Goal: Task Accomplishment & Management: Manage account settings

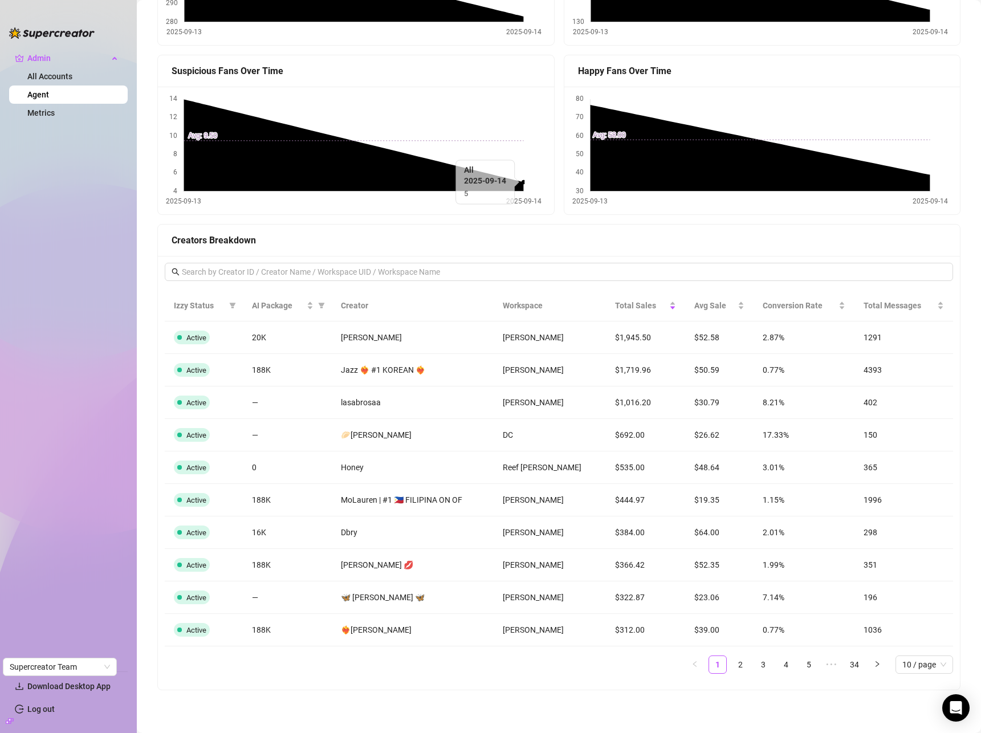
scroll to position [904, 0]
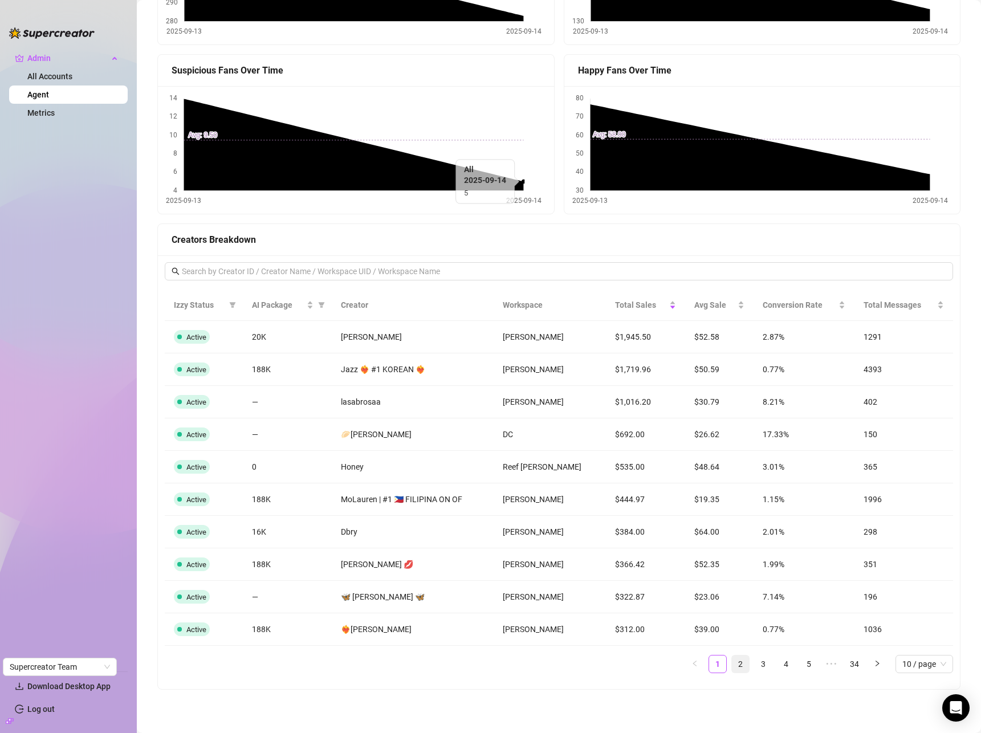
click at [732, 495] on link "2" at bounding box center [740, 663] width 17 height 17
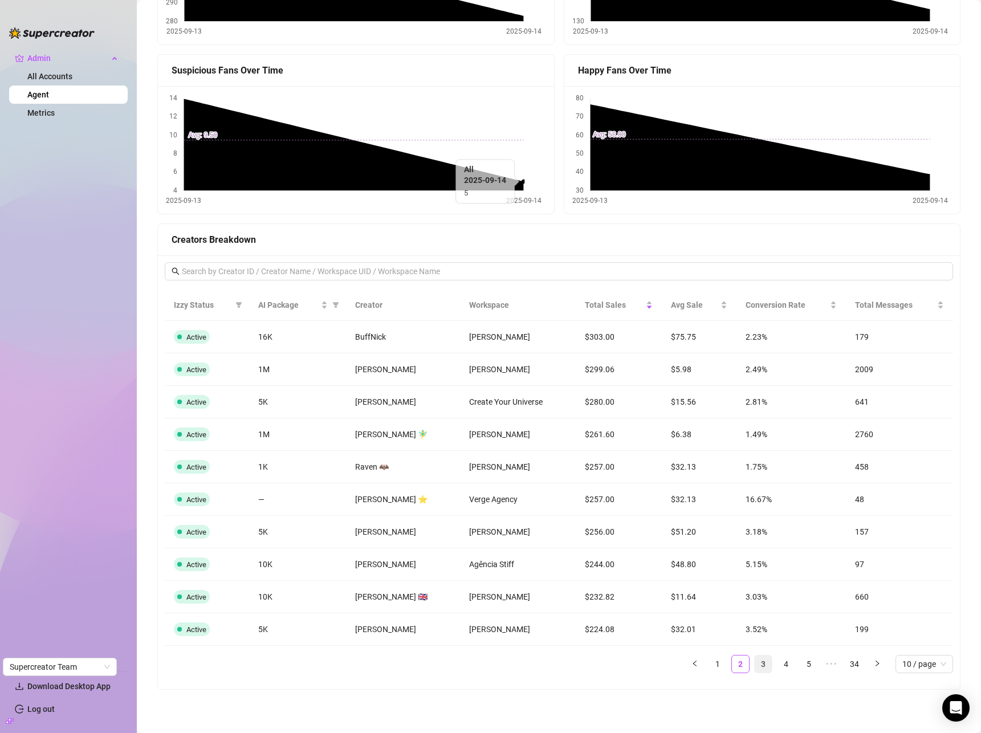
click at [754, 495] on link "3" at bounding box center [762, 663] width 17 height 17
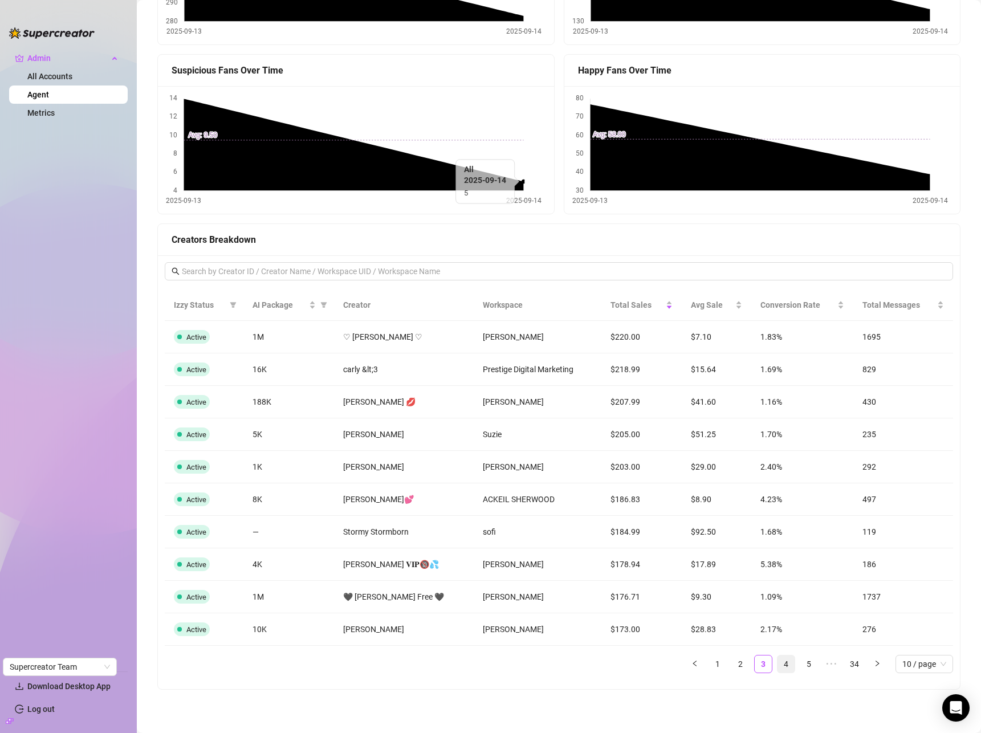
click at [777, 495] on link "4" at bounding box center [785, 663] width 17 height 17
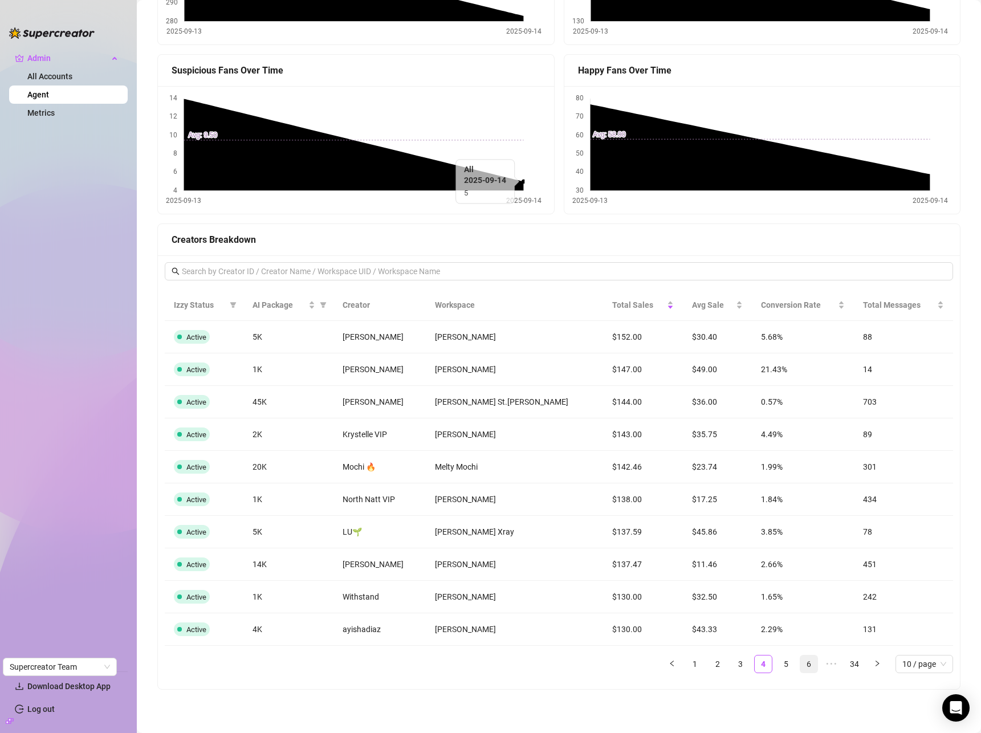
click at [800, 495] on link "6" at bounding box center [808, 663] width 17 height 17
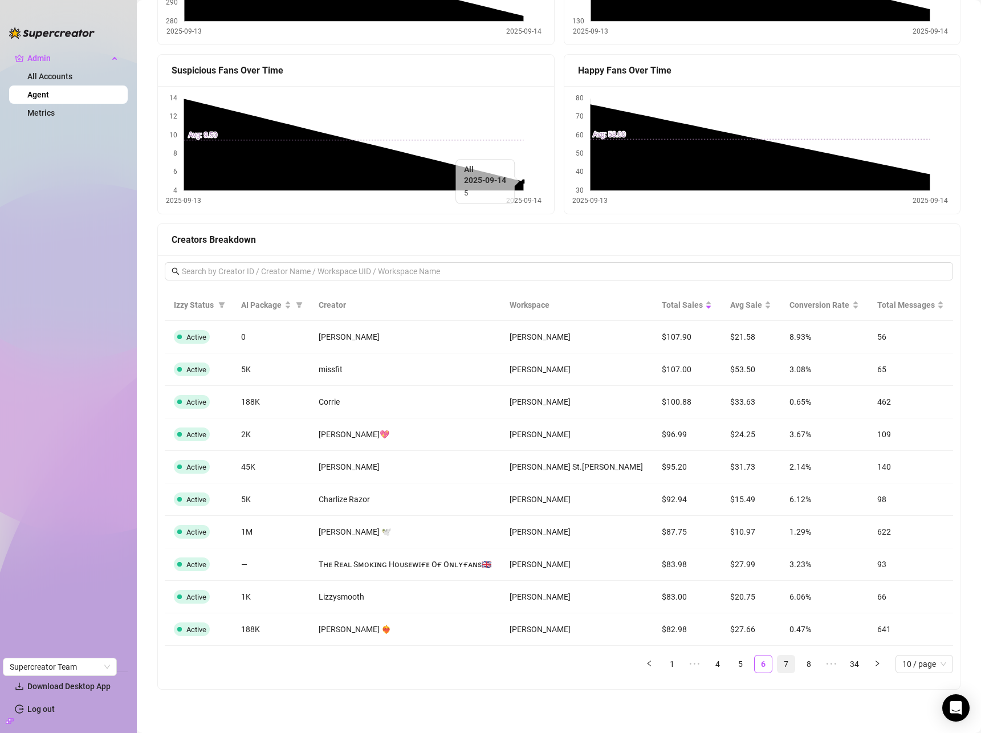
click at [781, 495] on link "7" at bounding box center [785, 663] width 17 height 17
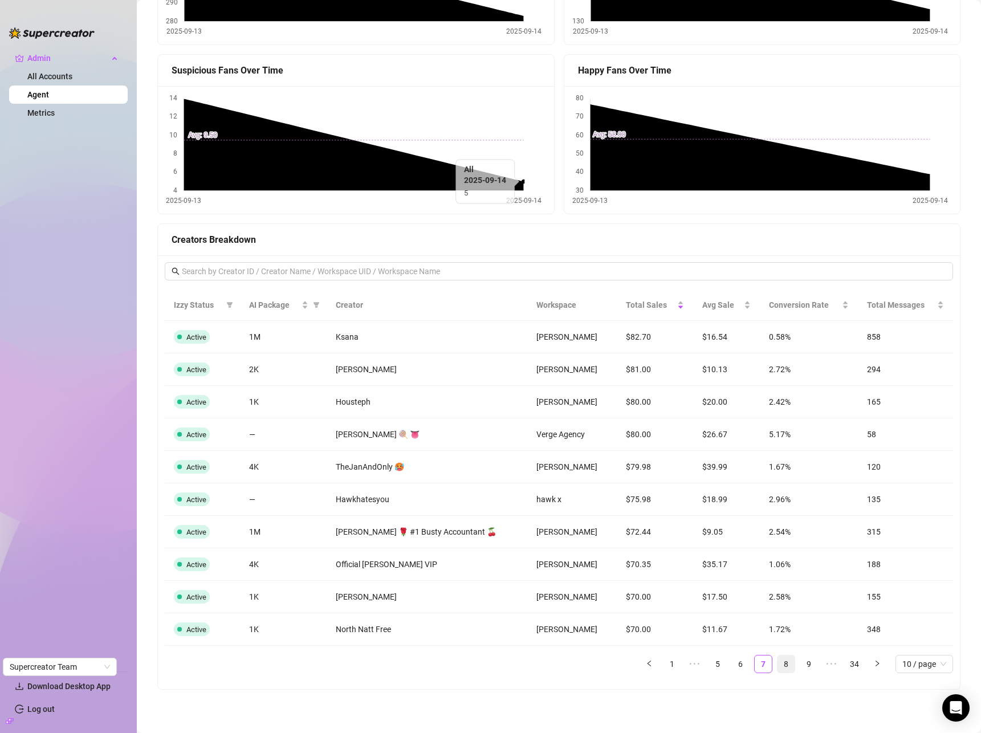
click at [777, 495] on link "8" at bounding box center [785, 663] width 17 height 17
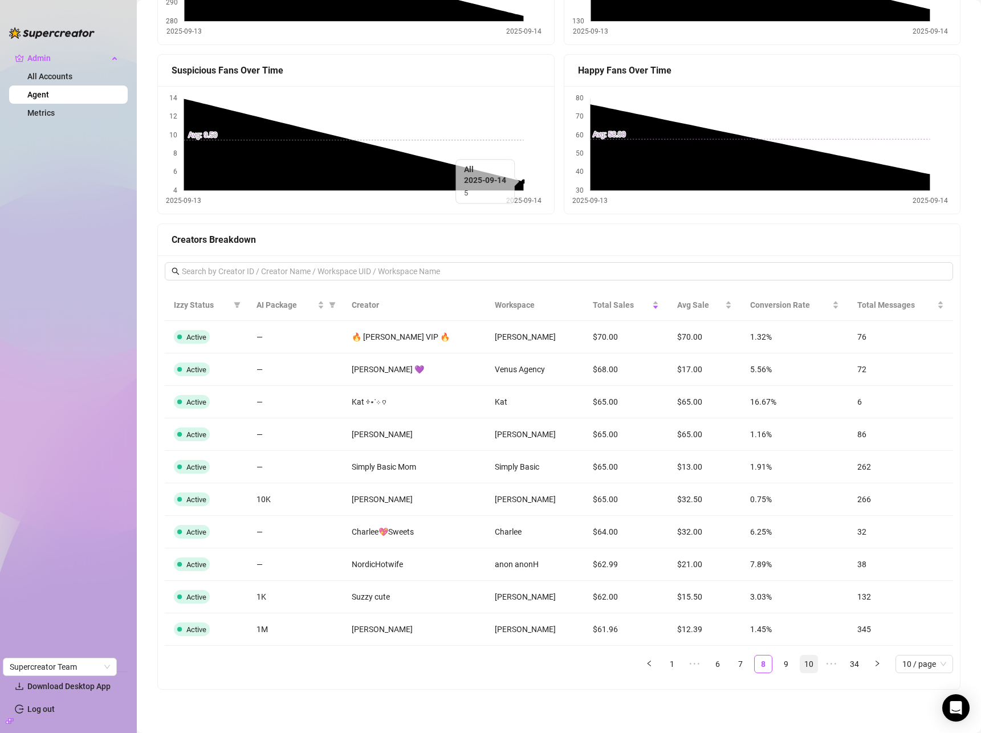
click at [800, 495] on link "10" at bounding box center [808, 663] width 17 height 17
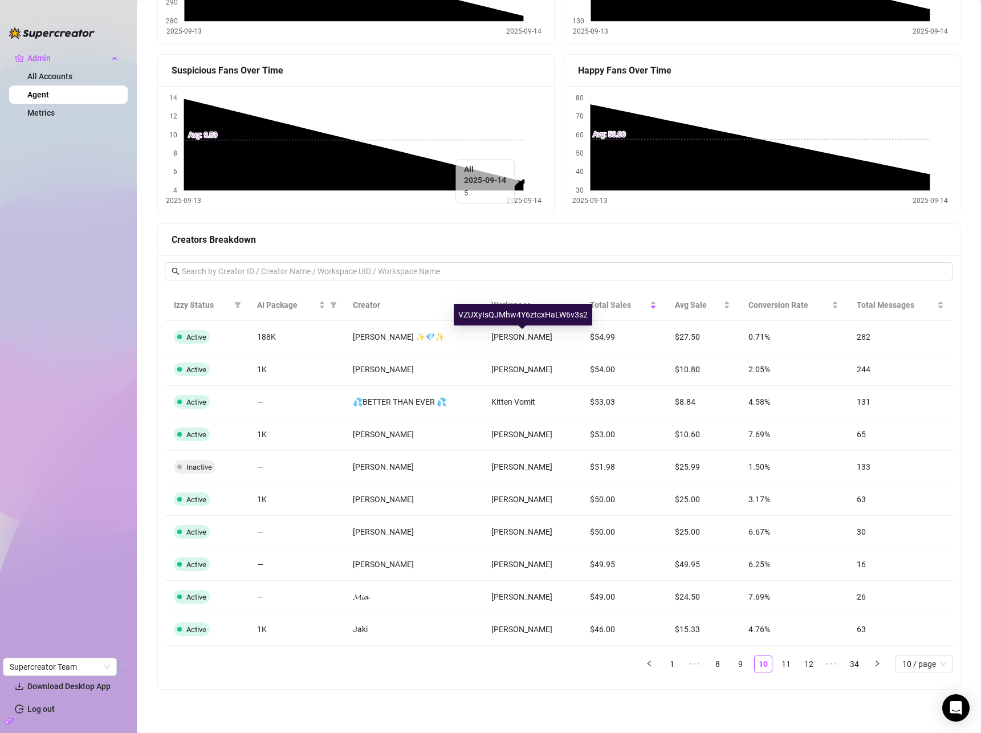
click at [540, 313] on div "VZUXyIsQJMhw4Y6ztcxHaLW6v3s2" at bounding box center [523, 315] width 138 height 22
copy div "VZUXyIsQJMhw4Y6ztcxHaLW6v3s2"
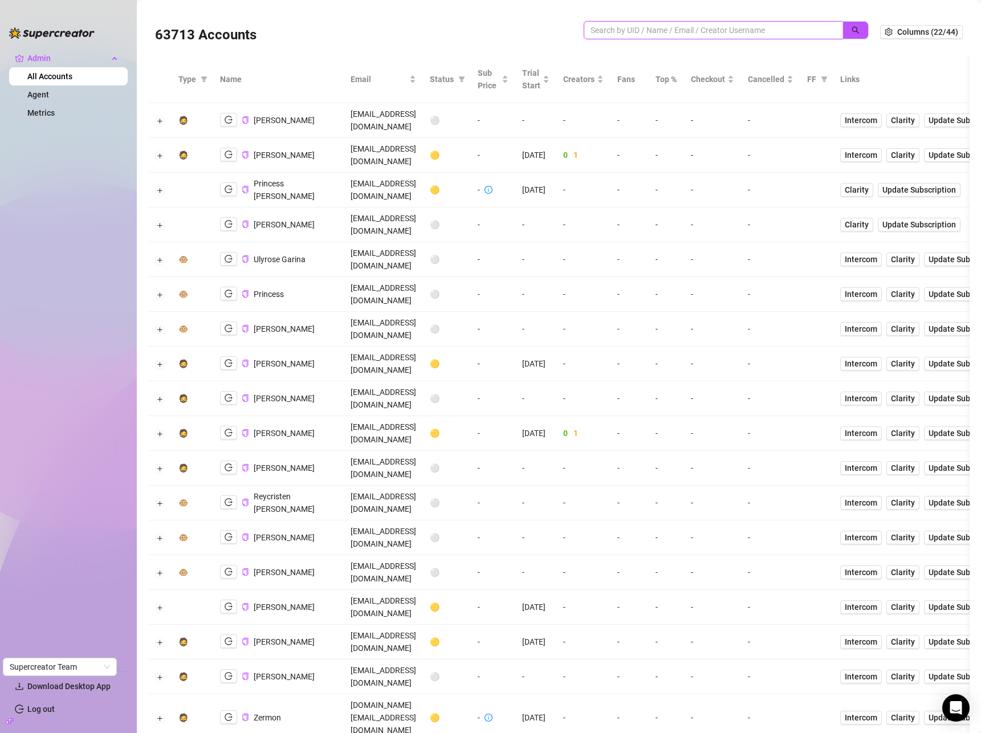
click at [738, 30] on input "search" at bounding box center [708, 30] width 236 height 13
paste input "VZUXyIsQJMhw4Y6ztcxHaLW6v3s2"
click at [851, 27] on icon "search" at bounding box center [855, 30] width 8 height 8
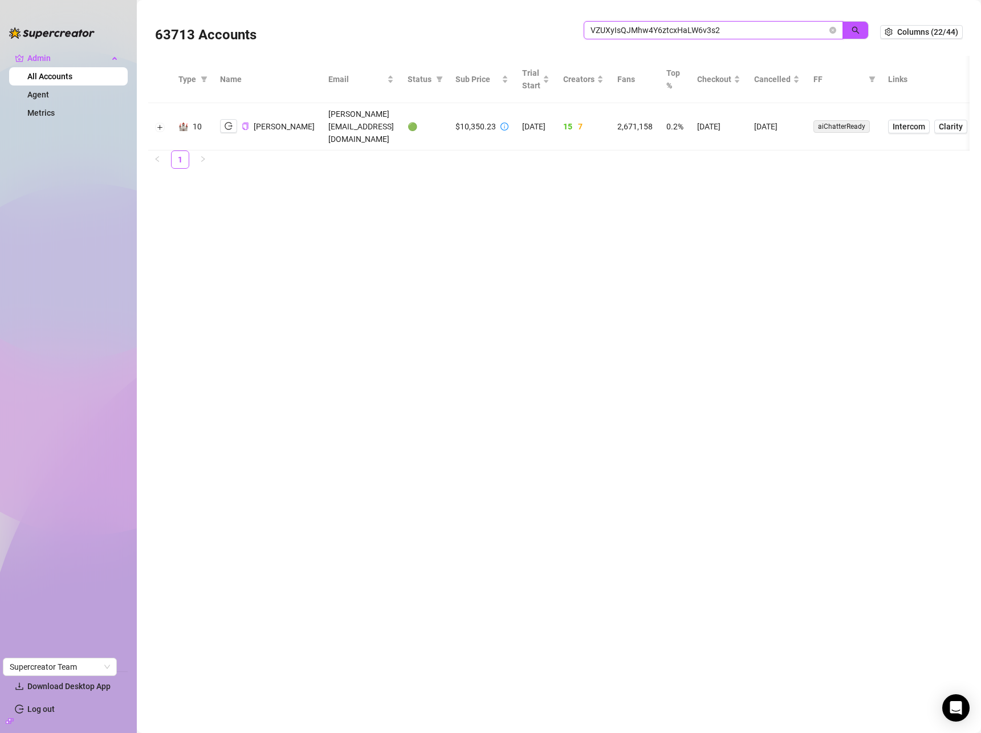
type input "VZUXyIsQJMhw4Y6ztcxHaLW6v3s2"
click at [835, 32] on icon "close-circle" at bounding box center [832, 30] width 7 height 7
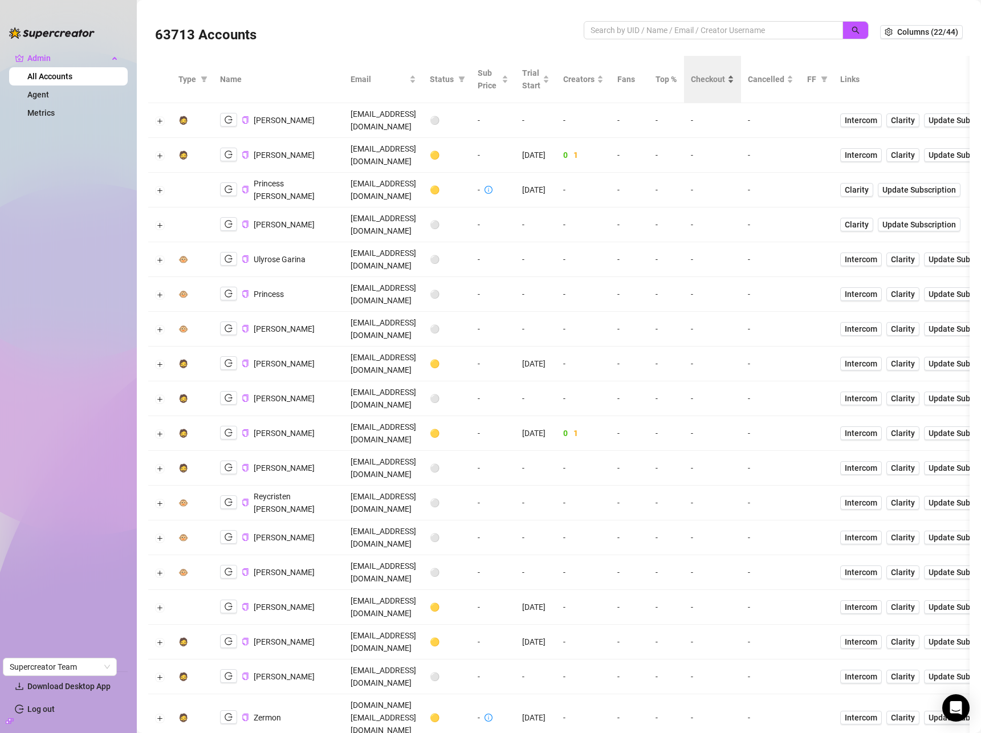
click at [725, 77] on span "Checkout" at bounding box center [708, 79] width 34 height 13
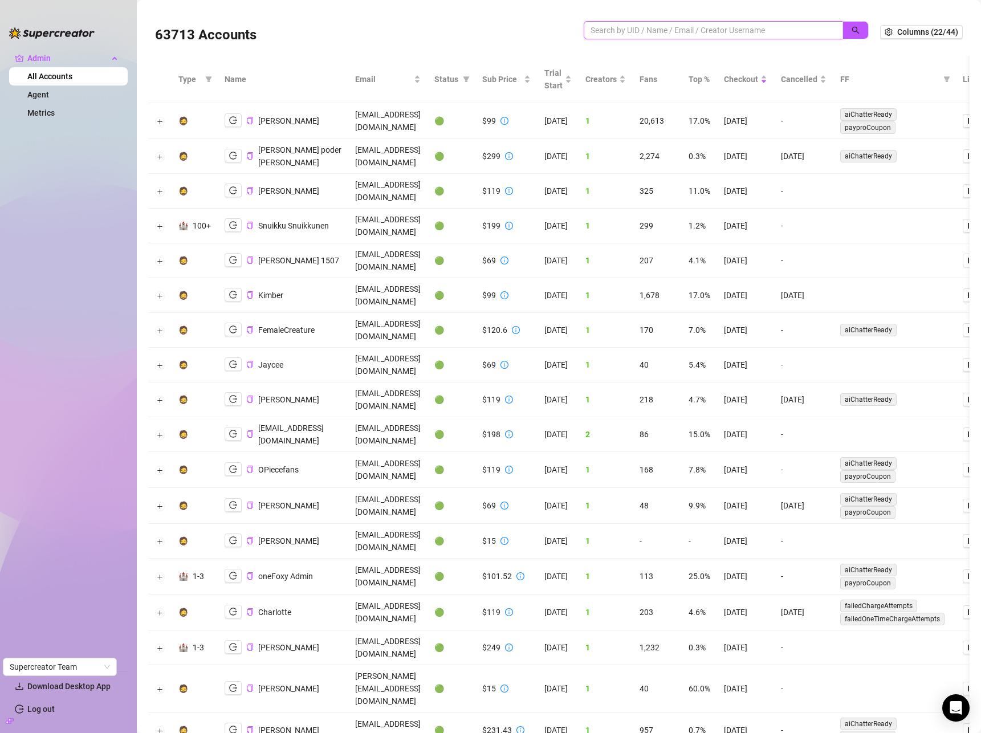
click at [761, 25] on input "search" at bounding box center [708, 30] width 236 height 13
paste input "Max Palopoli"
click at [852, 31] on icon "search" at bounding box center [855, 30] width 7 height 7
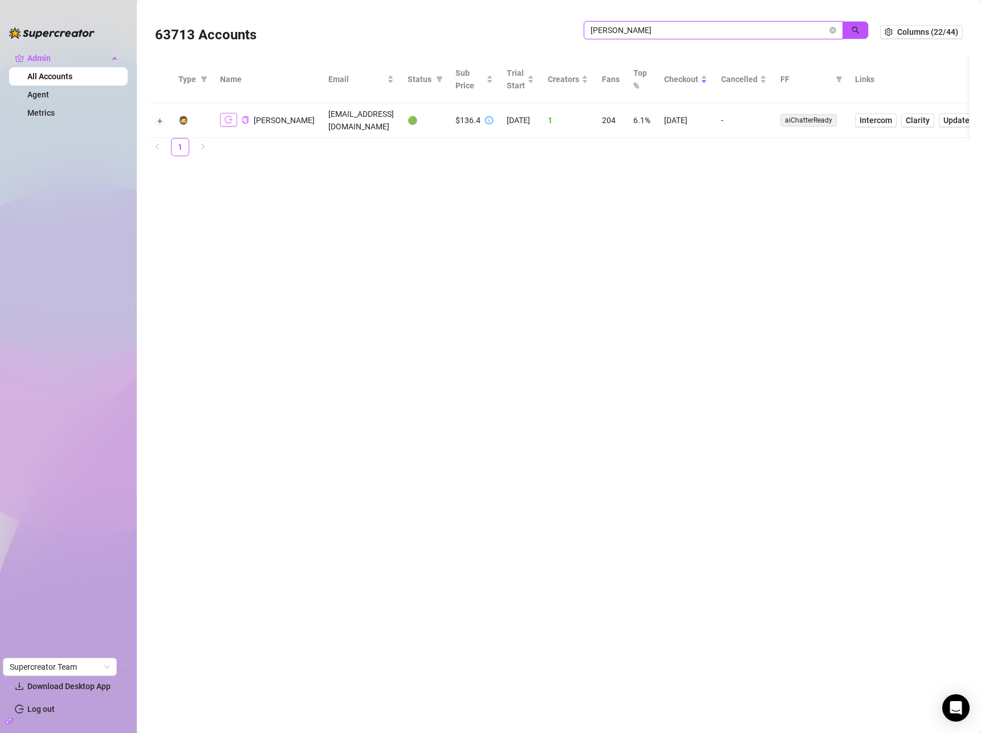
type input "Max Palopoli"
click at [226, 122] on icon "logout" at bounding box center [229, 120] width 8 height 8
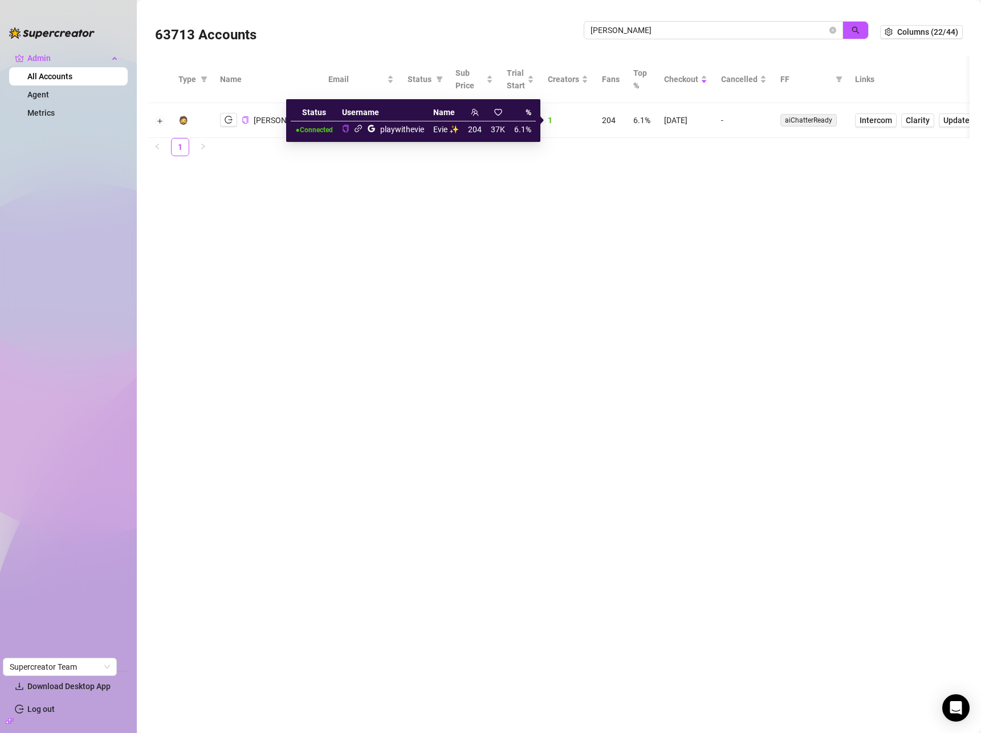
click at [359, 130] on icon "link" at bounding box center [358, 128] width 9 height 9
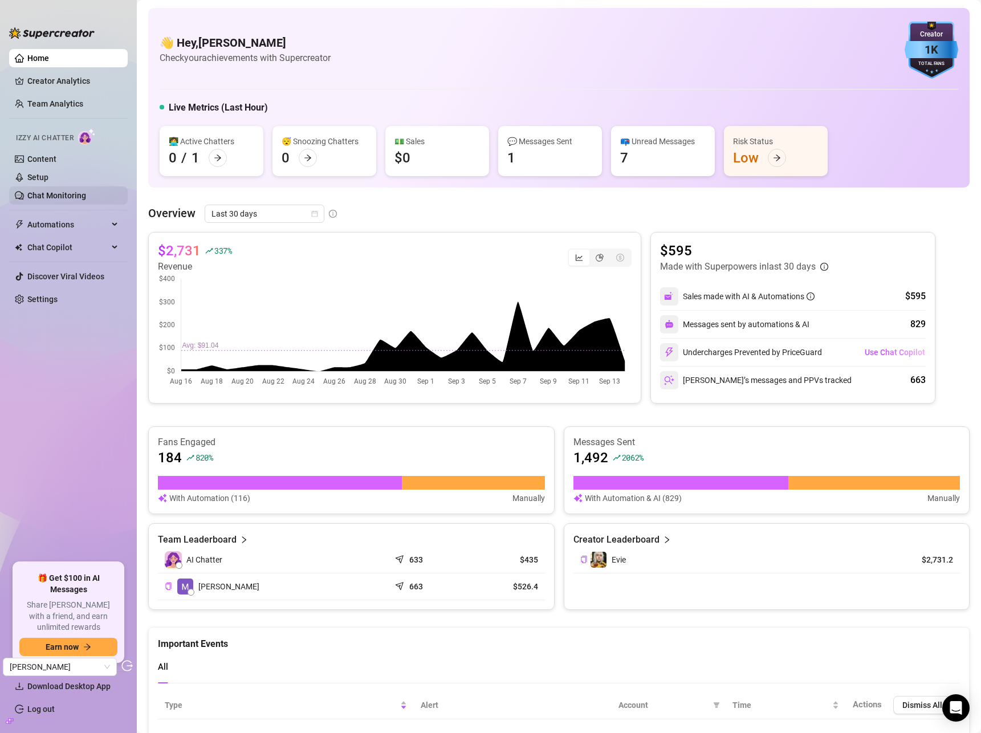
click at [57, 197] on link "Chat Monitoring" at bounding box center [56, 195] width 59 height 9
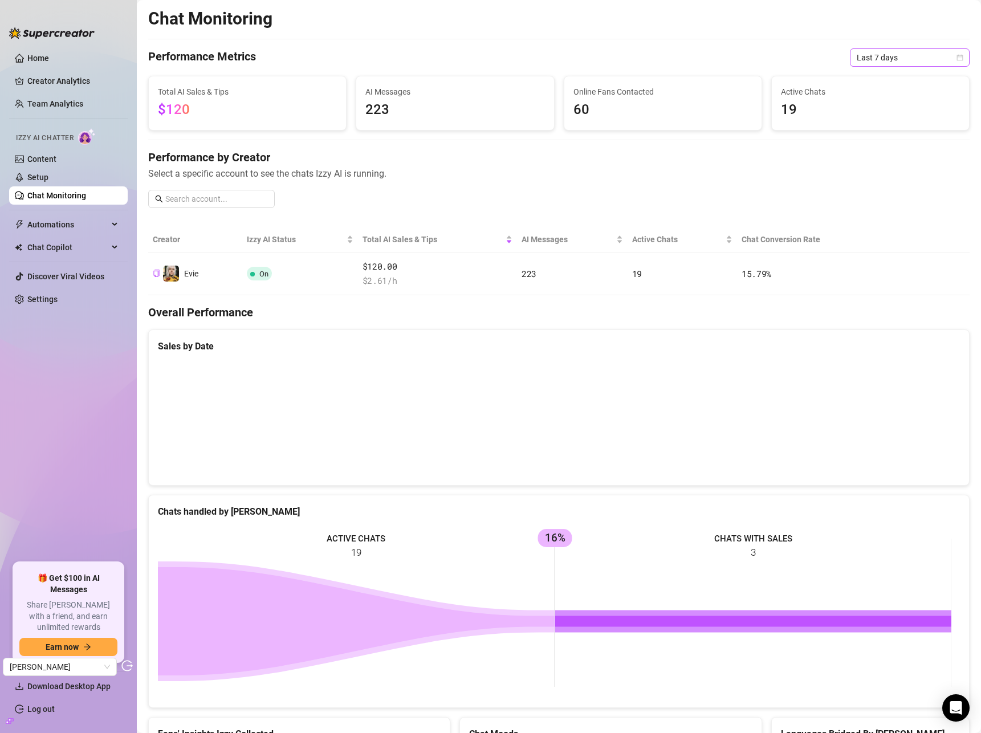
click at [888, 59] on span "Last 7 days" at bounding box center [909, 57] width 106 height 17
click at [897, 124] on div "Last 30 days" at bounding box center [900, 117] width 115 height 18
click at [48, 174] on link "Setup" at bounding box center [37, 177] width 21 height 9
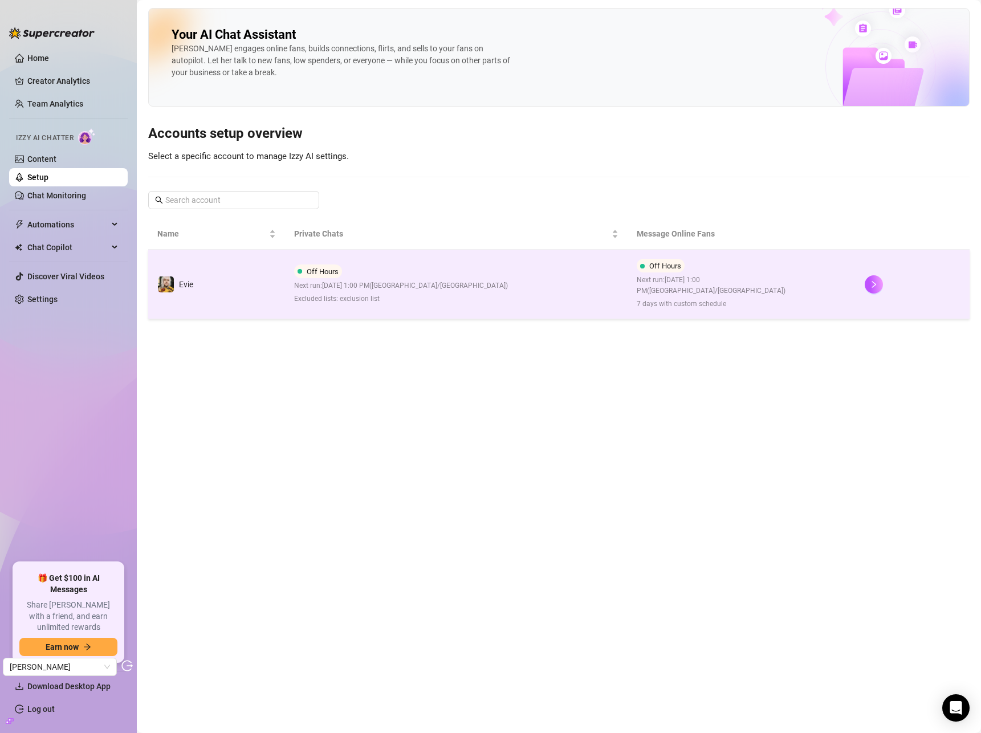
click at [255, 279] on td "Evie" at bounding box center [216, 285] width 137 height 70
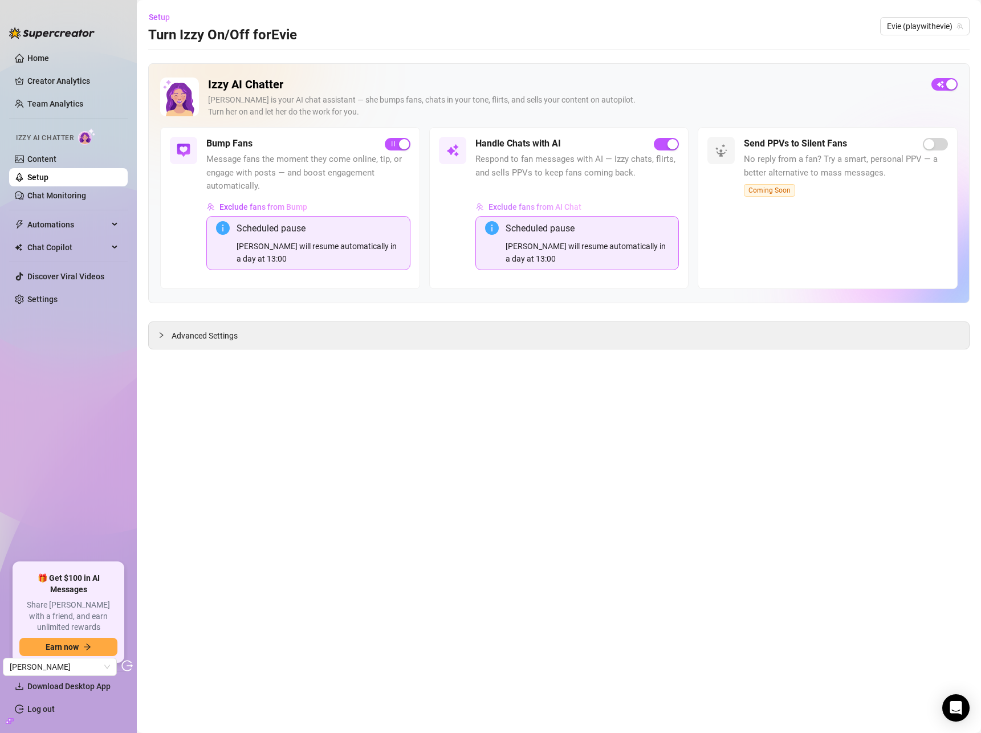
click at [545, 209] on span "Exclude fans from AI Chat" at bounding box center [534, 206] width 93 height 9
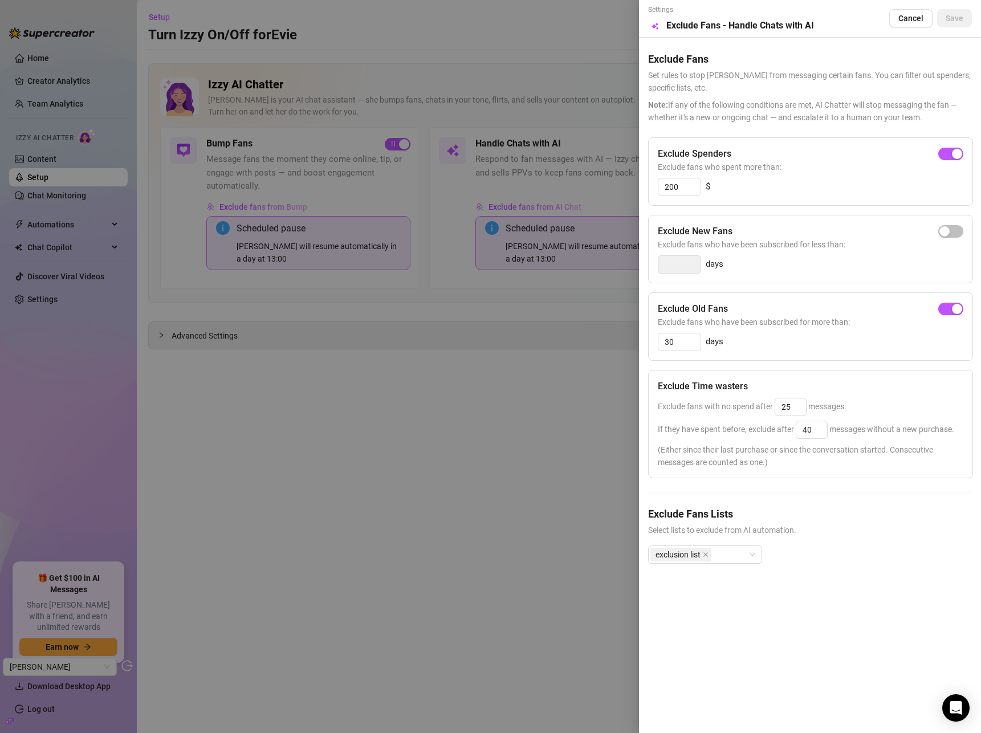
click at [454, 169] on div at bounding box center [490, 366] width 981 height 733
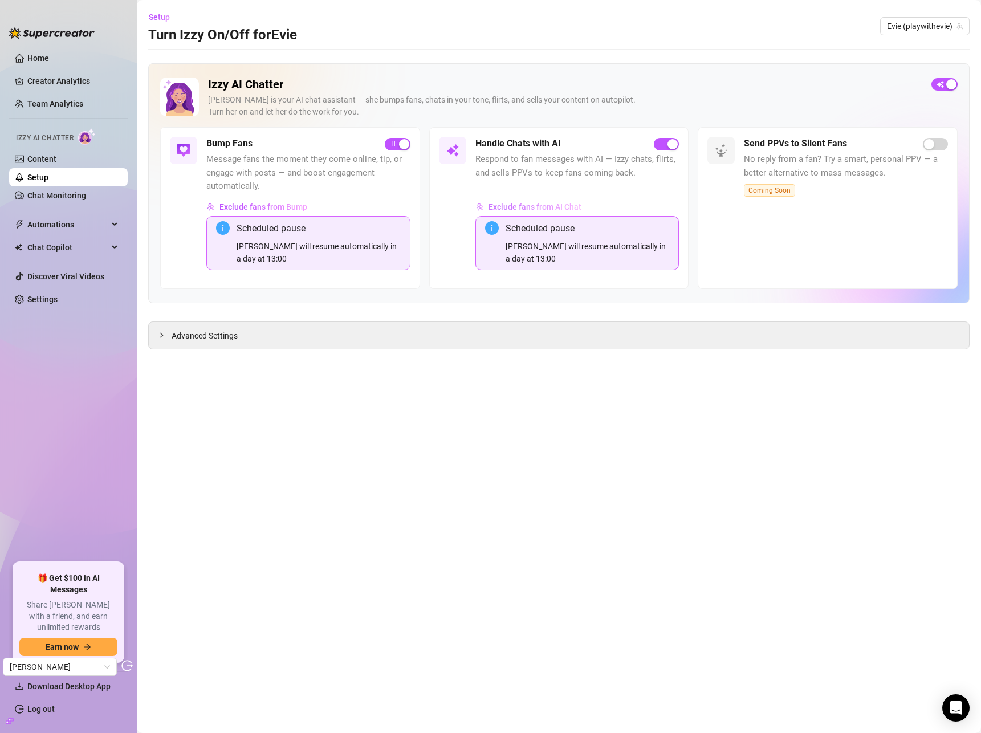
click at [539, 208] on span "Exclude fans from AI Chat" at bounding box center [534, 206] width 93 height 9
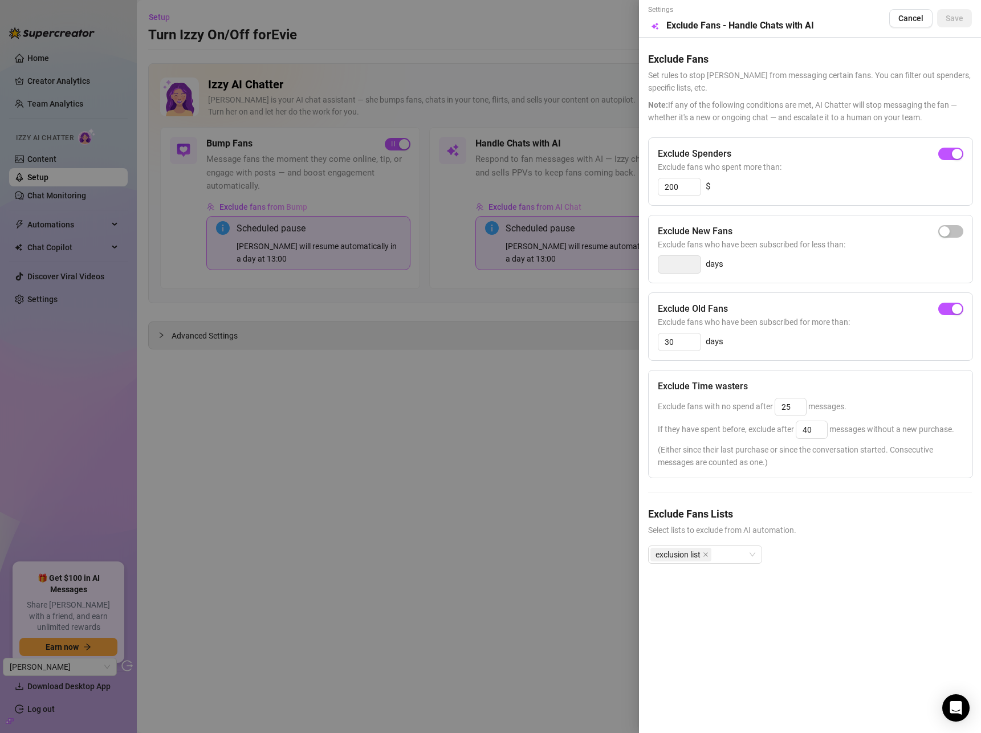
click at [397, 252] on div at bounding box center [490, 366] width 981 height 733
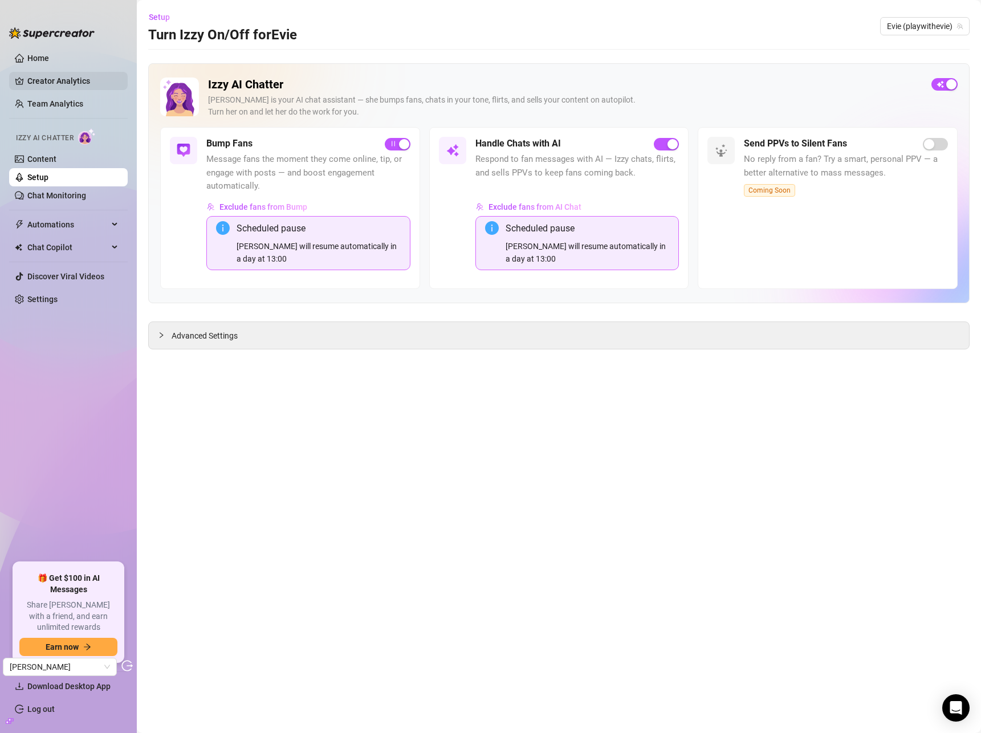
click at [63, 84] on link "Creator Analytics" at bounding box center [72, 81] width 91 height 18
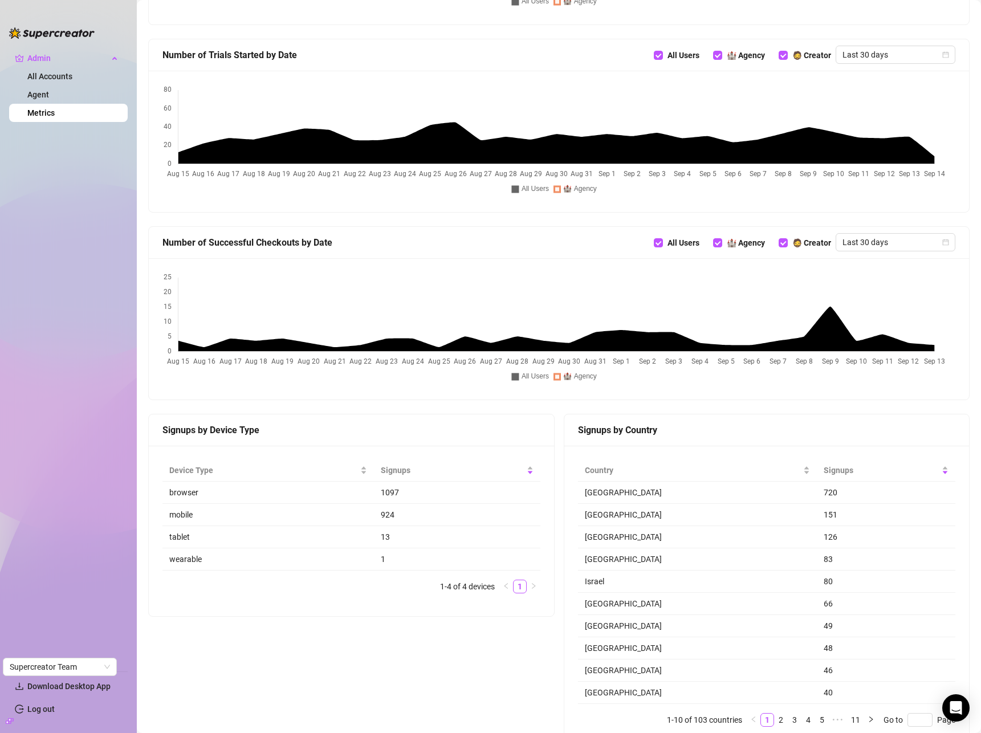
scroll to position [664, 0]
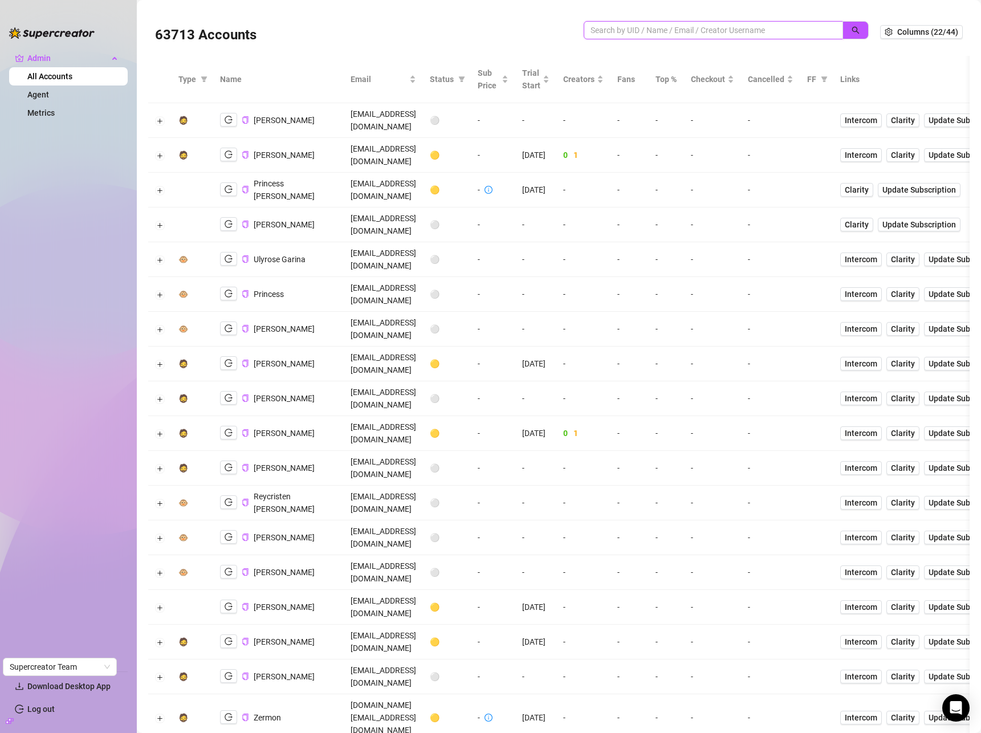
click at [775, 32] on input "search" at bounding box center [708, 30] width 236 height 13
paste input "[PERSON_NAME][EMAIL_ADDRESS][DOMAIN_NAME]"
click at [851, 32] on icon "search" at bounding box center [855, 30] width 8 height 8
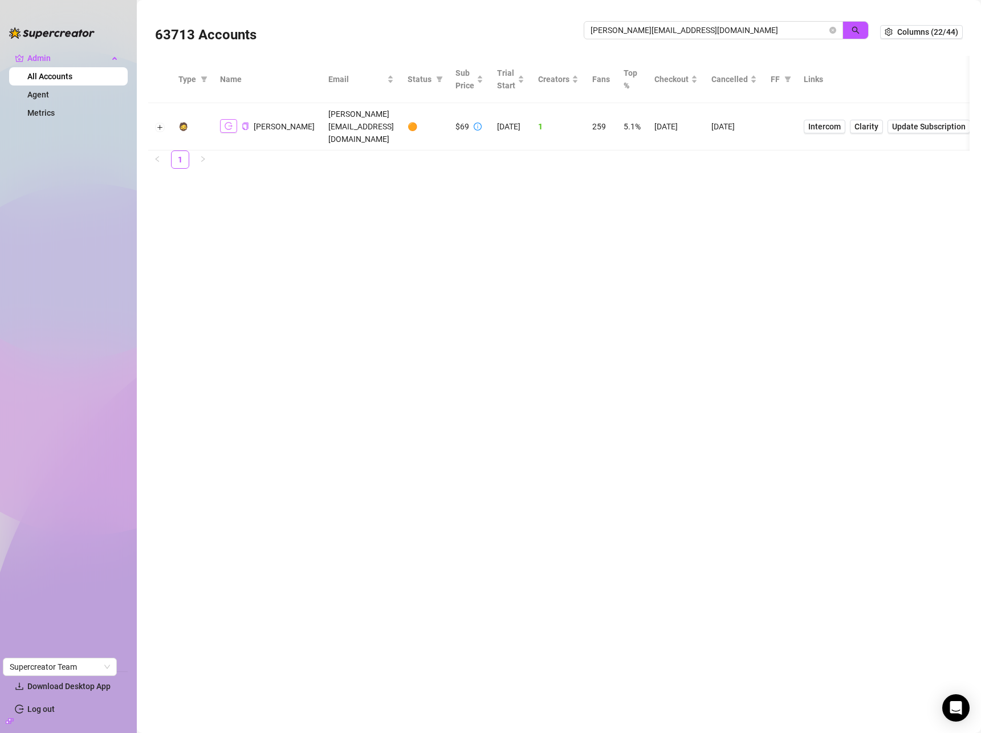
click at [225, 123] on icon "logout" at bounding box center [229, 126] width 8 height 7
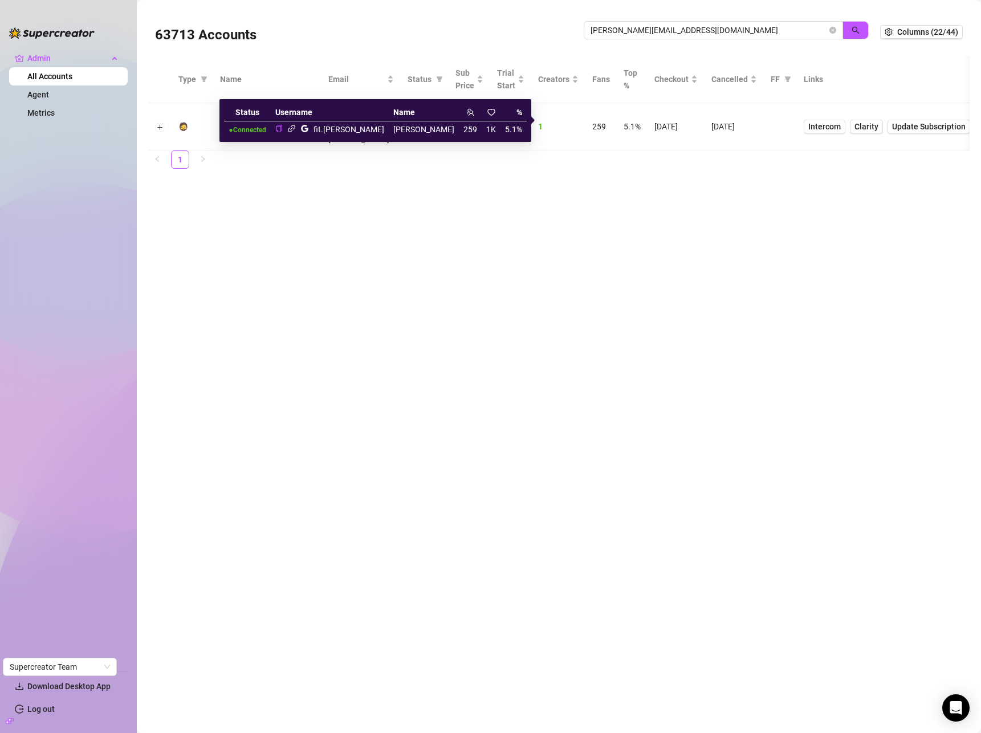
click at [295, 128] on icon "link" at bounding box center [291, 128] width 7 height 7
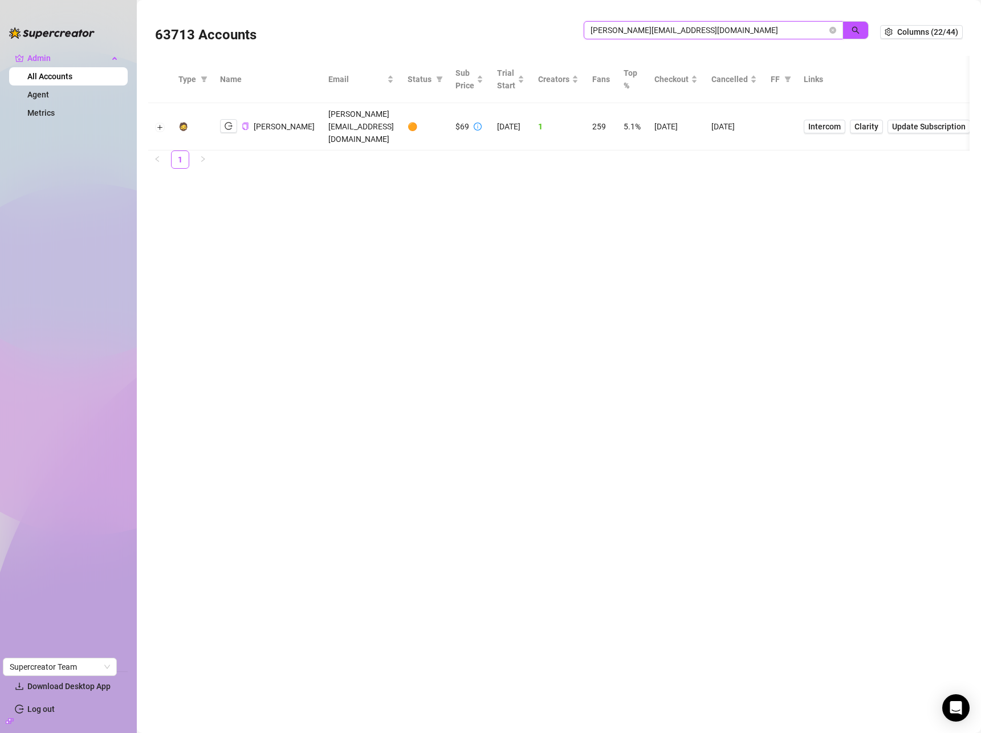
click at [744, 27] on input "[PERSON_NAME][EMAIL_ADDRESS][DOMAIN_NAME]" at bounding box center [708, 30] width 236 height 13
click at [744, 28] on input "[PERSON_NAME][EMAIL_ADDRESS][DOMAIN_NAME]" at bounding box center [708, 30] width 236 height 13
paste input "[PERSON_NAME].wemakeitall"
click at [857, 32] on icon "search" at bounding box center [855, 30] width 7 height 7
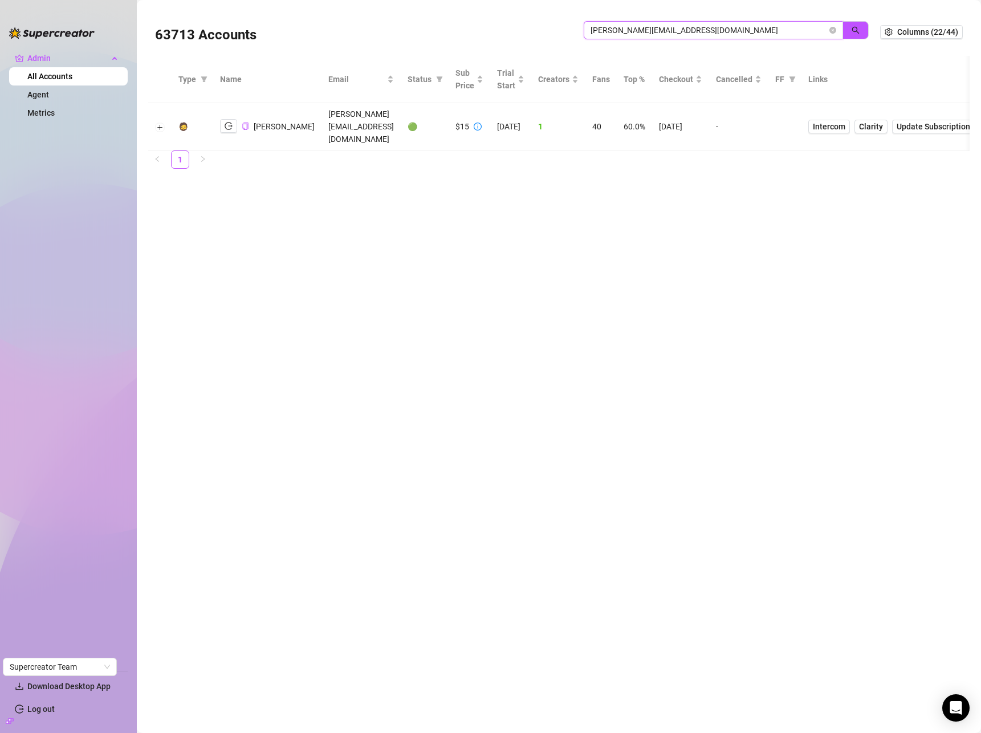
click at [759, 28] on input "[PERSON_NAME][EMAIL_ADDRESS][DOMAIN_NAME]" at bounding box center [708, 30] width 236 height 13
paste input "md26agency"
click at [861, 28] on button "button" at bounding box center [855, 30] width 26 height 18
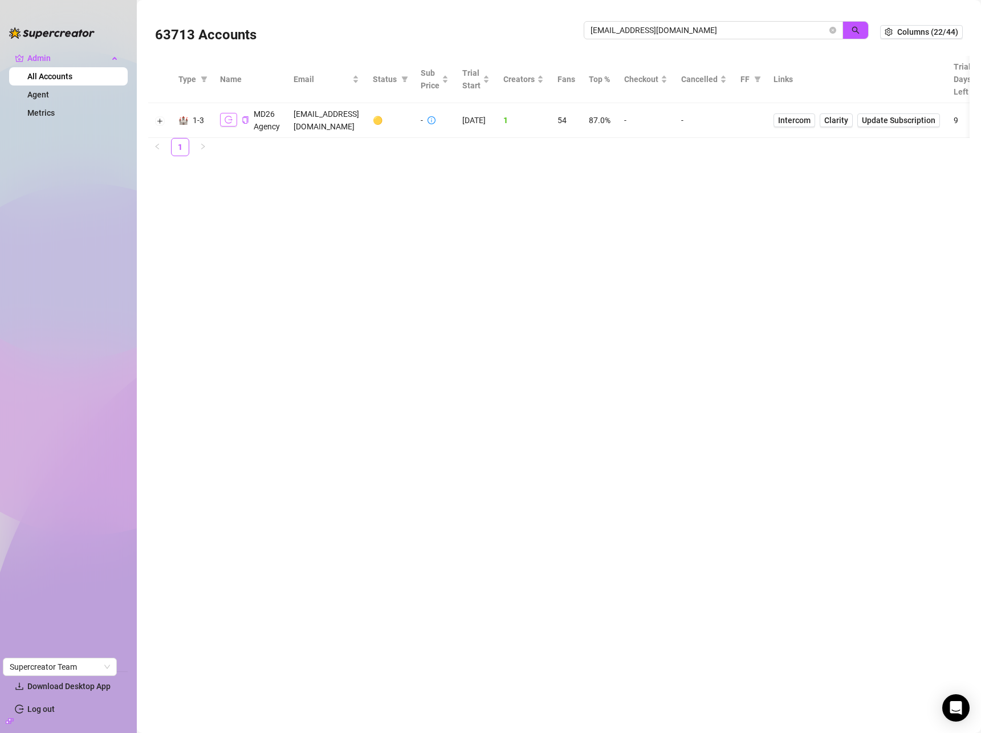
click at [231, 120] on icon "logout" at bounding box center [229, 120] width 8 height 8
click at [731, 30] on input "md26agency@gmail.com" at bounding box center [708, 30] width 236 height 13
click at [731, 29] on input "md26agency@gmail.com" at bounding box center [708, 30] width 236 height 13
type input "jayl"
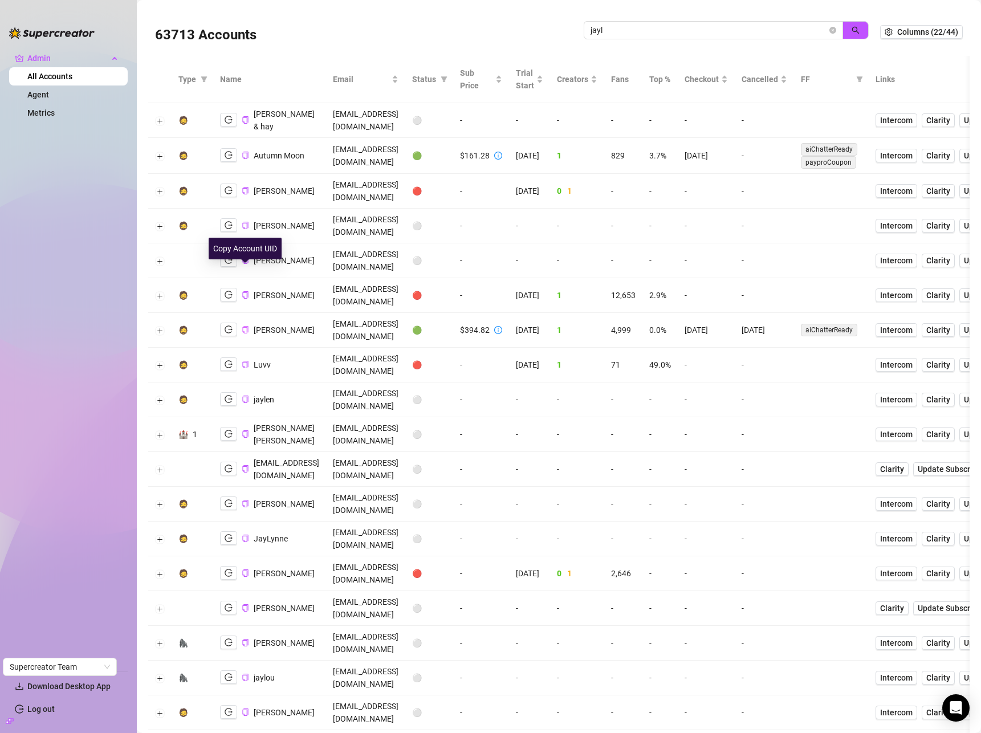
click at [245, 326] on icon "copy" at bounding box center [245, 329] width 7 height 7
click at [829, 27] on icon "close-circle" at bounding box center [832, 30] width 7 height 7
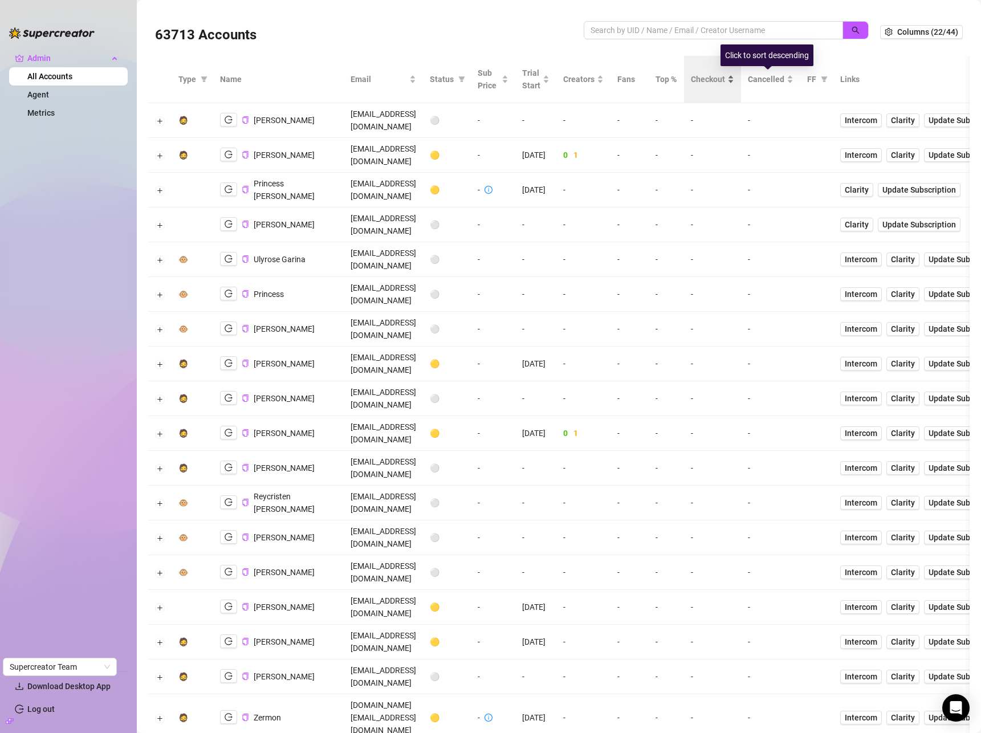
click at [725, 80] on span "Checkout" at bounding box center [708, 79] width 34 height 13
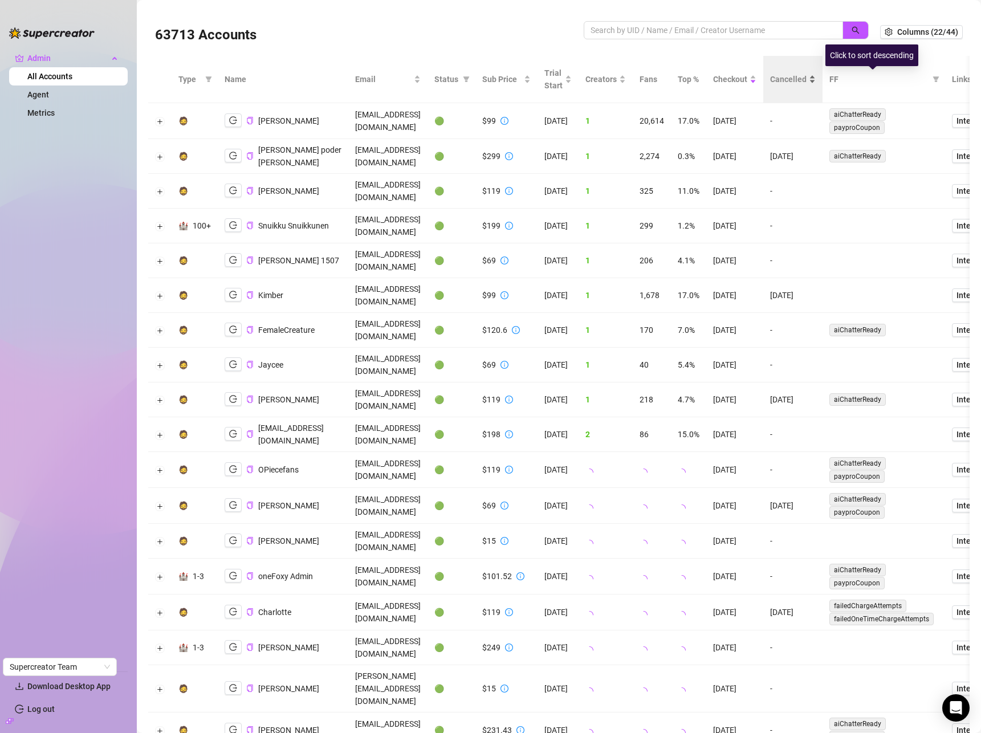
click at [806, 79] on span "Cancelled" at bounding box center [788, 79] width 36 height 13
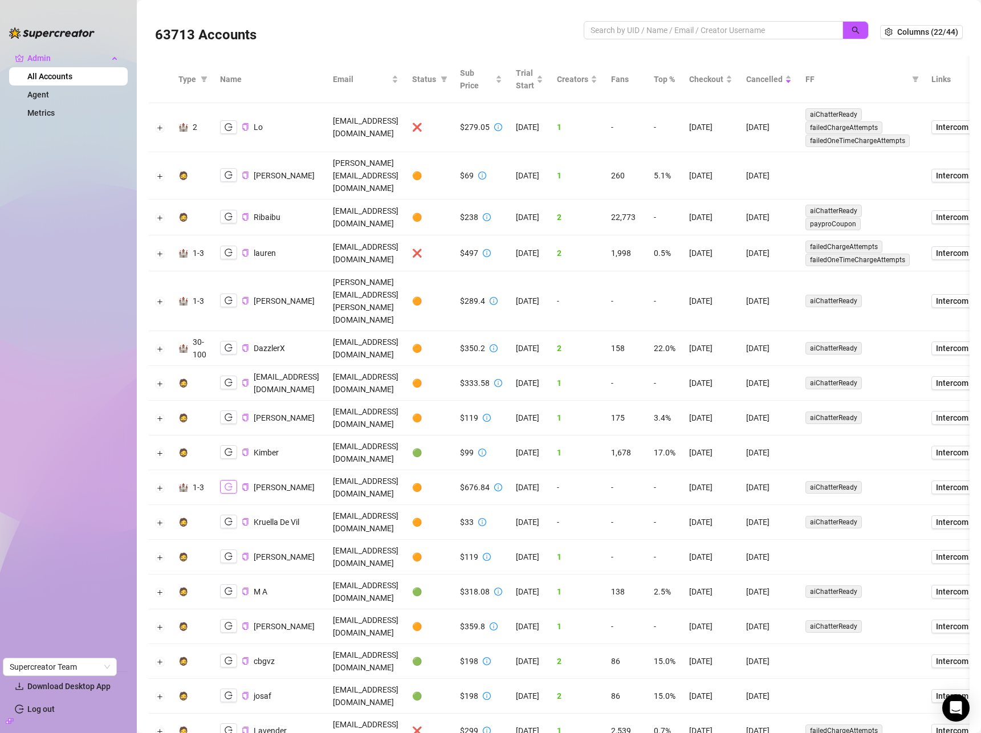
click at [234, 480] on button "button" at bounding box center [228, 487] width 17 height 14
click at [159, 483] on button "Expand row" at bounding box center [160, 487] width 9 height 9
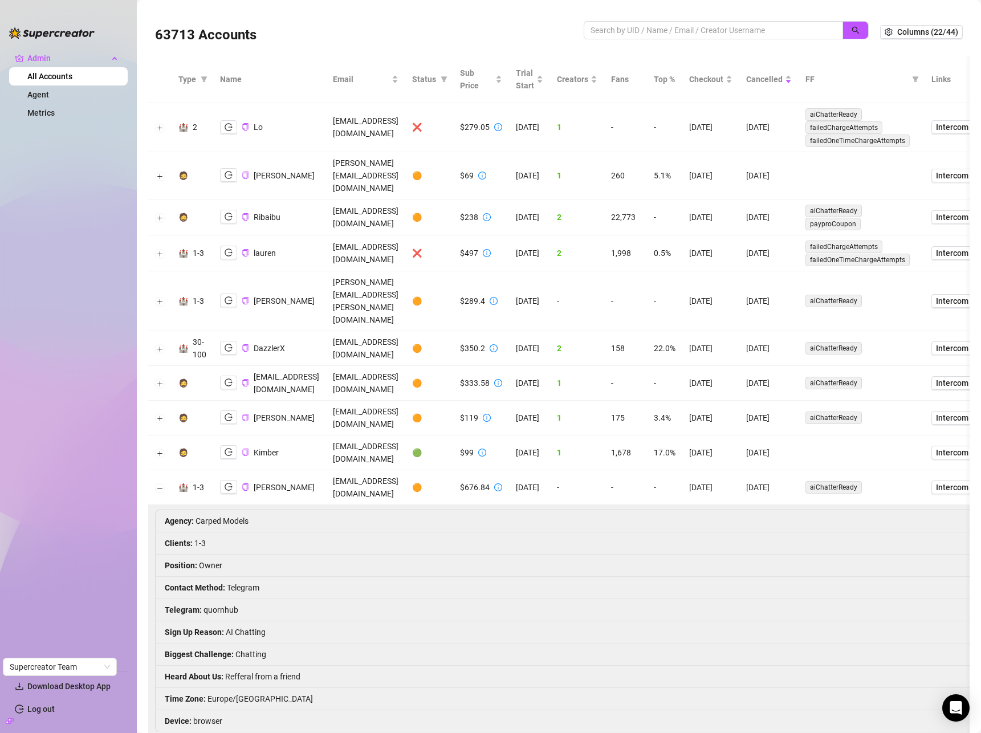
click at [223, 599] on li "Telegram : quornhub" at bounding box center [838, 610] width 1365 height 22
copy li "quornhub"
click at [221, 480] on button "button" at bounding box center [228, 487] width 17 height 14
click at [160, 483] on button "Collapse row" at bounding box center [160, 487] width 9 height 9
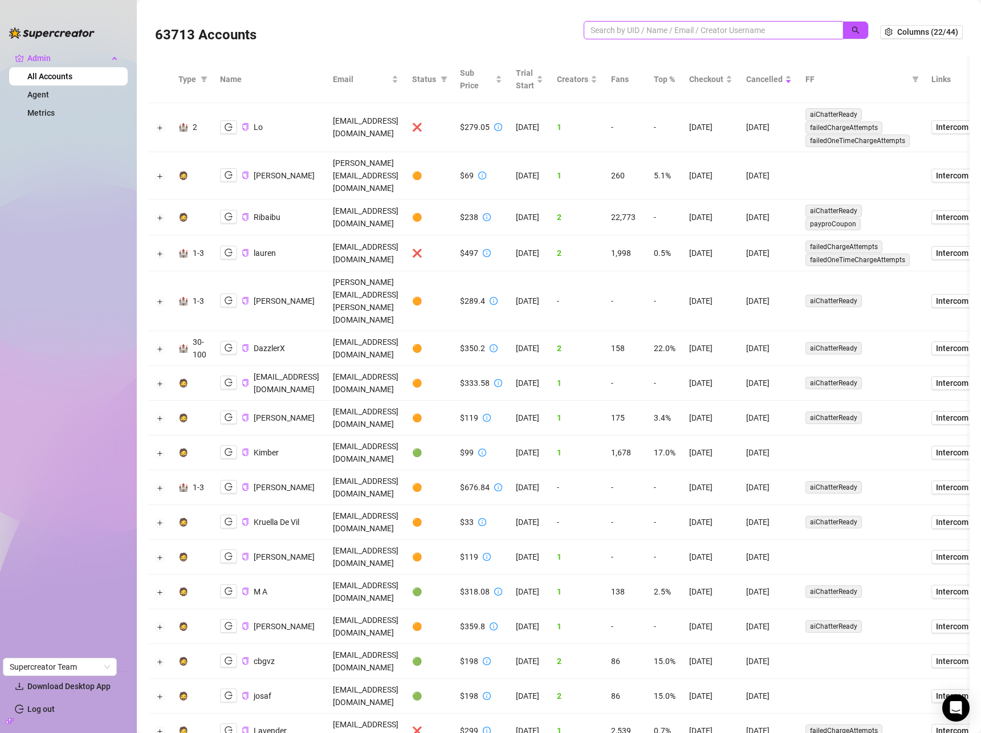
click at [780, 32] on input "search" at bounding box center [708, 30] width 236 height 13
type input "ryan b"
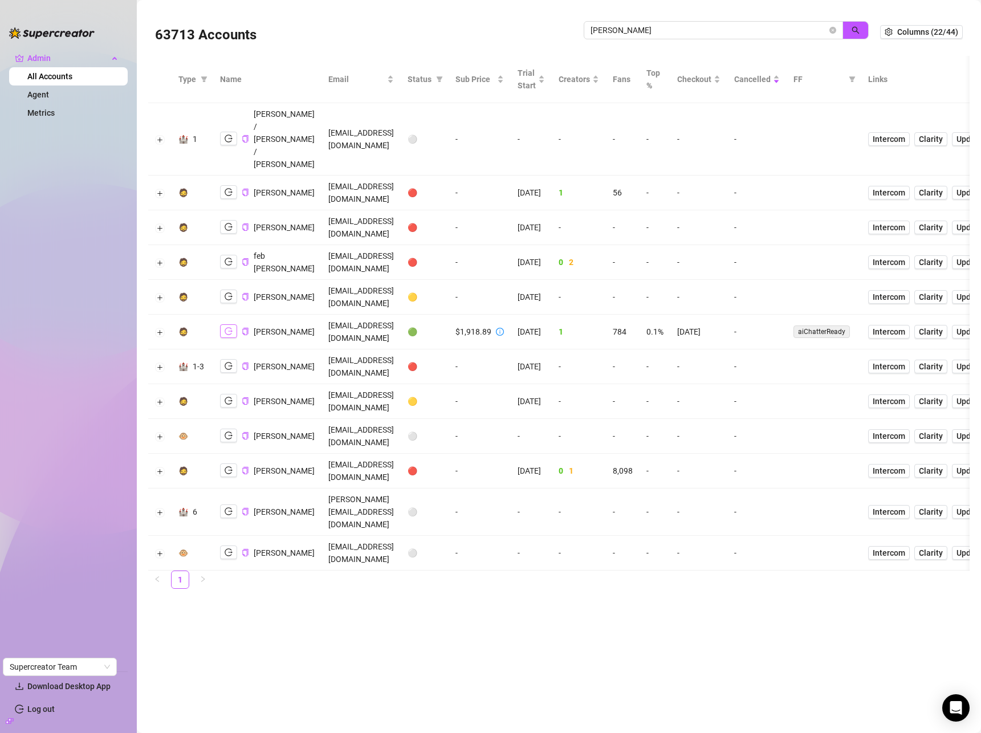
click at [235, 324] on button "button" at bounding box center [228, 331] width 17 height 14
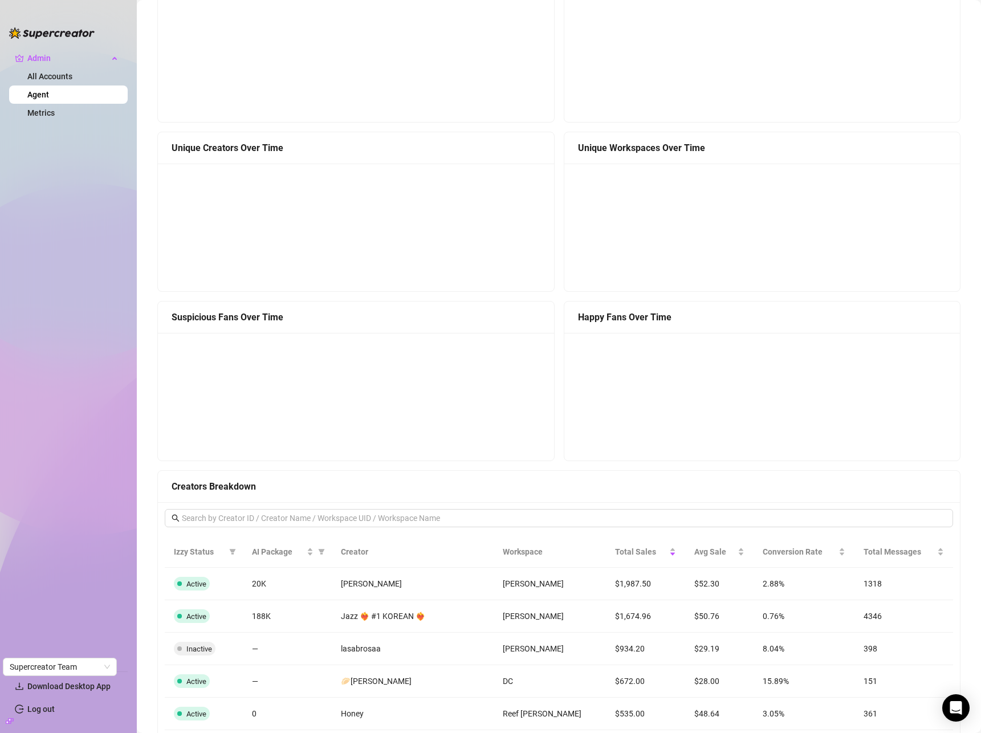
scroll to position [904, 0]
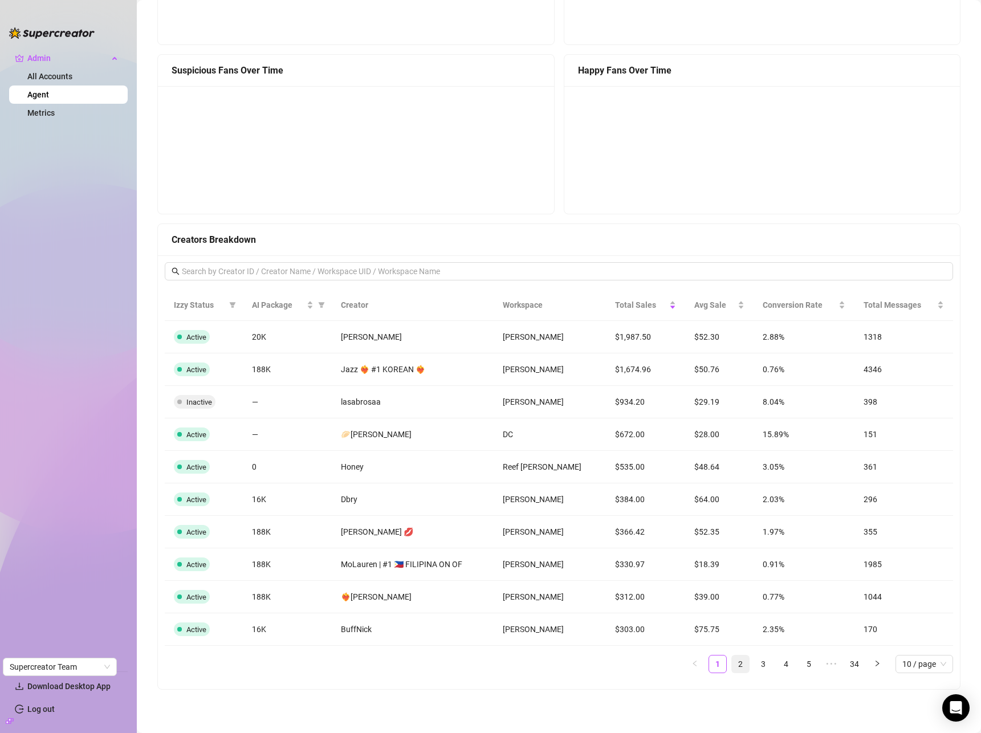
click at [732, 665] on link "2" at bounding box center [740, 663] width 17 height 17
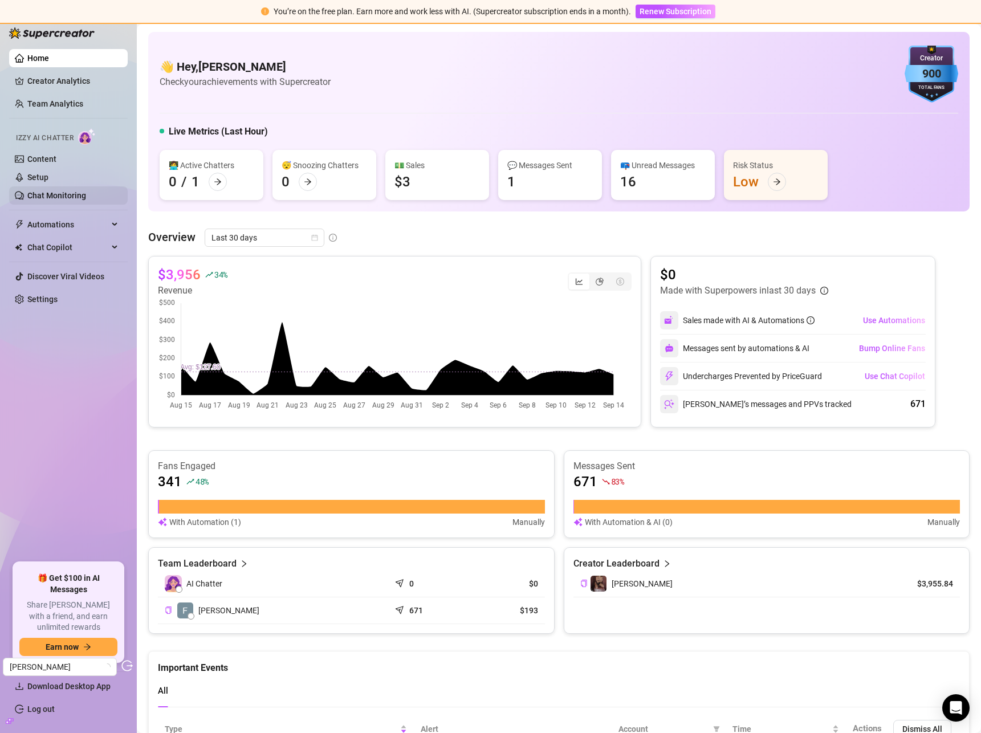
click at [58, 198] on link "Chat Monitoring" at bounding box center [56, 195] width 59 height 9
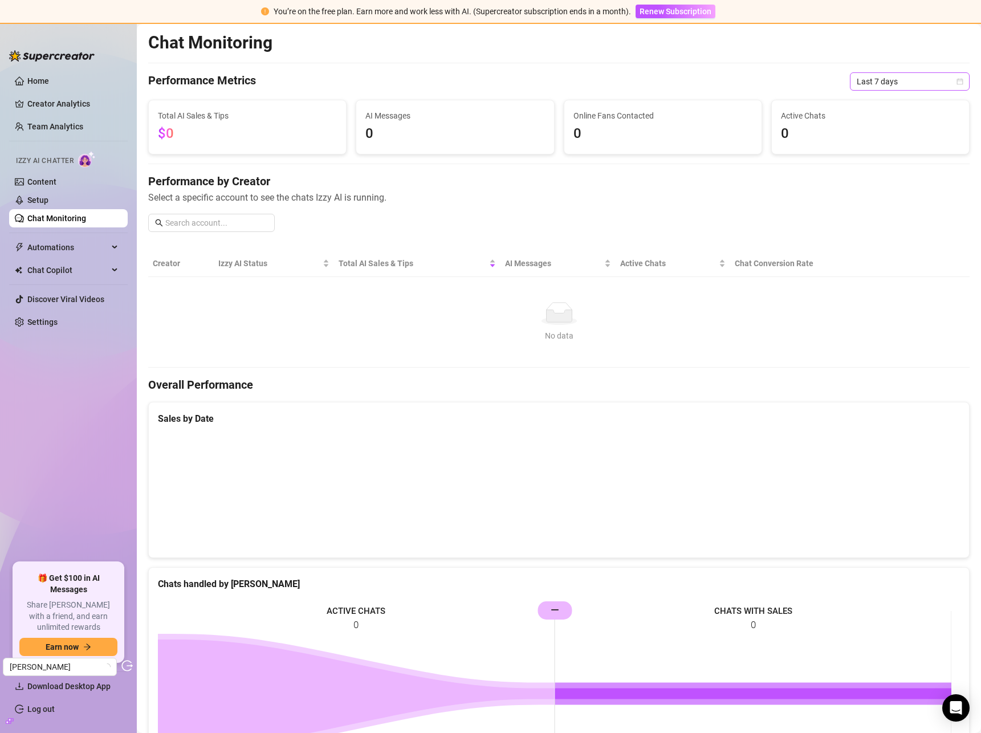
click at [878, 79] on span "Last 7 days" at bounding box center [909, 81] width 106 height 17
click at [884, 140] on div "Last 30 days" at bounding box center [900, 140] width 101 height 13
click at [87, 101] on link "Creator Analytics" at bounding box center [72, 104] width 91 height 18
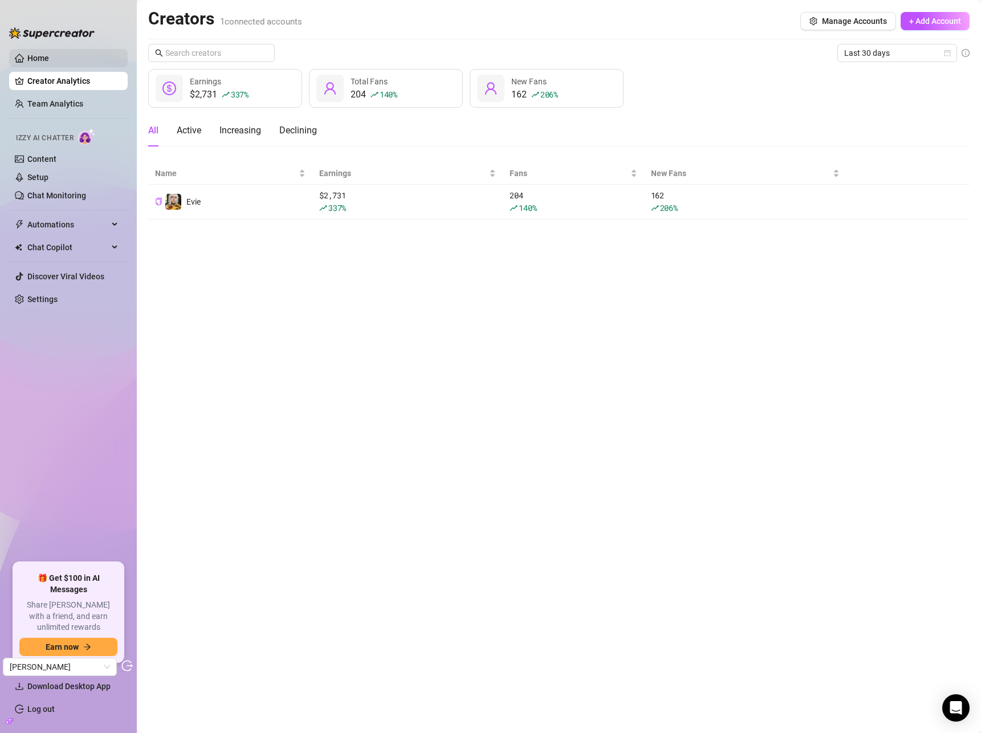
click at [42, 59] on link "Home" at bounding box center [38, 58] width 22 height 9
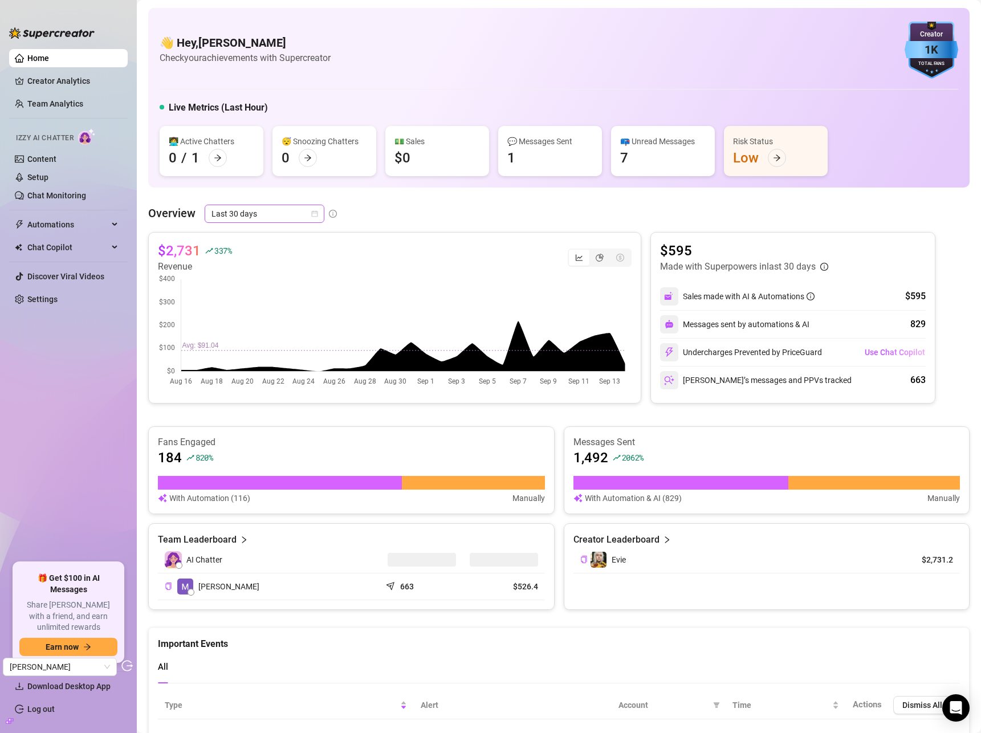
click at [289, 218] on span "Last 30 days" at bounding box center [264, 213] width 106 height 17
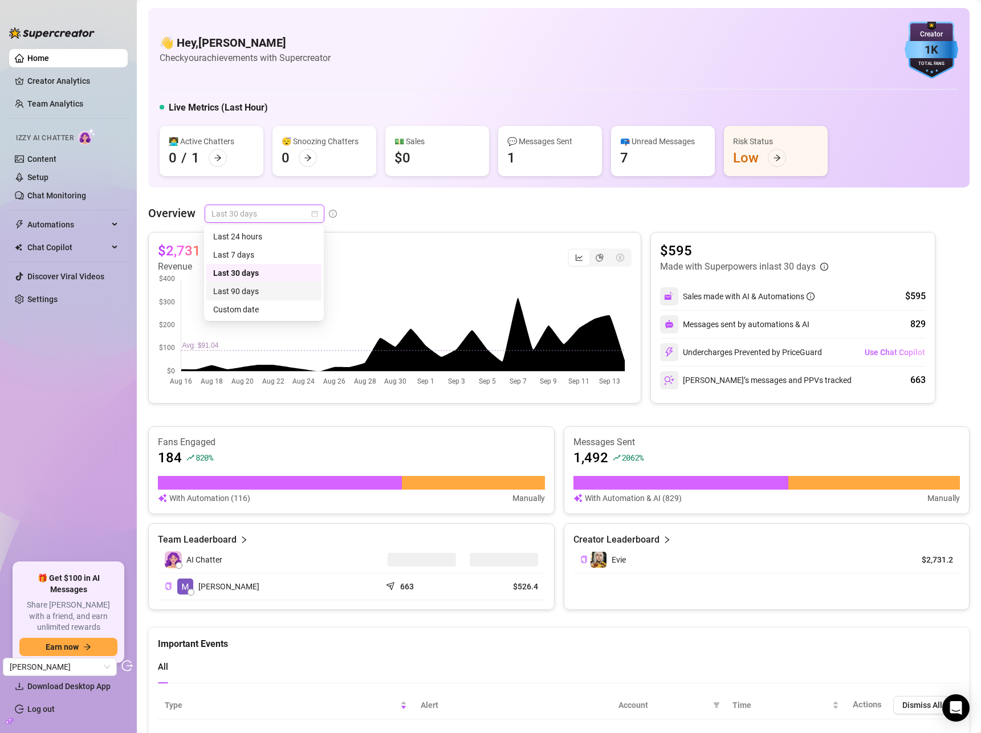
click at [283, 291] on div "Last 90 days" at bounding box center [263, 291] width 101 height 13
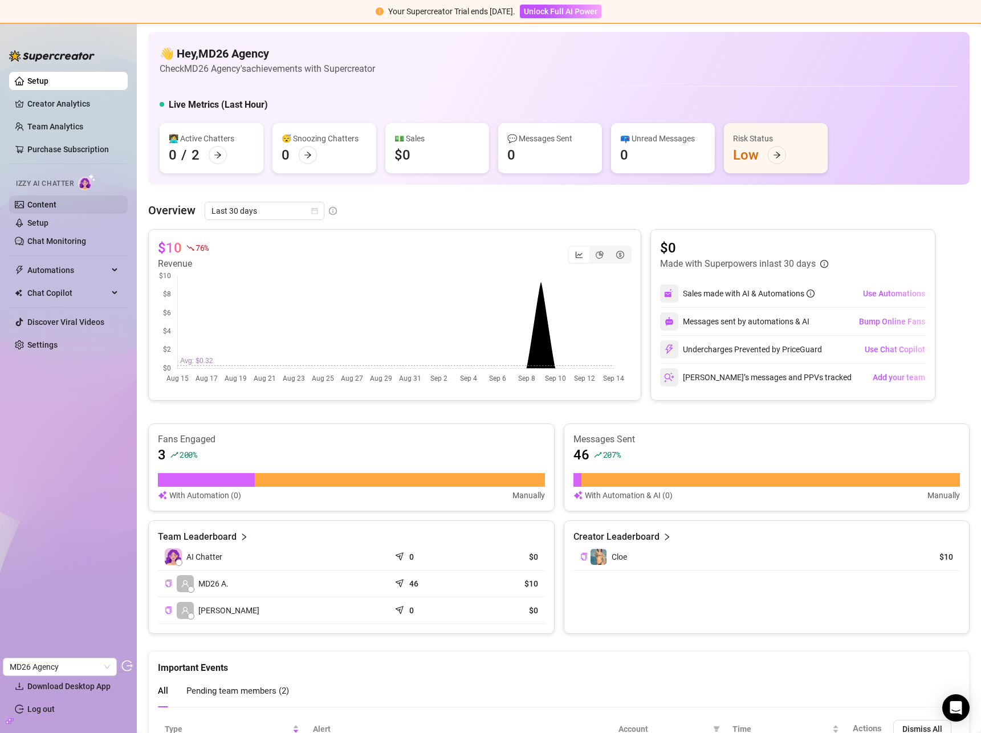
click at [45, 208] on link "Content" at bounding box center [41, 204] width 29 height 9
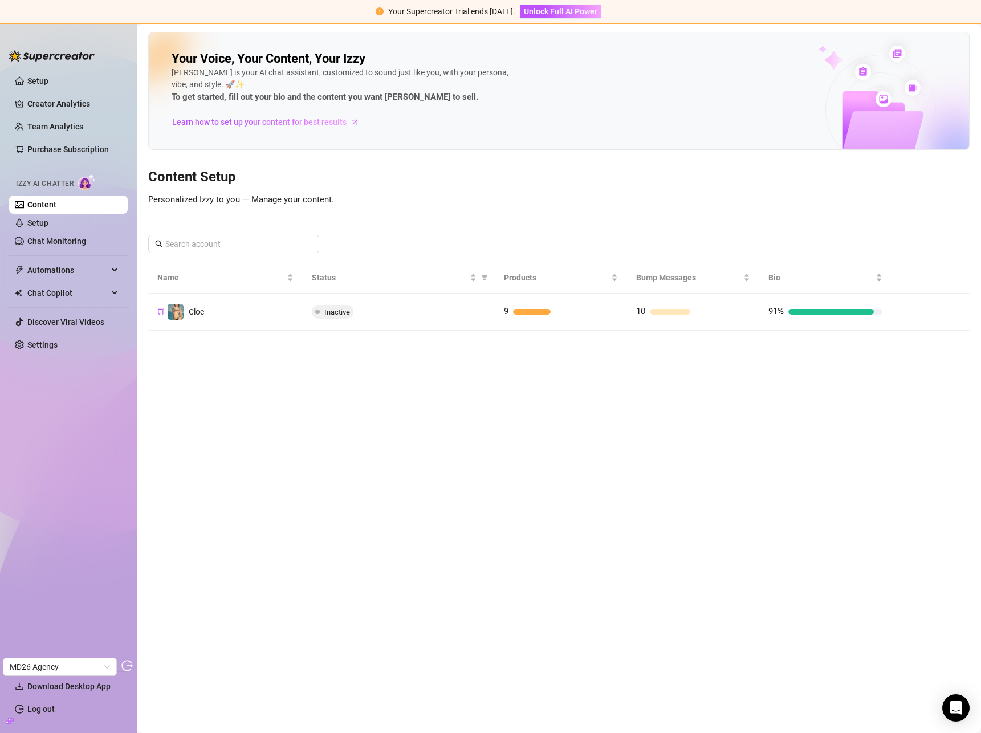
click at [261, 311] on td "Cloe" at bounding box center [225, 311] width 154 height 37
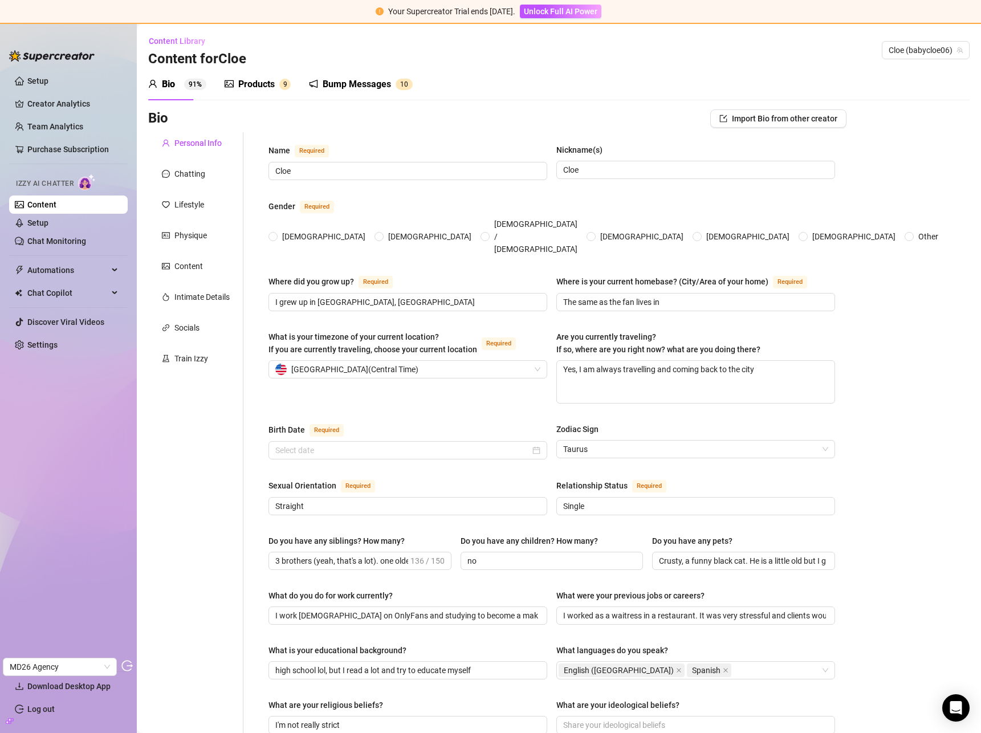
radio input "true"
type input "[DATE]"
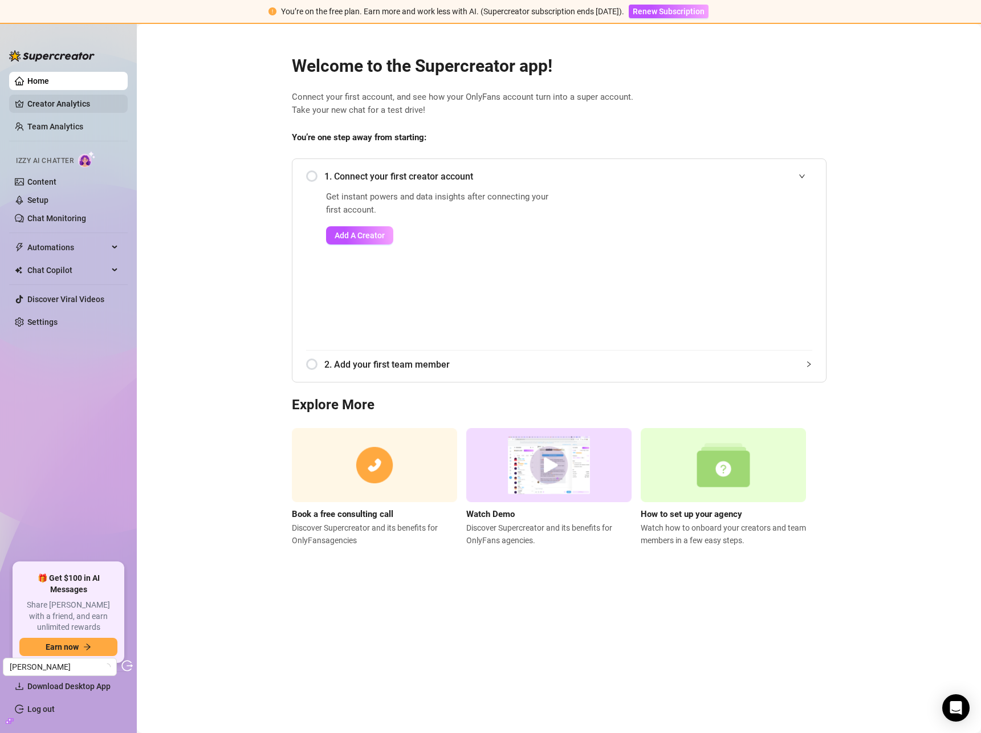
click at [66, 104] on link "Creator Analytics" at bounding box center [72, 104] width 91 height 18
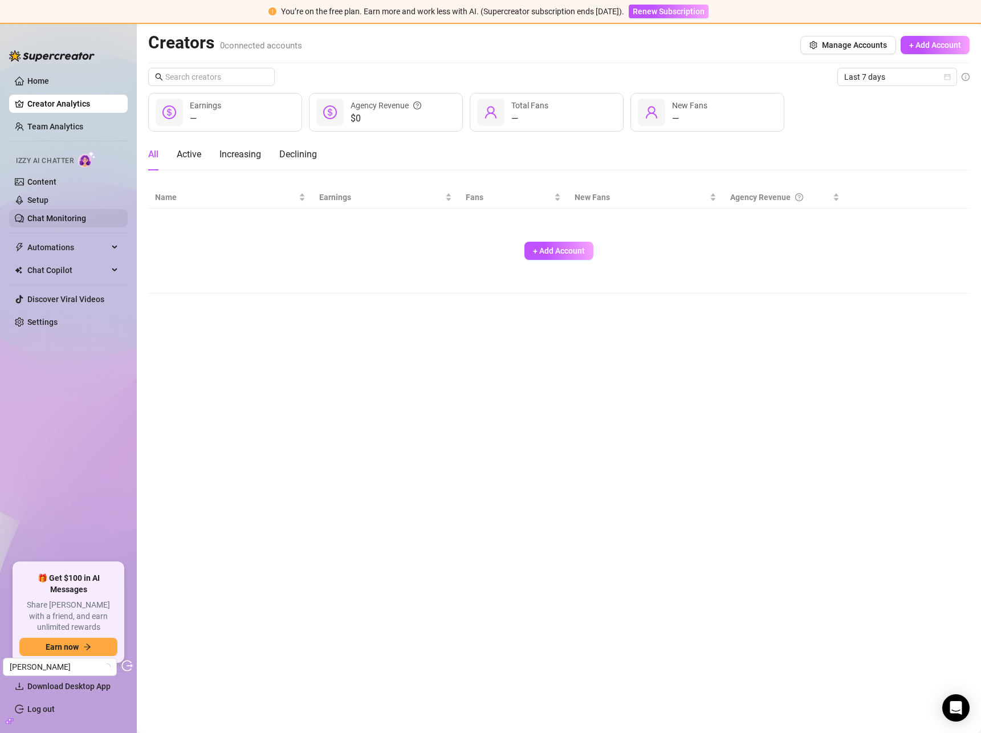
click at [60, 214] on link "Chat Monitoring" at bounding box center [56, 218] width 59 height 9
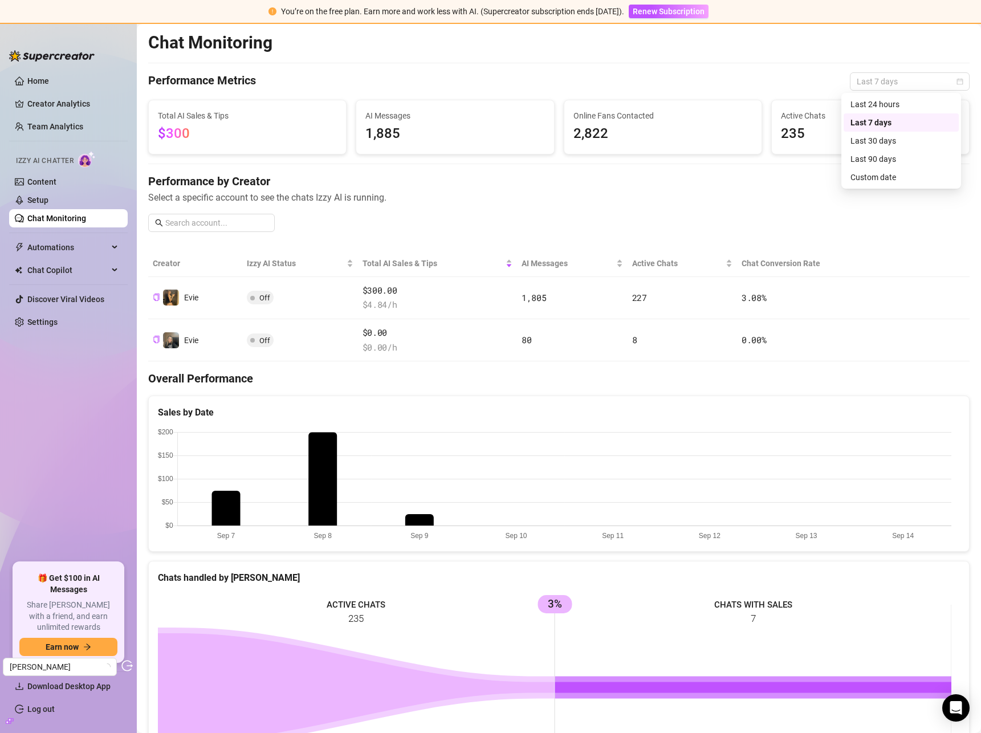
drag, startPoint x: 878, startPoint y: 80, endPoint x: 878, endPoint y: 129, distance: 48.4
click at [878, 80] on span "Last 7 days" at bounding box center [909, 81] width 106 height 17
click at [884, 163] on div "Last 90 days" at bounding box center [900, 159] width 101 height 13
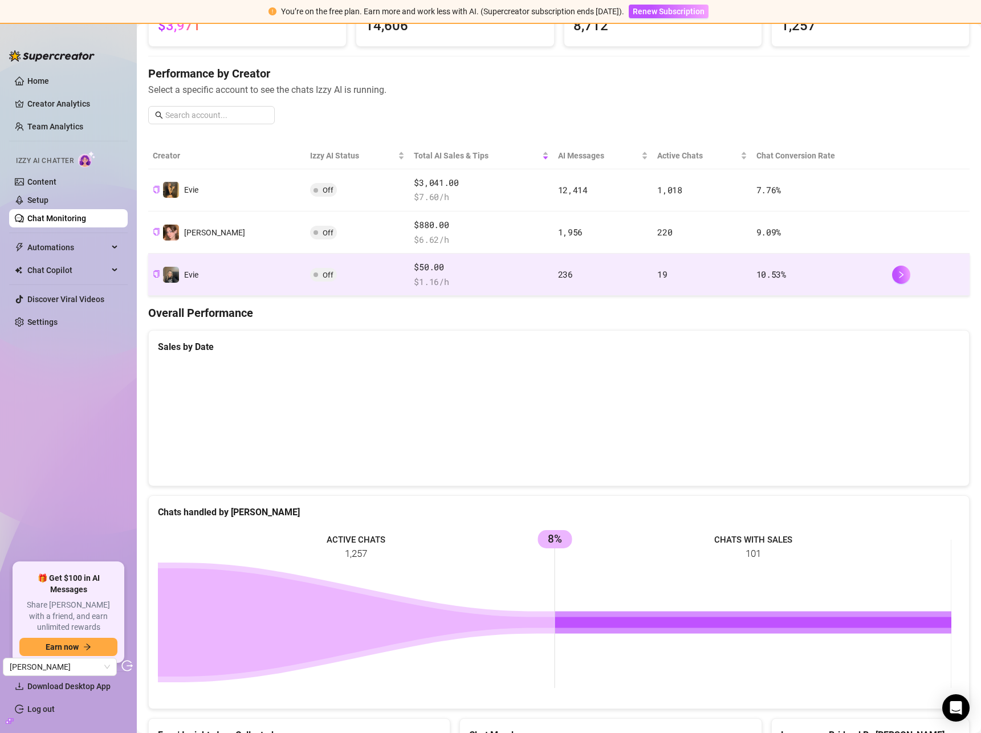
scroll to position [103, 0]
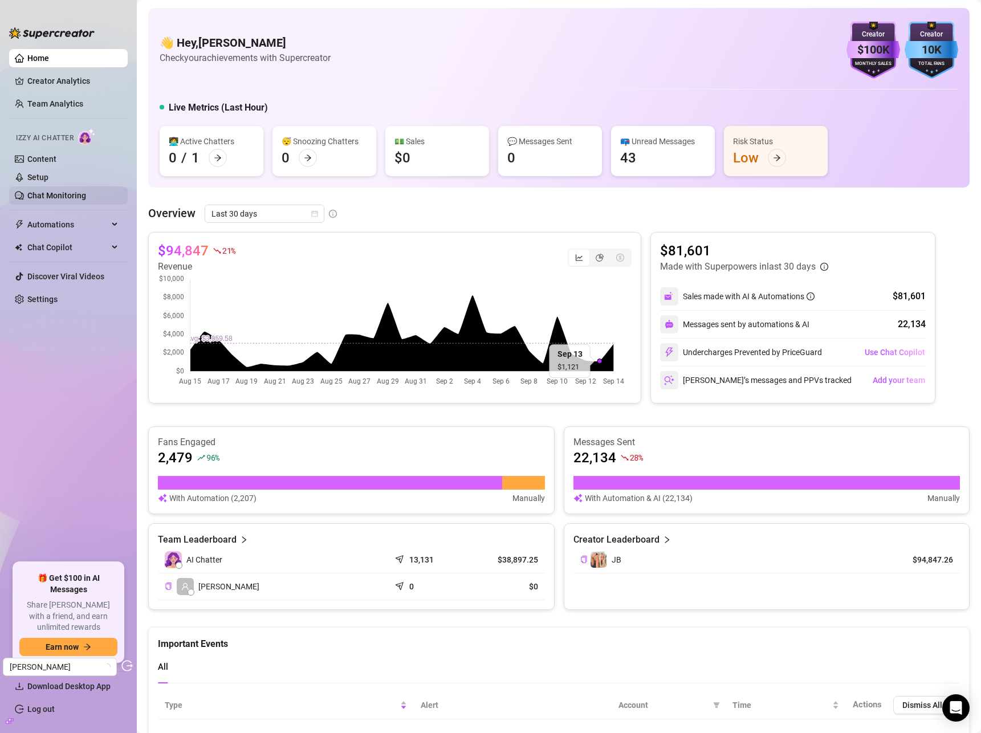
click at [73, 195] on link "Chat Monitoring" at bounding box center [56, 195] width 59 height 9
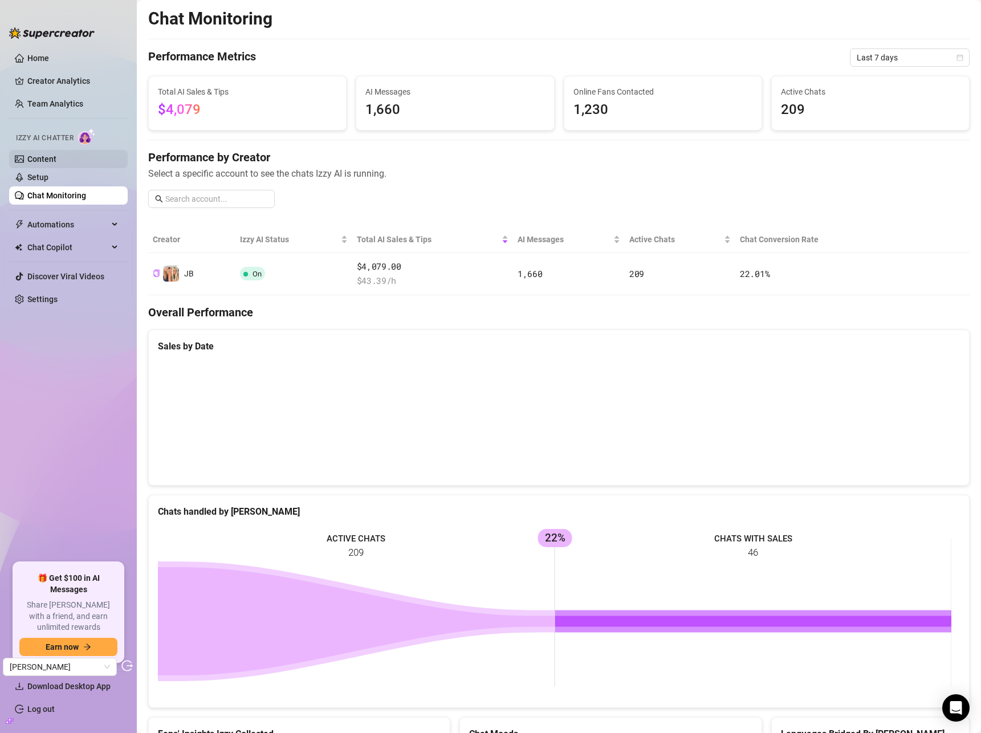
click at [56, 156] on link "Content" at bounding box center [41, 158] width 29 height 9
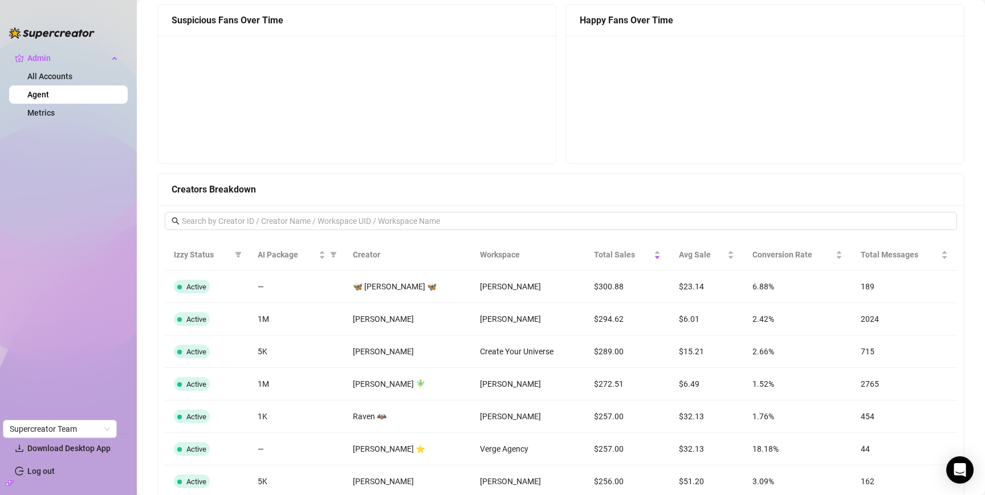
scroll to position [852, 0]
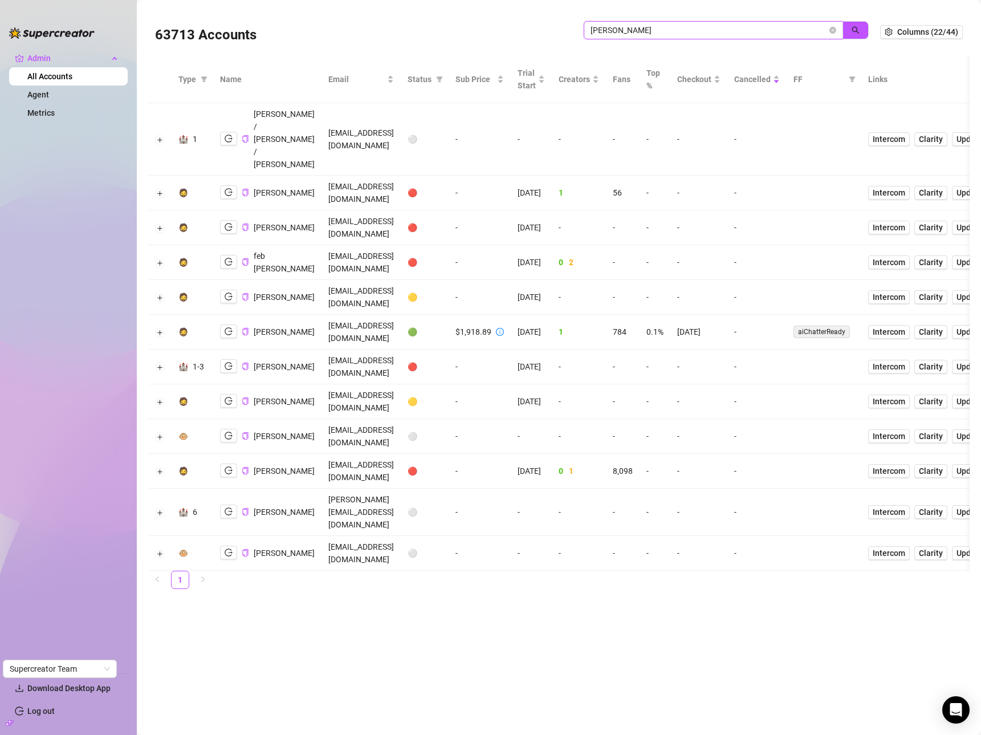
click at [748, 28] on input "ryan b" at bounding box center [708, 30] width 236 height 13
paste input "[EMAIL_ADDRESS][PERSON_NAME][DOMAIN_NAME]"
type input "[EMAIL_ADDRESS][PERSON_NAME][DOMAIN_NAME]"
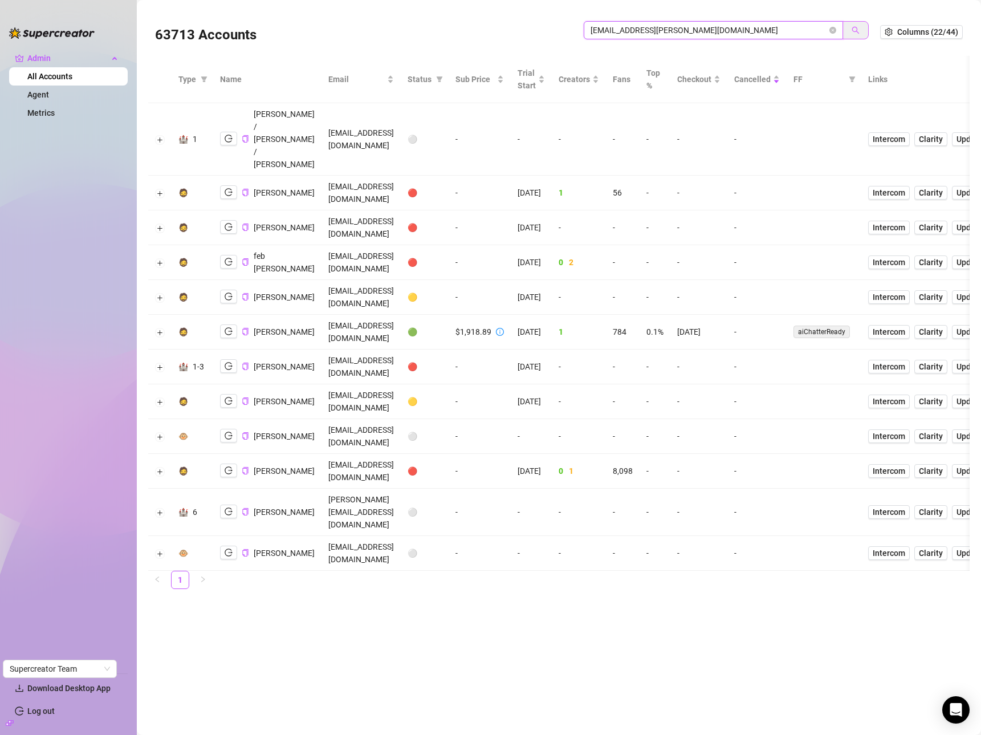
click at [851, 26] on icon "search" at bounding box center [855, 30] width 8 height 8
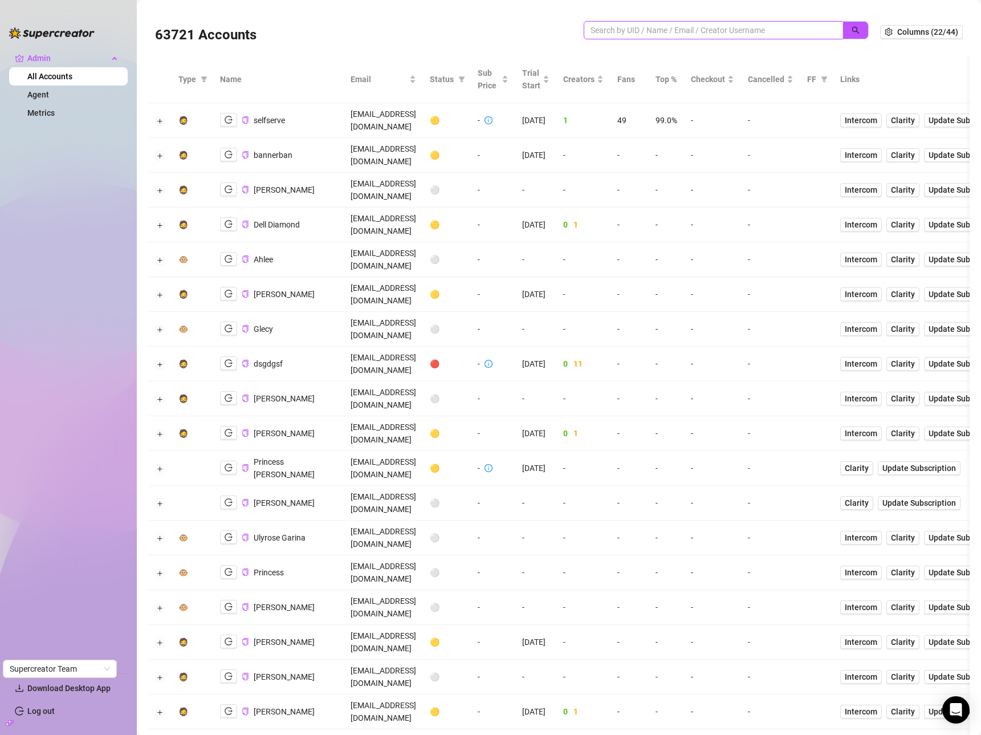
click at [695, 26] on input "search" at bounding box center [708, 30] width 236 height 13
paste input "[EMAIL_ADDRESS][PERSON_NAME][DOMAIN_NAME]"
click at [854, 38] on button "button" at bounding box center [855, 30] width 26 height 18
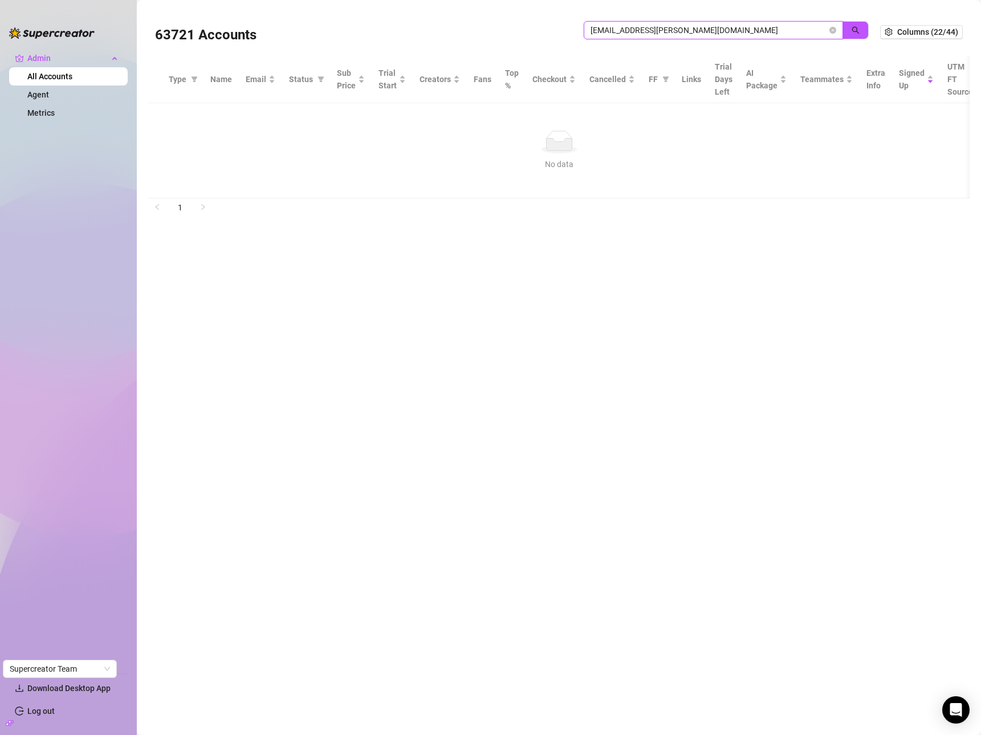
drag, startPoint x: 607, startPoint y: 30, endPoint x: 1064, endPoint y: 43, distance: 456.6
click at [980, 43] on html "Admin All Accounts Agent Metrics Download Desktop App Log out Supercreator Team…" at bounding box center [490, 367] width 981 height 735
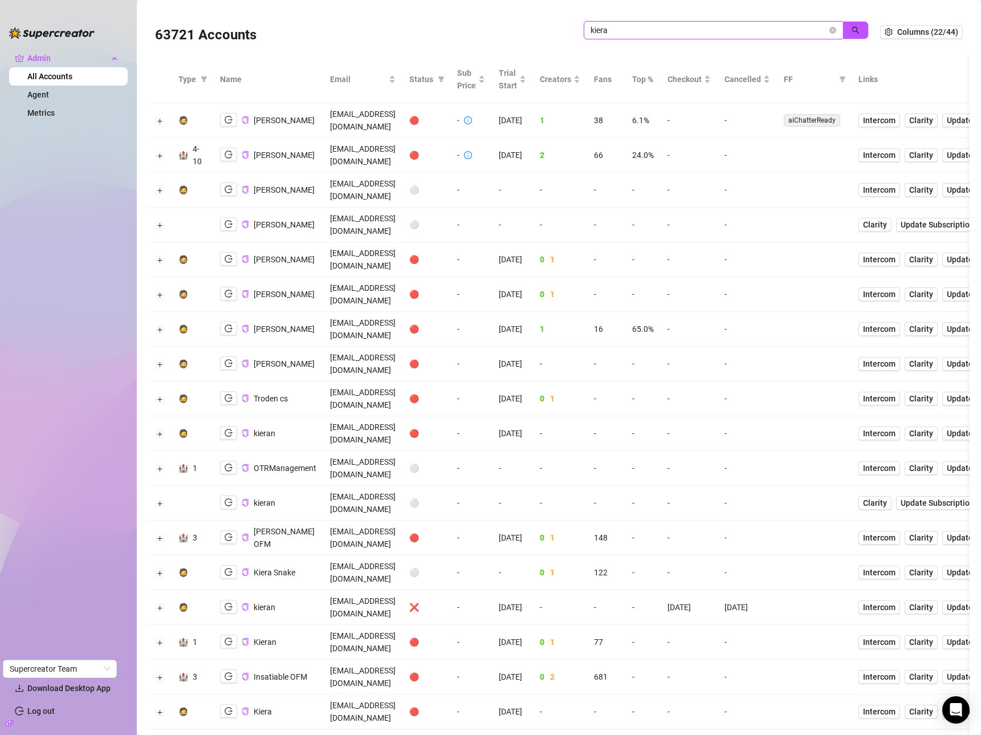
click at [674, 31] on input "kiera" at bounding box center [708, 30] width 236 height 13
click at [673, 31] on input "kiera" at bounding box center [708, 30] width 236 height 13
click at [673, 32] on input "kiera" at bounding box center [708, 30] width 236 height 13
paste input "Brogan"
type input "Brogan"
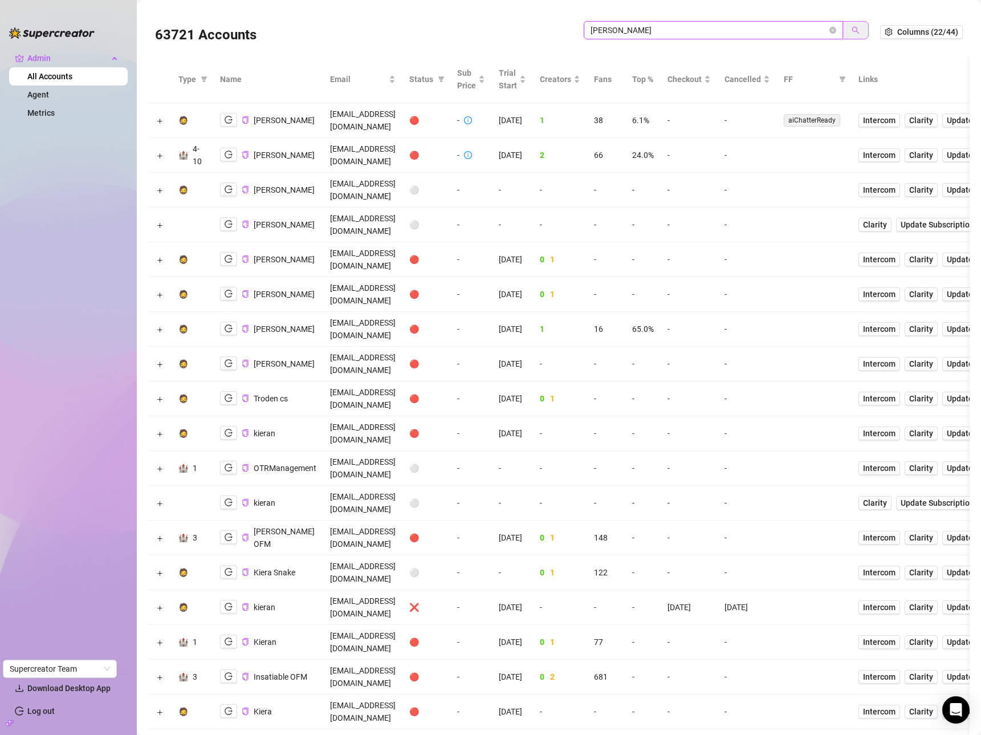
click at [842, 28] on button "button" at bounding box center [855, 30] width 26 height 18
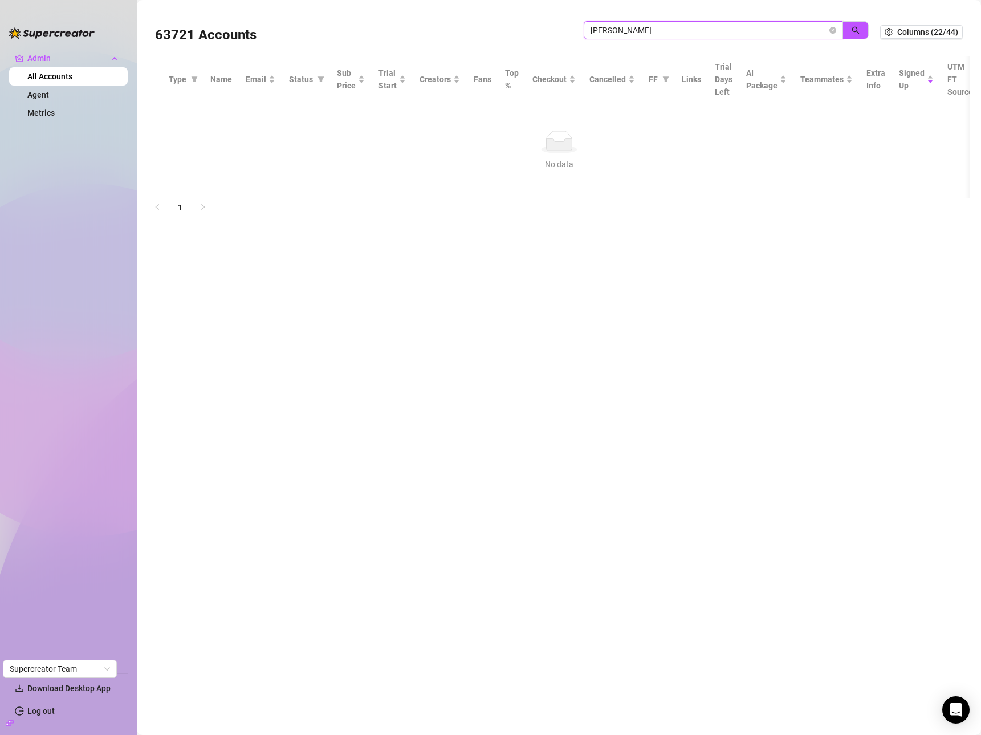
click at [835, 28] on icon "close-circle" at bounding box center [832, 30] width 7 height 7
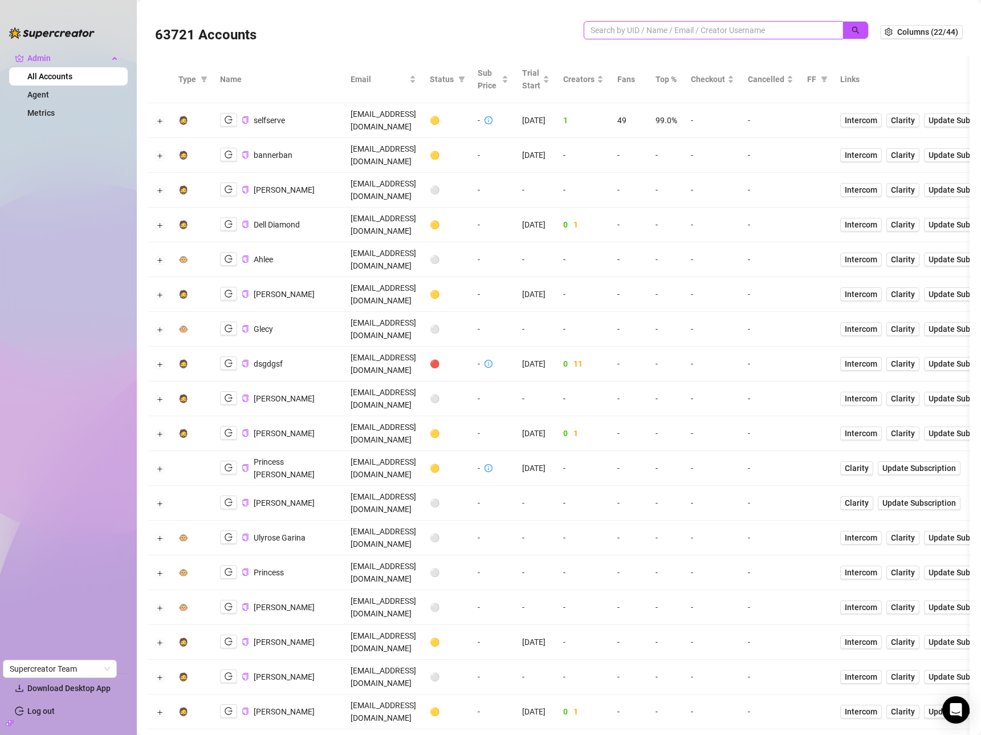
click at [739, 29] on input "search" at bounding box center [708, 30] width 236 height 13
paste input "winters"
click at [852, 27] on button "button" at bounding box center [855, 30] width 26 height 18
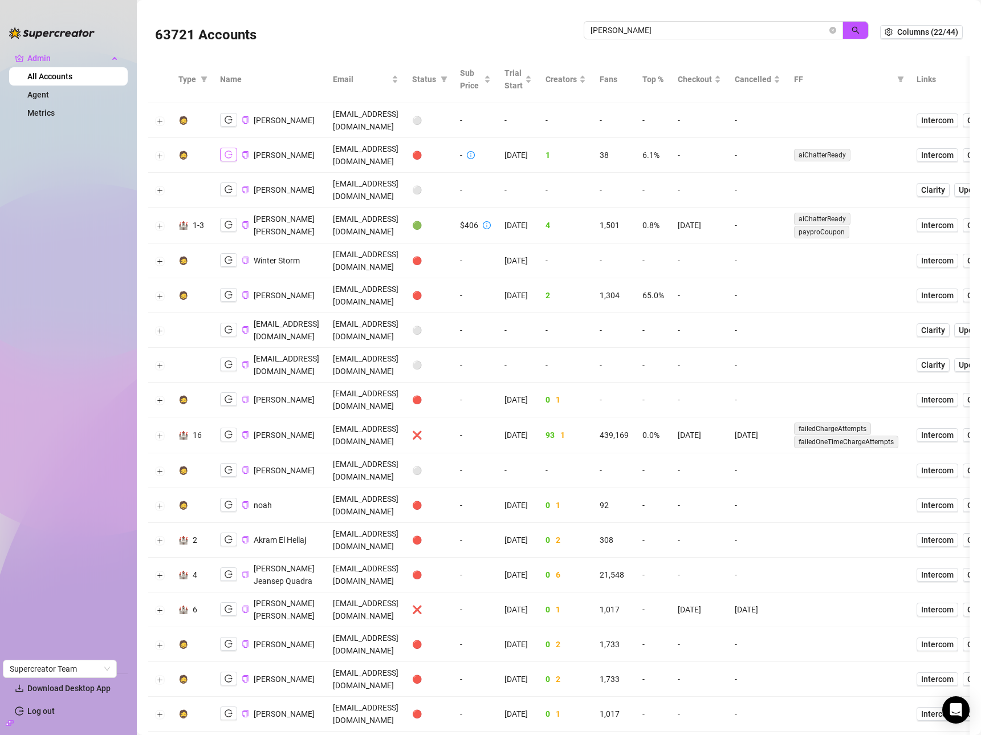
click at [226, 150] on icon "logout" at bounding box center [229, 154] width 8 height 8
click at [157, 151] on button "Expand row" at bounding box center [160, 155] width 9 height 9
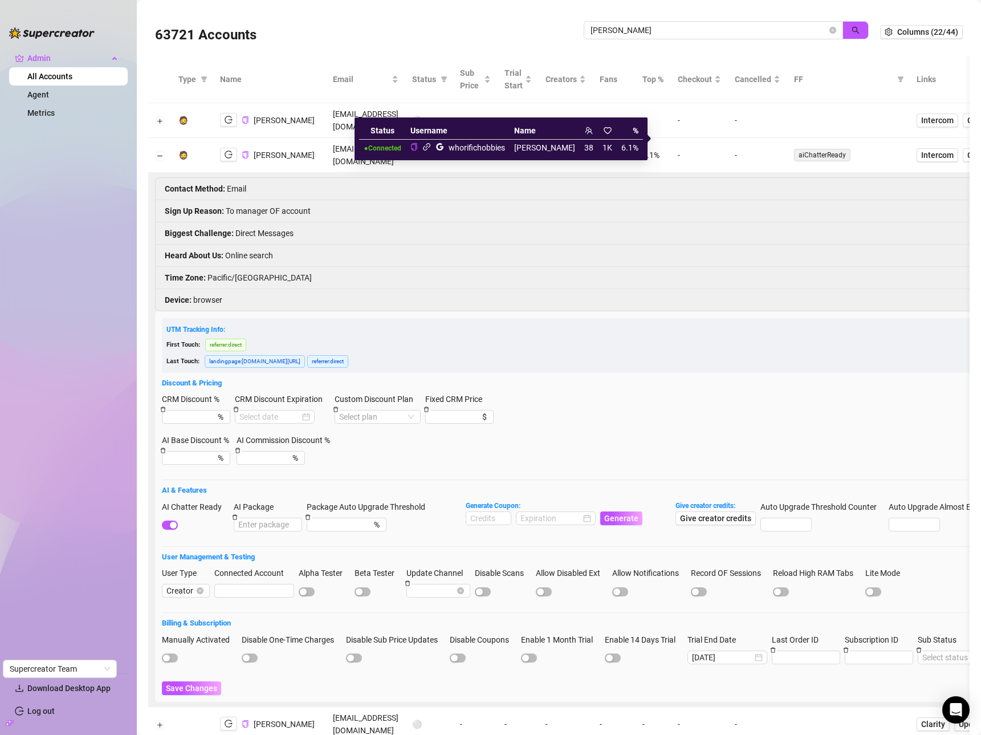
click at [430, 146] on icon "link" at bounding box center [426, 146] width 7 height 7
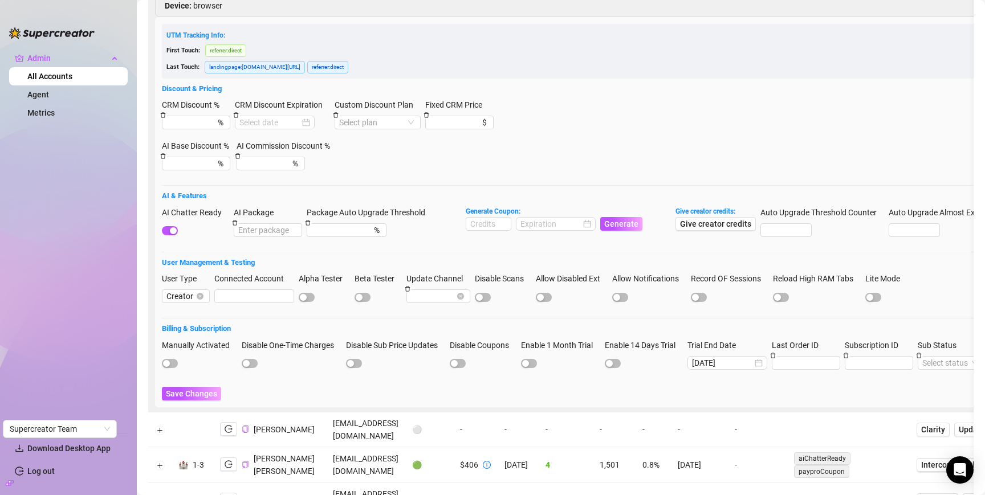
scroll to position [300, 0]
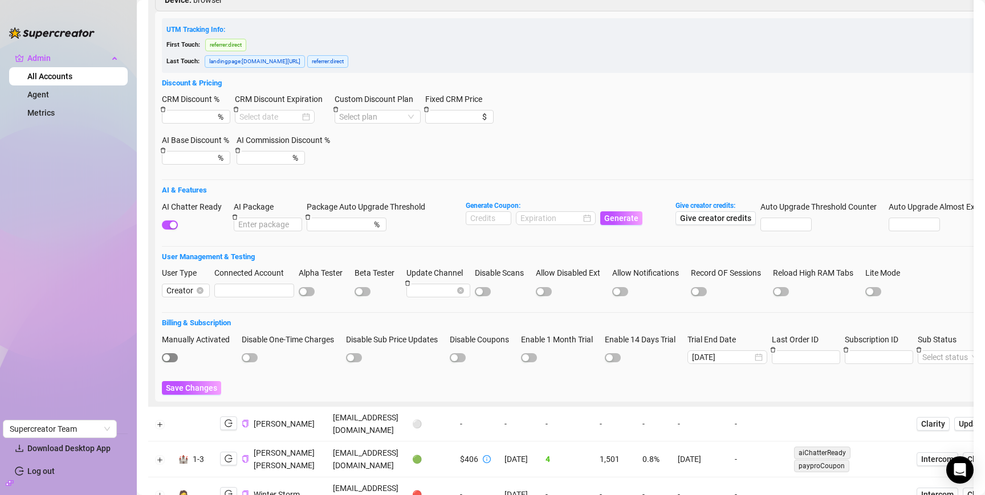
click at [171, 353] on span "button" at bounding box center [170, 357] width 16 height 9
click at [183, 384] on span "Save Changes" at bounding box center [191, 388] width 51 height 9
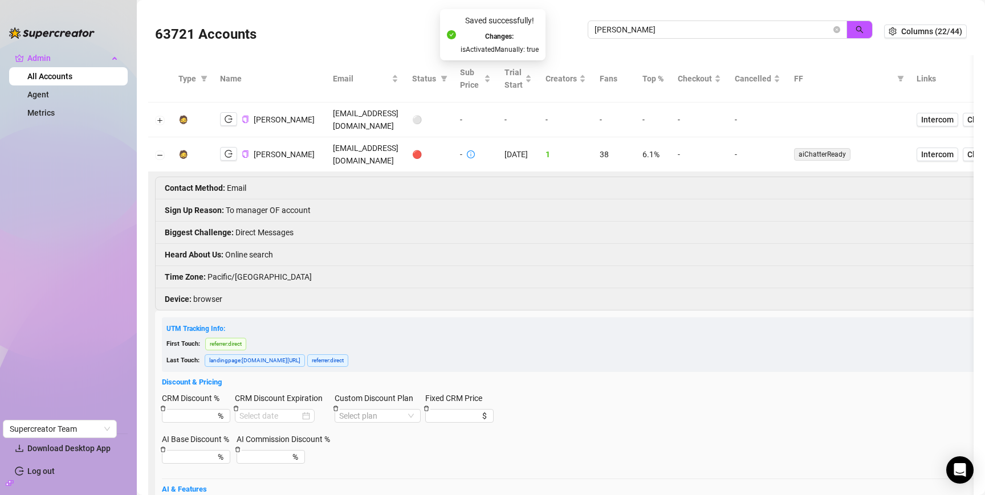
scroll to position [0, 0]
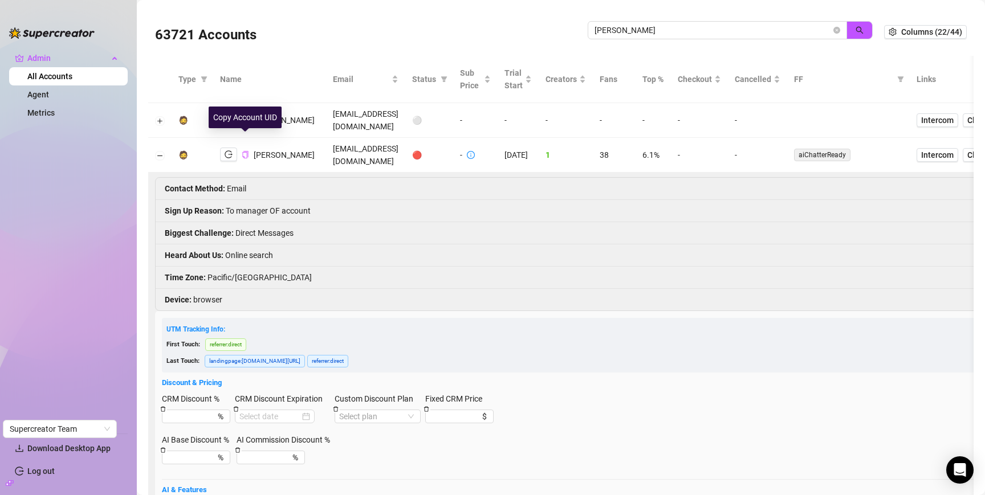
click at [246, 151] on icon "copy" at bounding box center [245, 154] width 7 height 7
click at [161, 151] on button "Collapse row" at bounding box center [160, 155] width 9 height 9
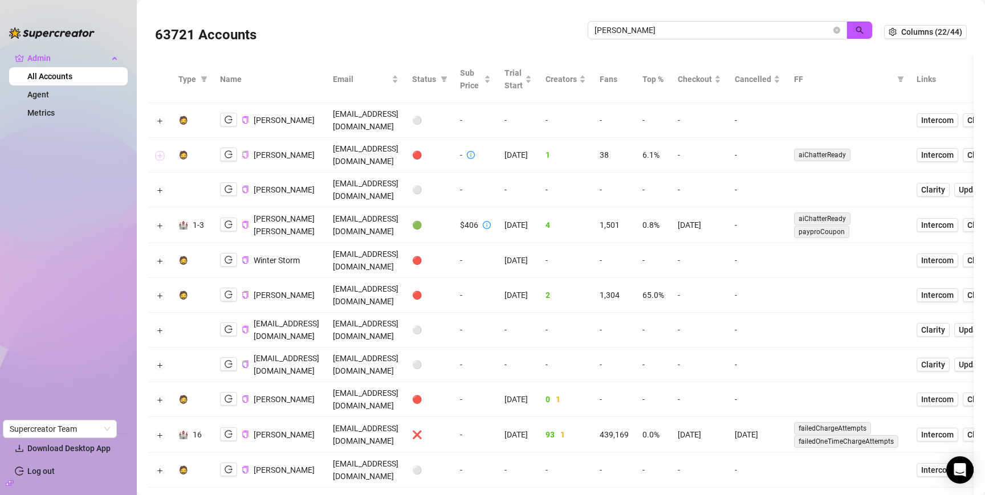
click at [161, 151] on button "Expand row" at bounding box center [160, 155] width 9 height 9
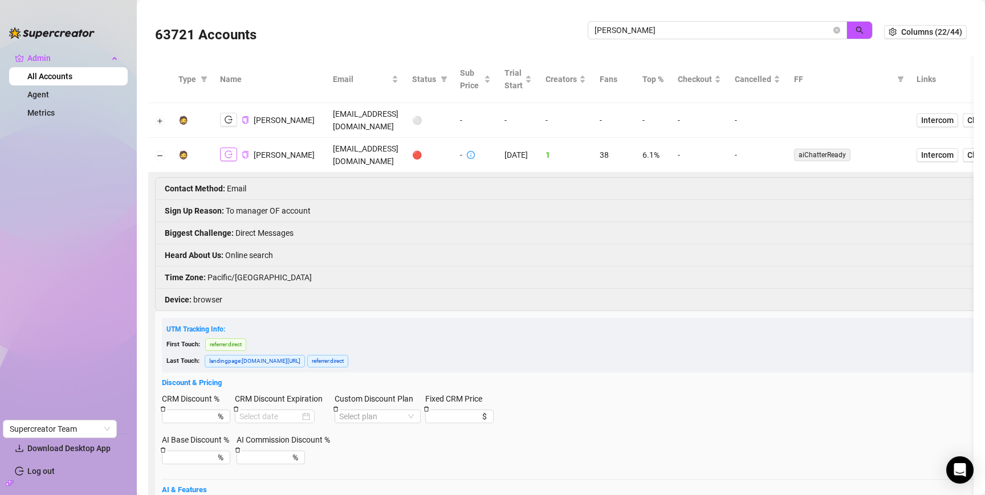
click at [227, 150] on icon "logout" at bounding box center [229, 154] width 8 height 8
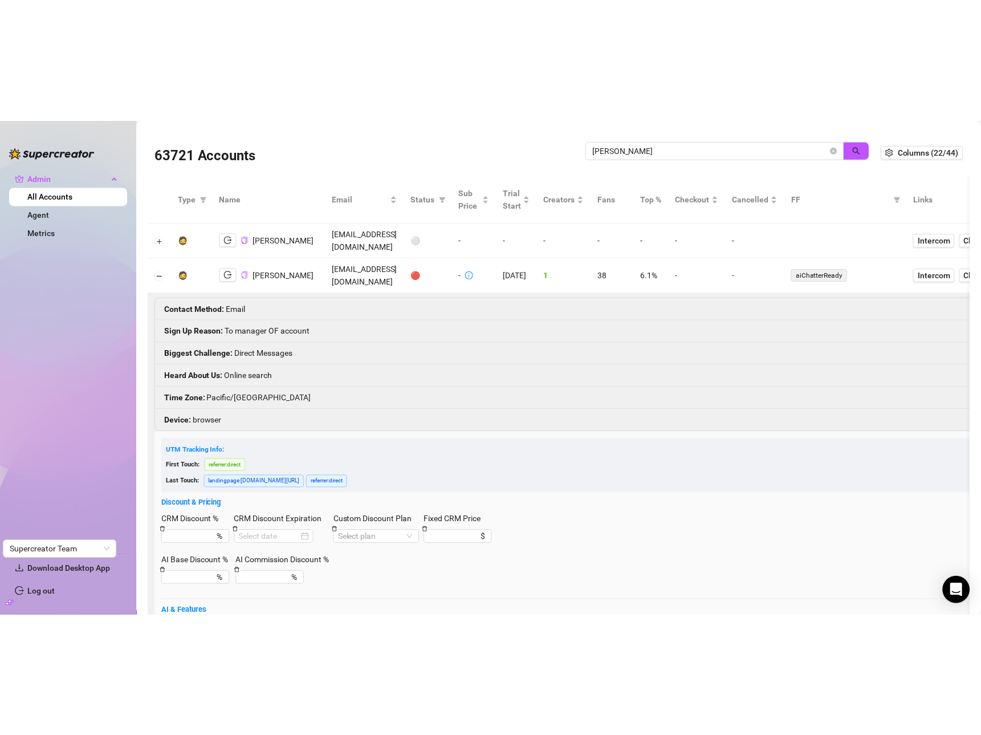
scroll to position [211, 0]
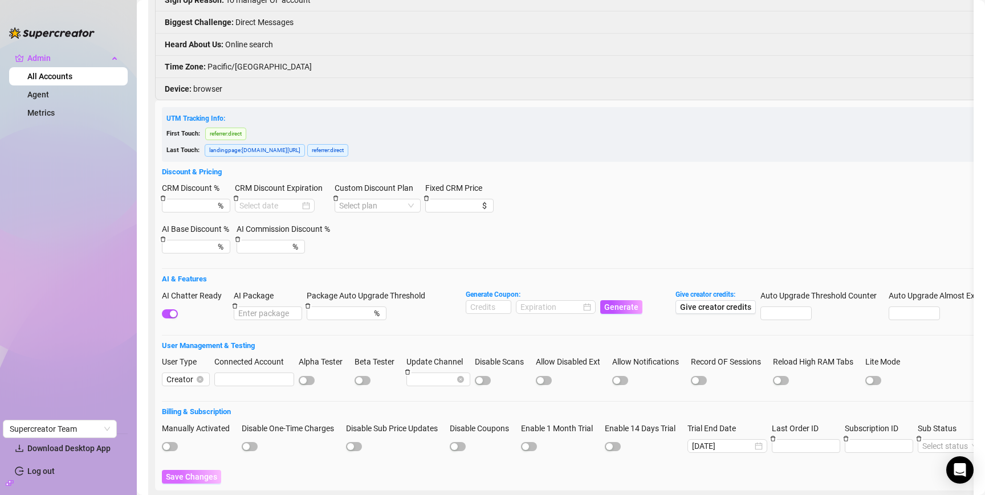
click at [185, 472] on span "Save Changes" at bounding box center [191, 476] width 51 height 9
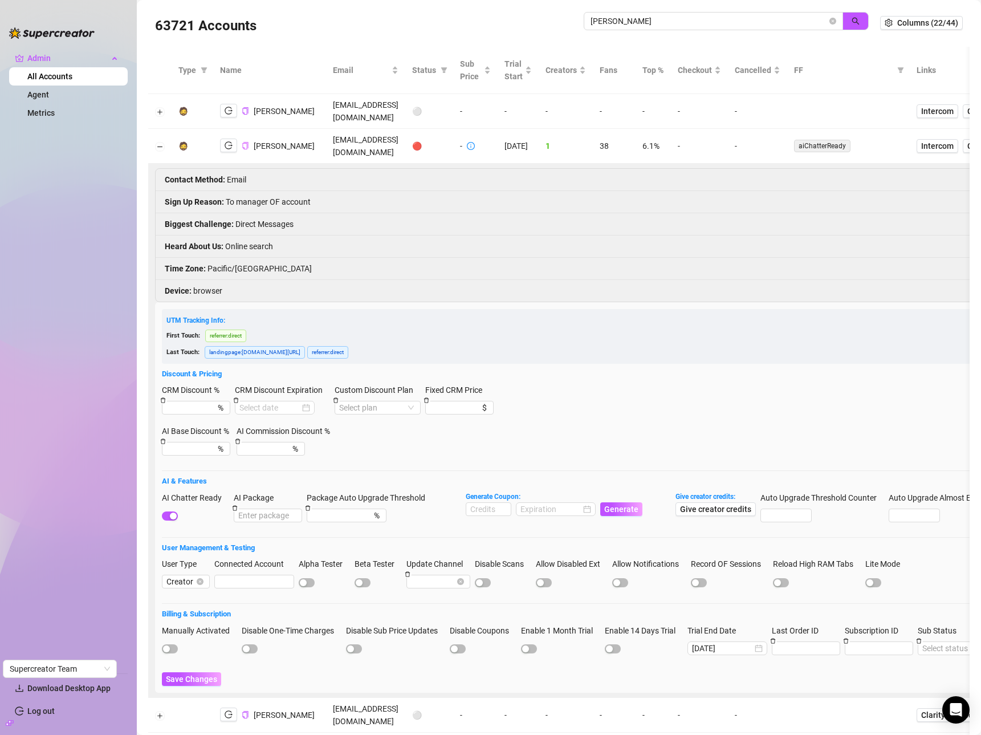
scroll to position [0, 0]
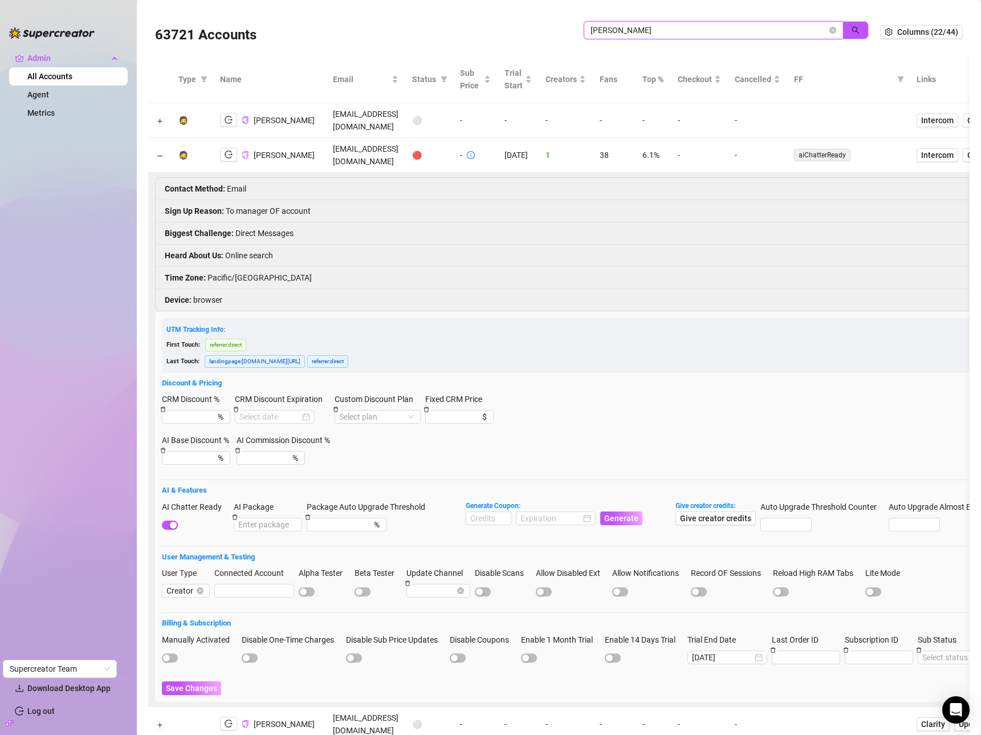
click at [737, 31] on input "winters" at bounding box center [708, 30] width 236 height 13
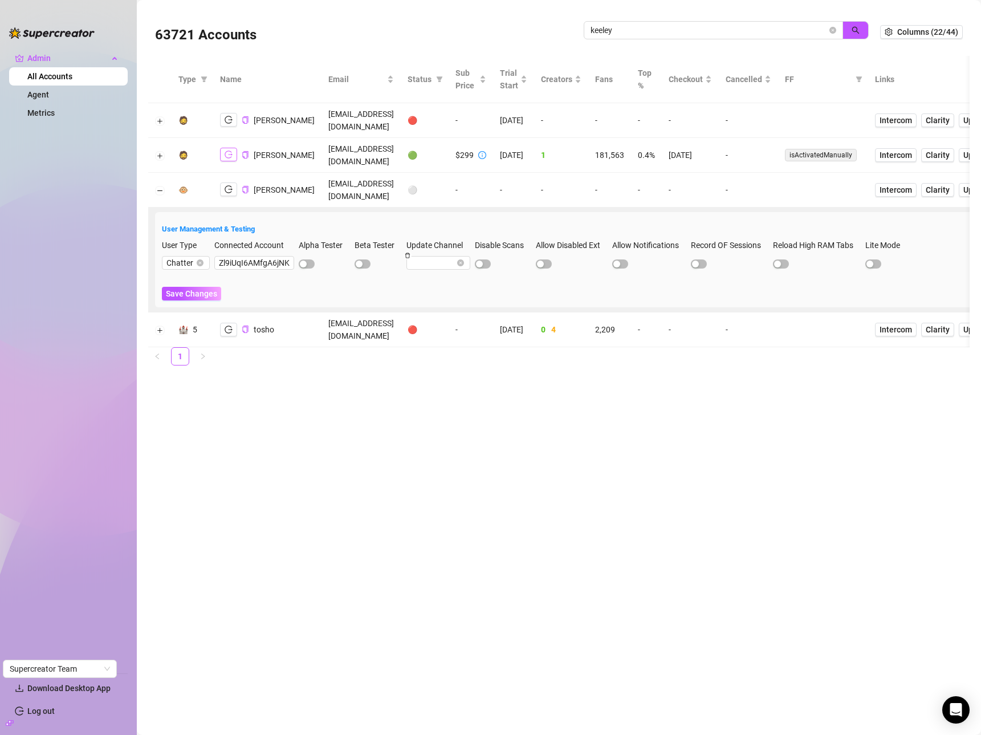
click at [228, 155] on icon "logout" at bounding box center [229, 154] width 8 height 8
click at [696, 28] on input "keeley" at bounding box center [708, 30] width 236 height 13
click at [695, 27] on input "keeley" at bounding box center [708, 30] width 236 height 13
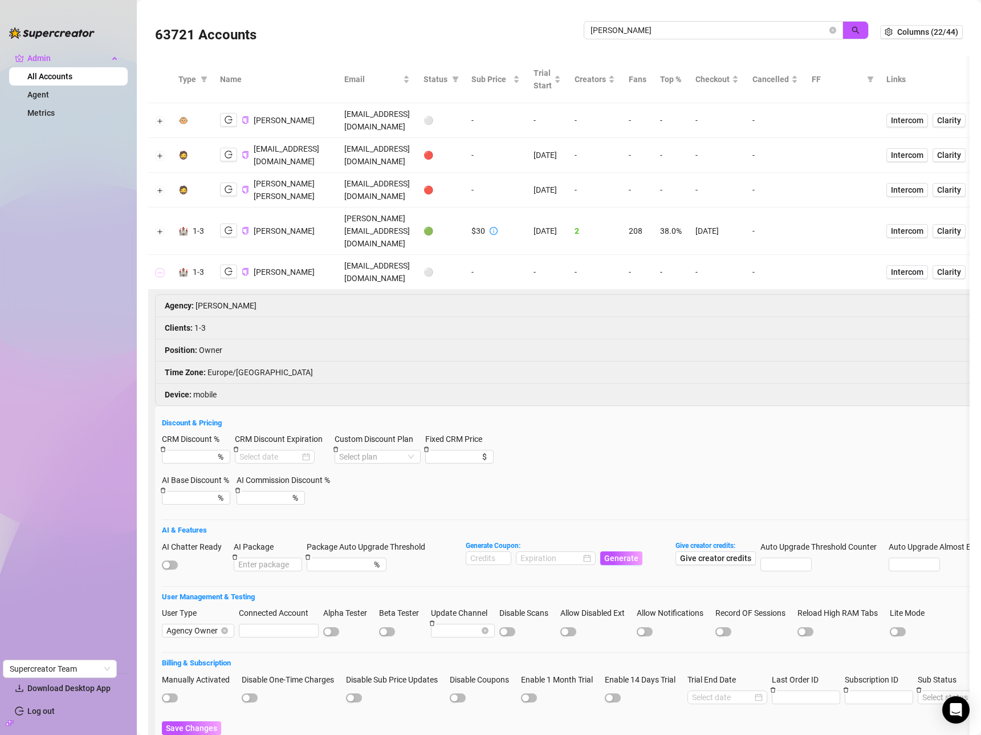
click at [160, 268] on button "Collapse row" at bounding box center [160, 272] width 9 height 9
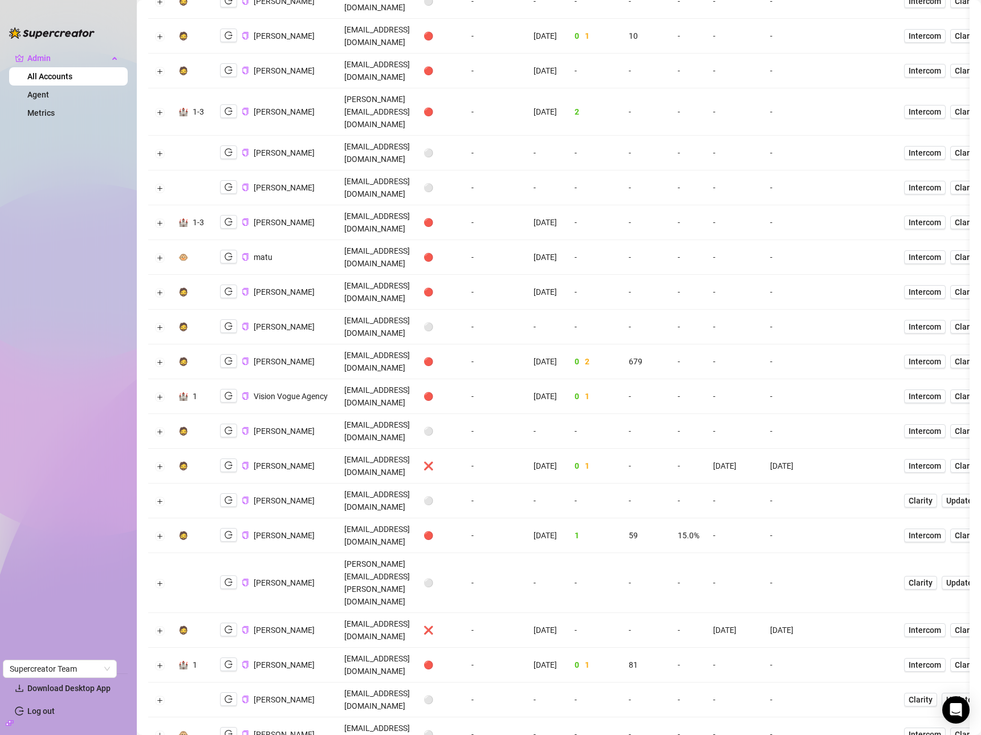
scroll to position [866, 0]
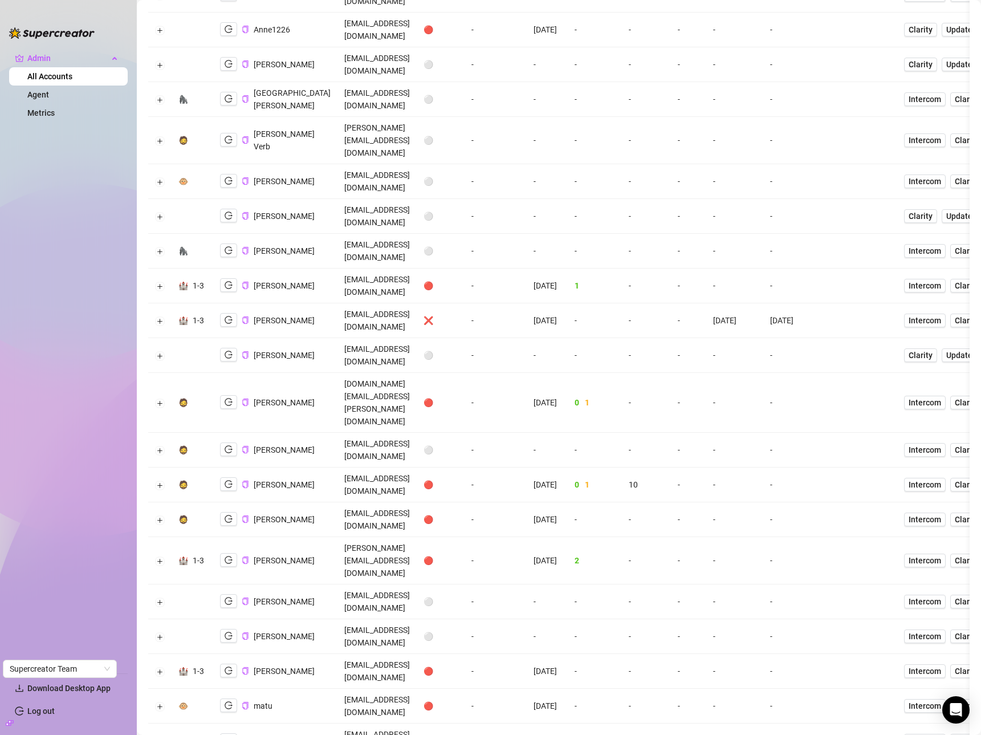
scroll to position [0, 0]
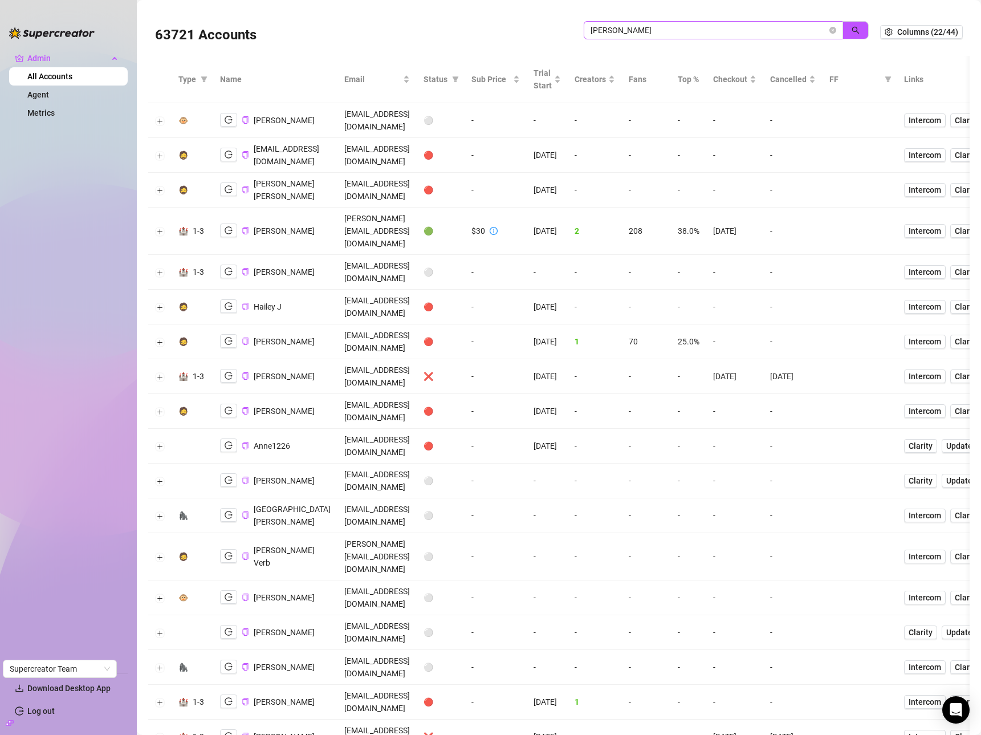
click at [708, 23] on span "jackson" at bounding box center [713, 30] width 259 height 18
click at [706, 27] on input "jackson" at bounding box center [708, 30] width 236 height 13
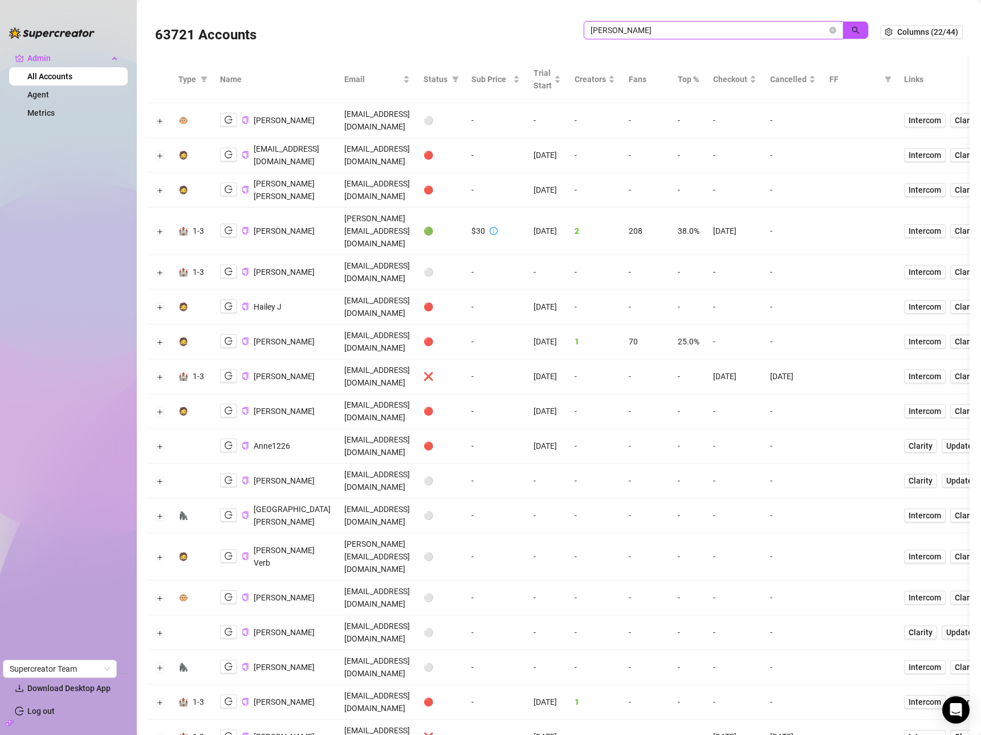
type input "o"
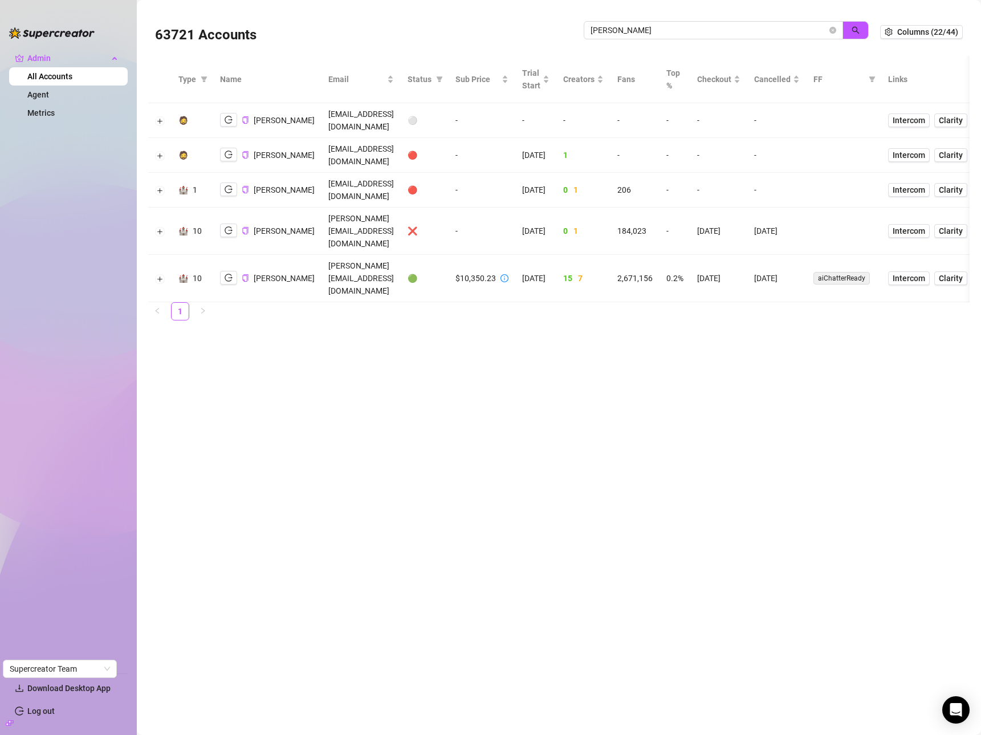
drag, startPoint x: 232, startPoint y: 251, endPoint x: 668, endPoint y: 6, distance: 499.8
click at [232, 271] on button "button" at bounding box center [228, 278] width 17 height 14
click at [663, 28] on input "david v" at bounding box center [708, 30] width 236 height 13
click at [662, 28] on input "david v" at bounding box center [708, 30] width 236 height 13
click at [663, 27] on input "david v" at bounding box center [708, 30] width 236 height 13
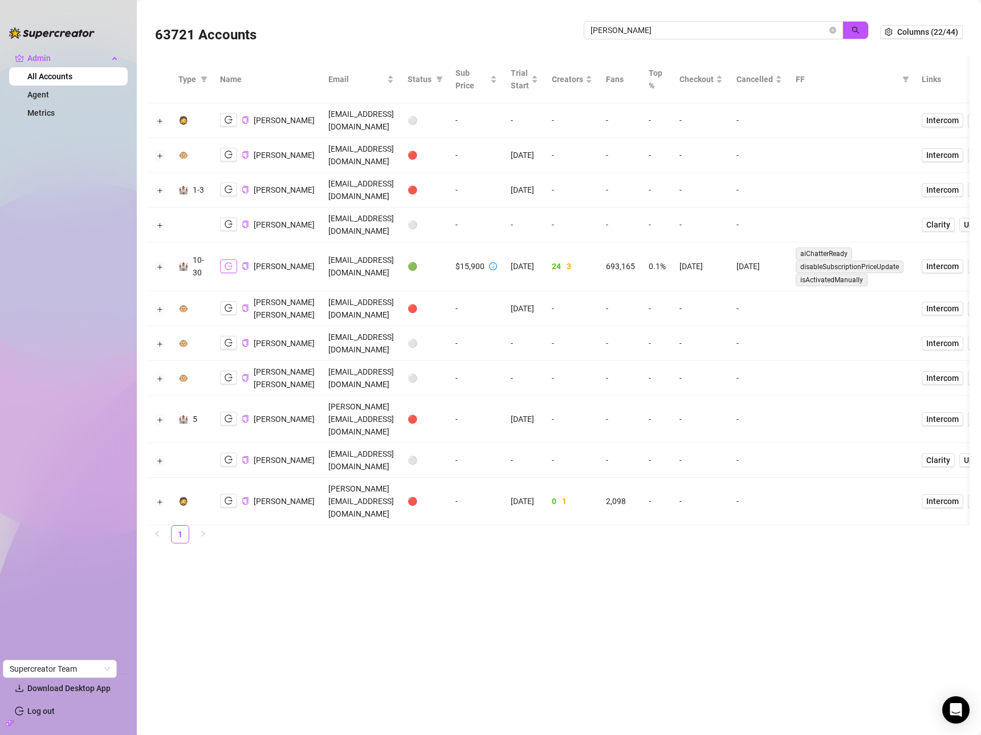
click at [231, 270] on icon "logout" at bounding box center [229, 266] width 8 height 8
click at [659, 35] on input "john l" at bounding box center [708, 30] width 236 height 13
click at [659, 36] on input "john l" at bounding box center [708, 30] width 236 height 13
type input "doris"
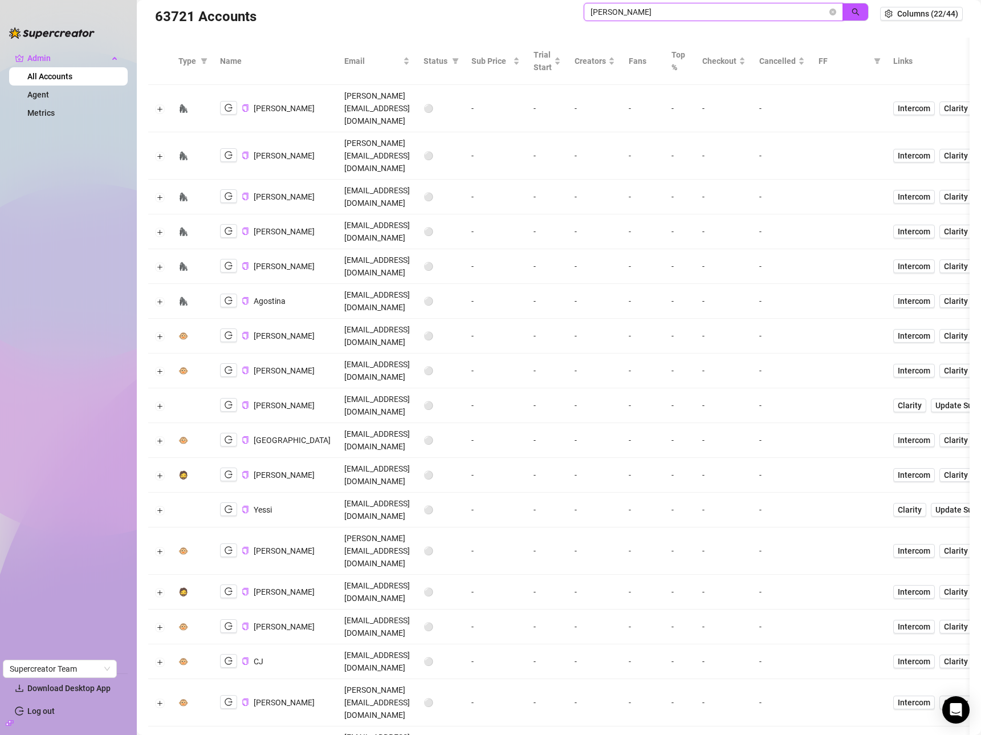
scroll to position [42, 0]
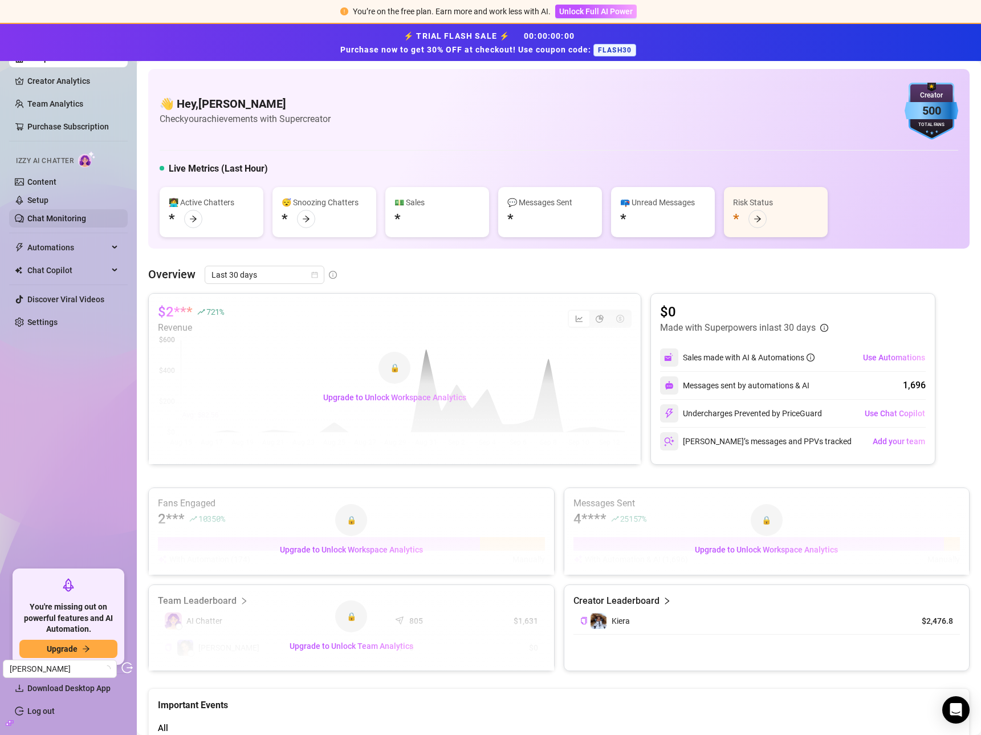
click at [37, 219] on link "Chat Monitoring" at bounding box center [56, 218] width 59 height 9
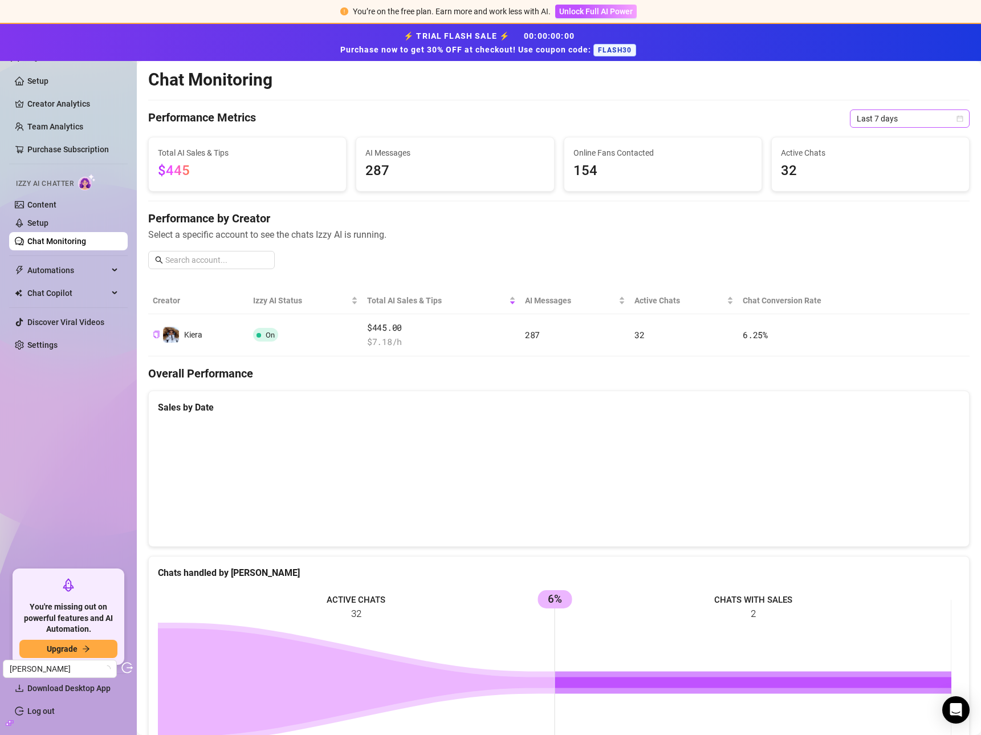
click at [883, 118] on span "Last 7 days" at bounding box center [909, 118] width 106 height 17
click at [886, 189] on div "Last 90 days" at bounding box center [900, 196] width 115 height 18
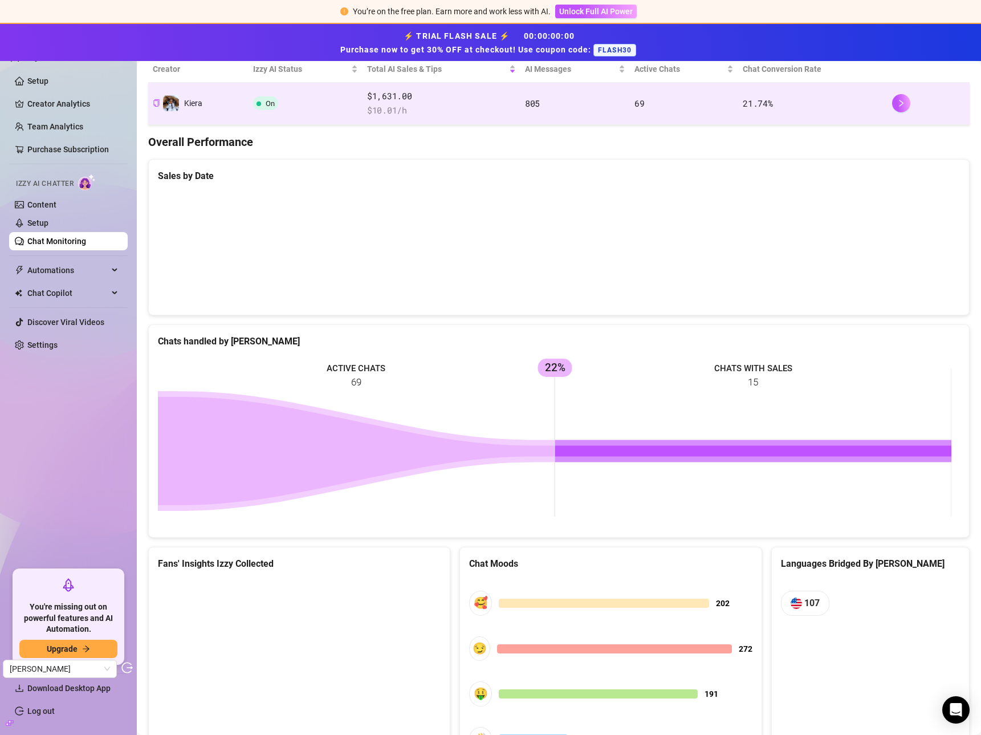
scroll to position [231, 0]
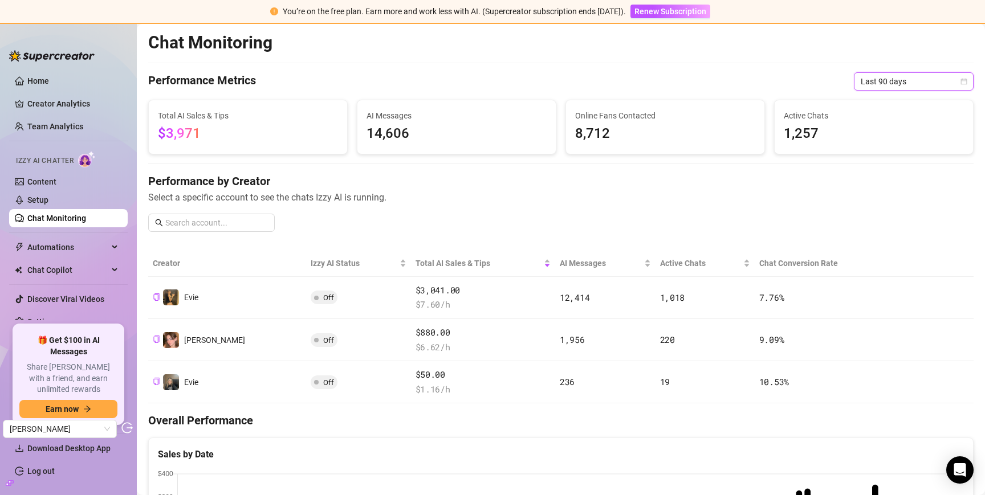
scroll to position [103, 0]
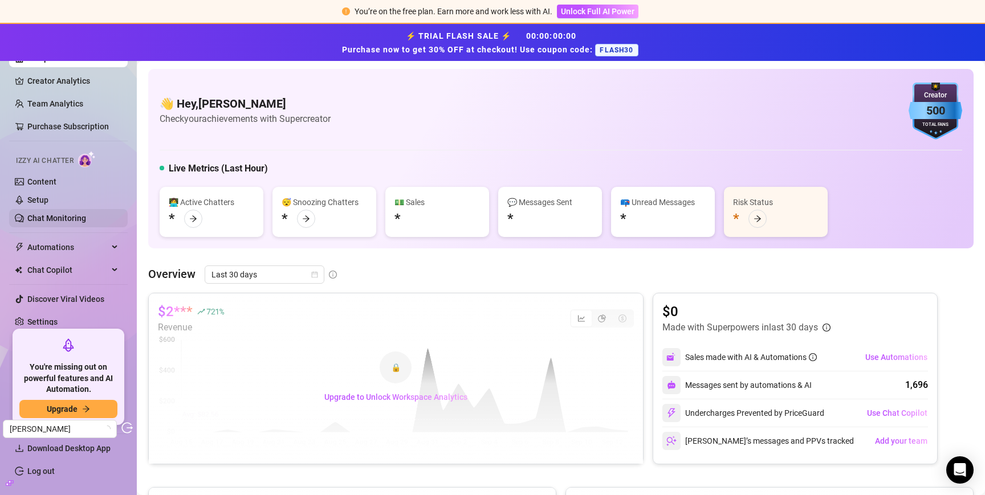
click at [51, 214] on link "Chat Monitoring" at bounding box center [56, 218] width 59 height 9
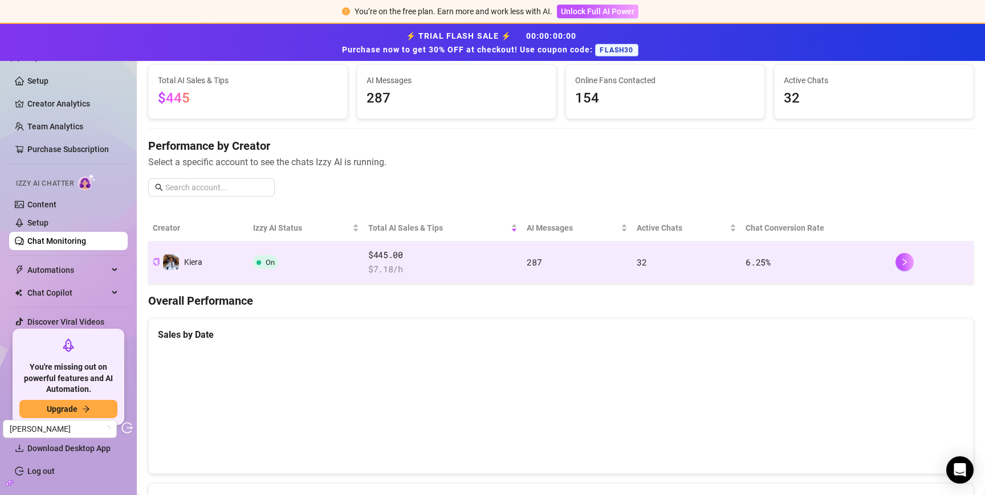
click at [332, 260] on td "On" at bounding box center [305, 263] width 115 height 42
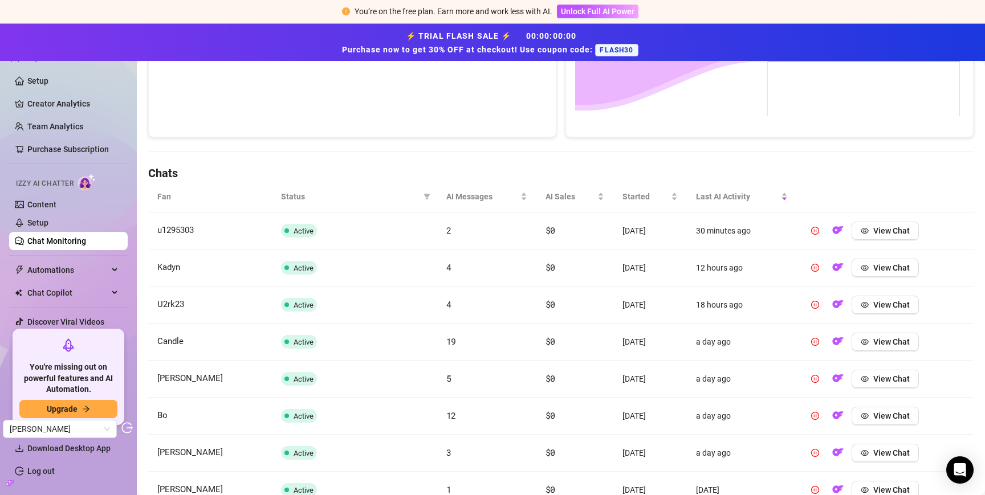
scroll to position [308, 0]
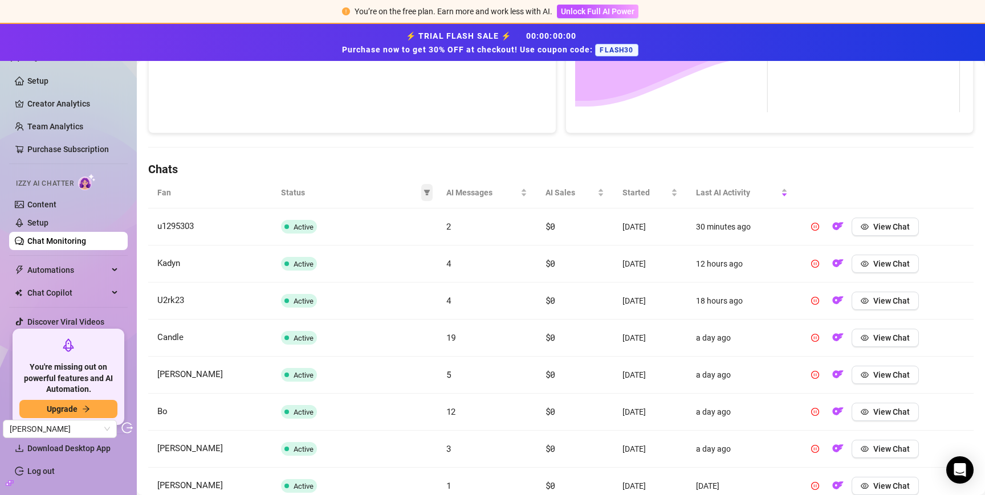
click at [427, 195] on span at bounding box center [426, 192] width 11 height 17
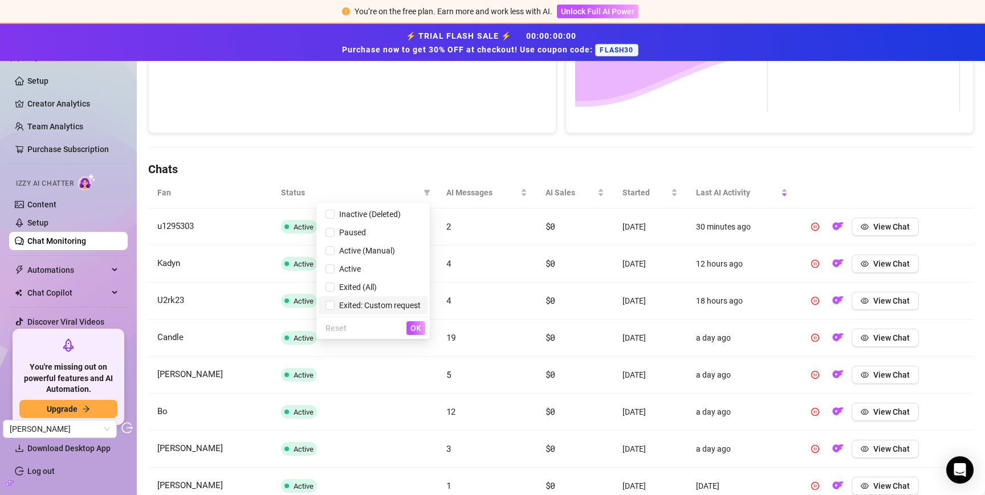
click at [382, 309] on span "Exited: Custom request" at bounding box center [377, 305] width 86 height 9
checkbox input "true"
click at [414, 328] on span "OK" at bounding box center [415, 328] width 11 height 9
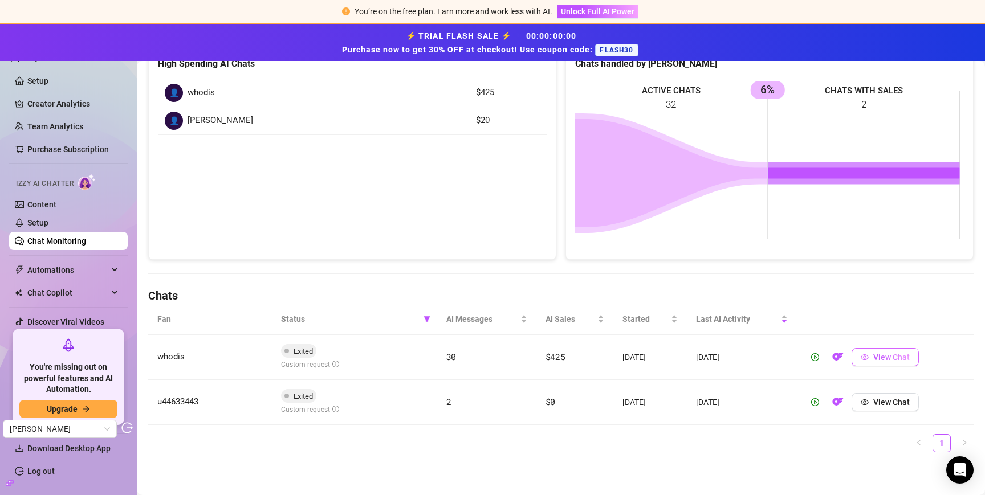
click at [873, 358] on span "View Chat" at bounding box center [891, 357] width 36 height 9
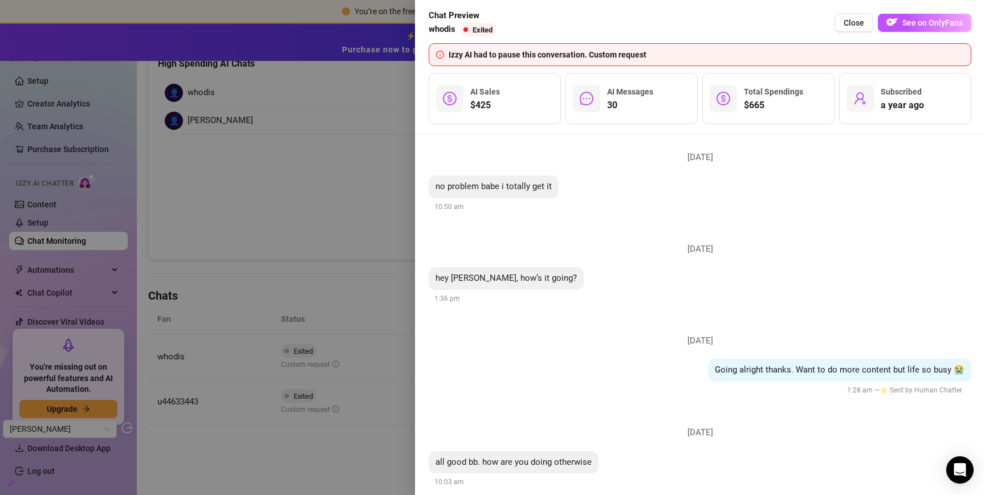
scroll to position [4299, 0]
click at [390, 332] on div at bounding box center [492, 247] width 985 height 495
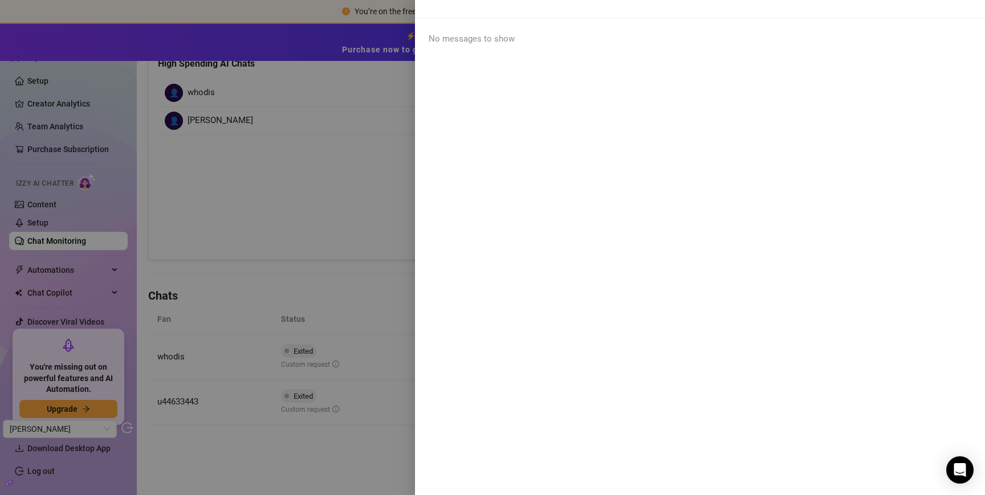
scroll to position [0, 0]
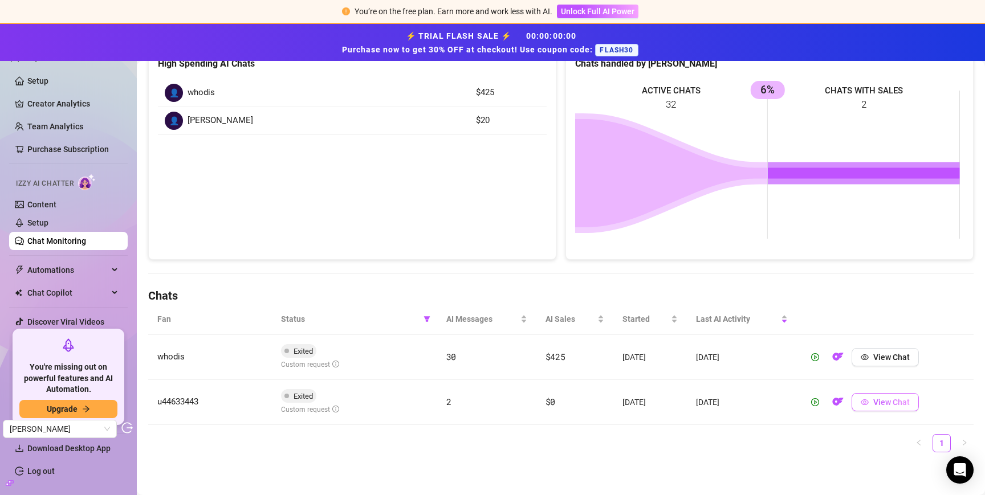
click at [882, 408] on button "View Chat" at bounding box center [884, 402] width 67 height 18
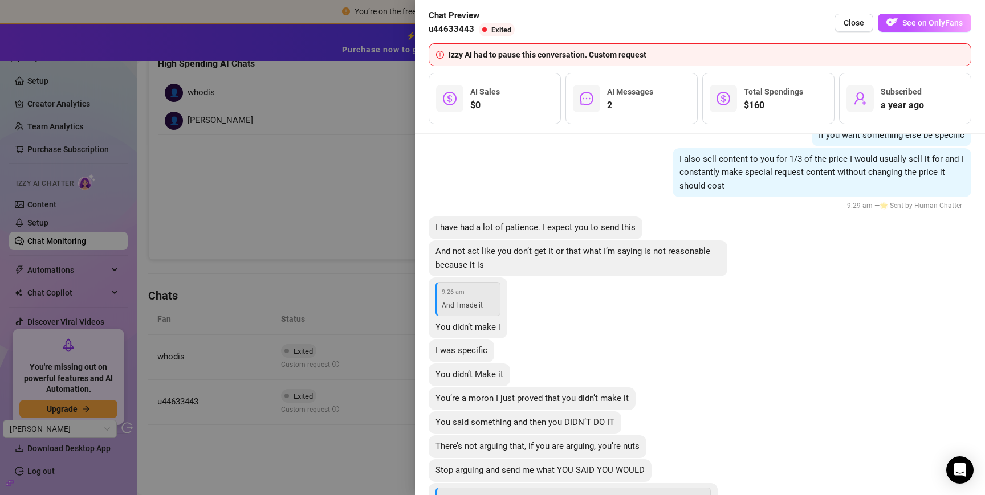
scroll to position [2332, 0]
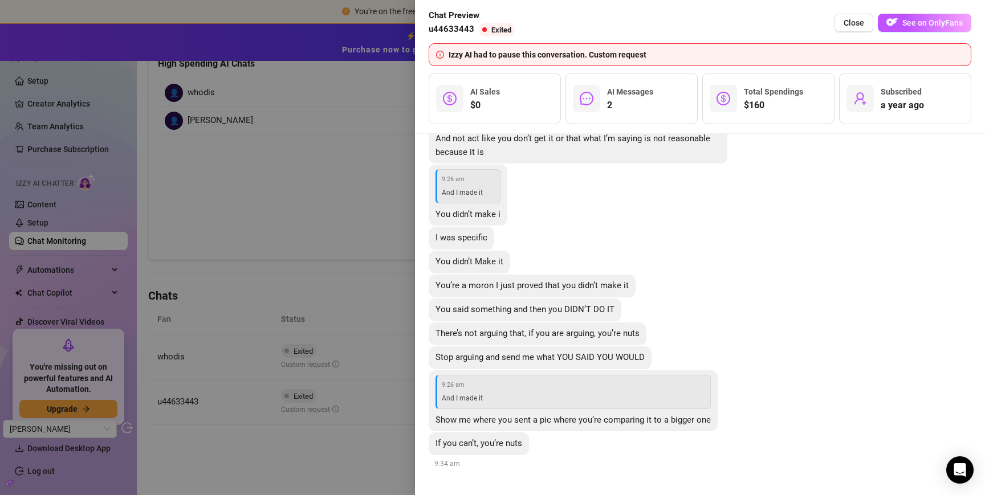
click at [299, 476] on div at bounding box center [492, 247] width 985 height 495
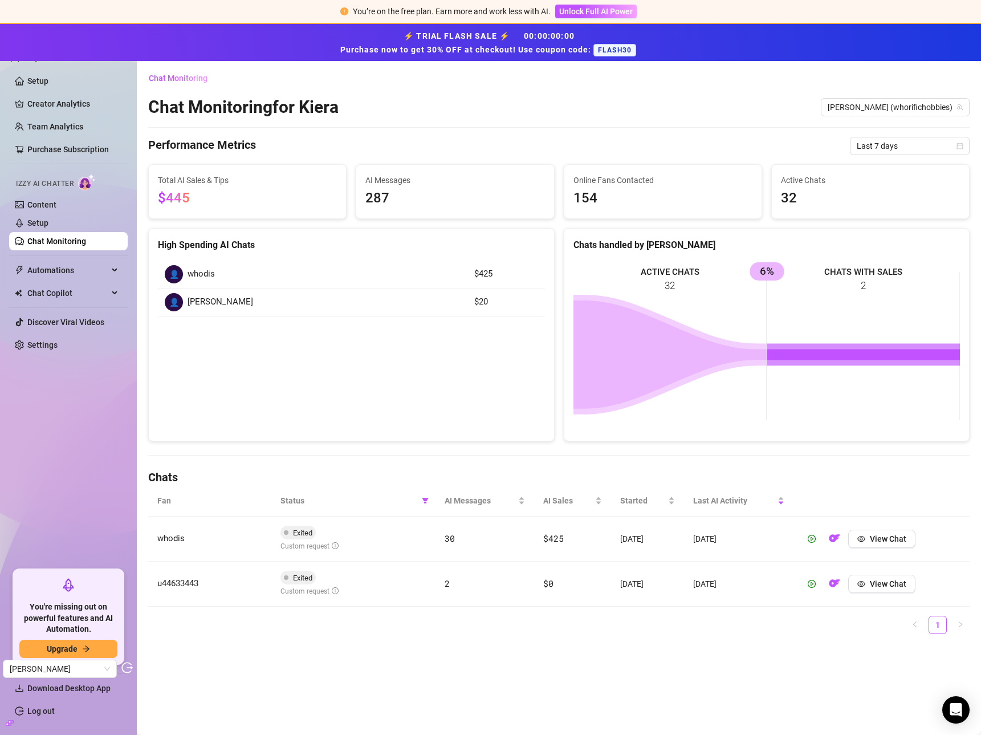
scroll to position [0, 0]
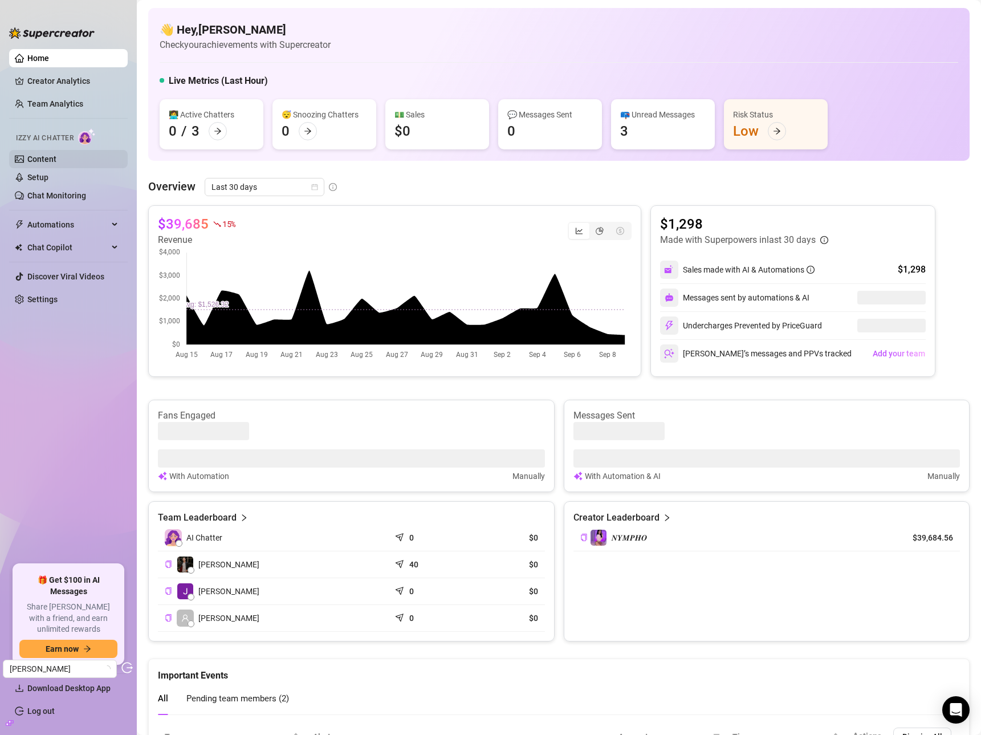
click at [50, 161] on link "Content" at bounding box center [41, 158] width 29 height 9
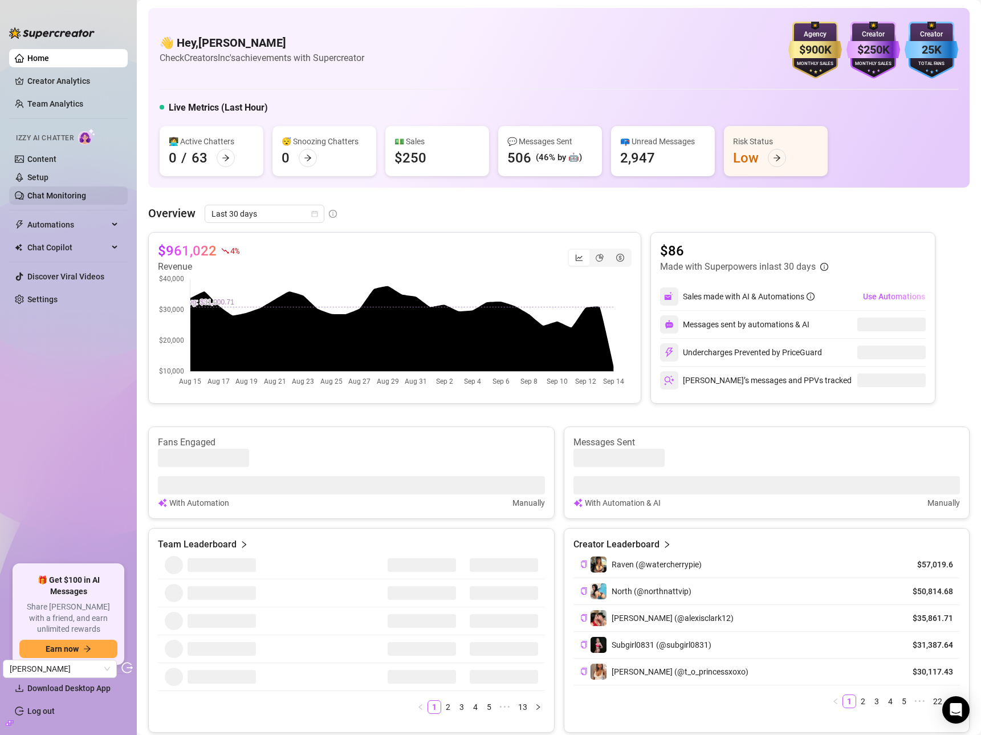
click at [72, 193] on link "Chat Monitoring" at bounding box center [56, 195] width 59 height 9
